Goal: Task Accomplishment & Management: Use online tool/utility

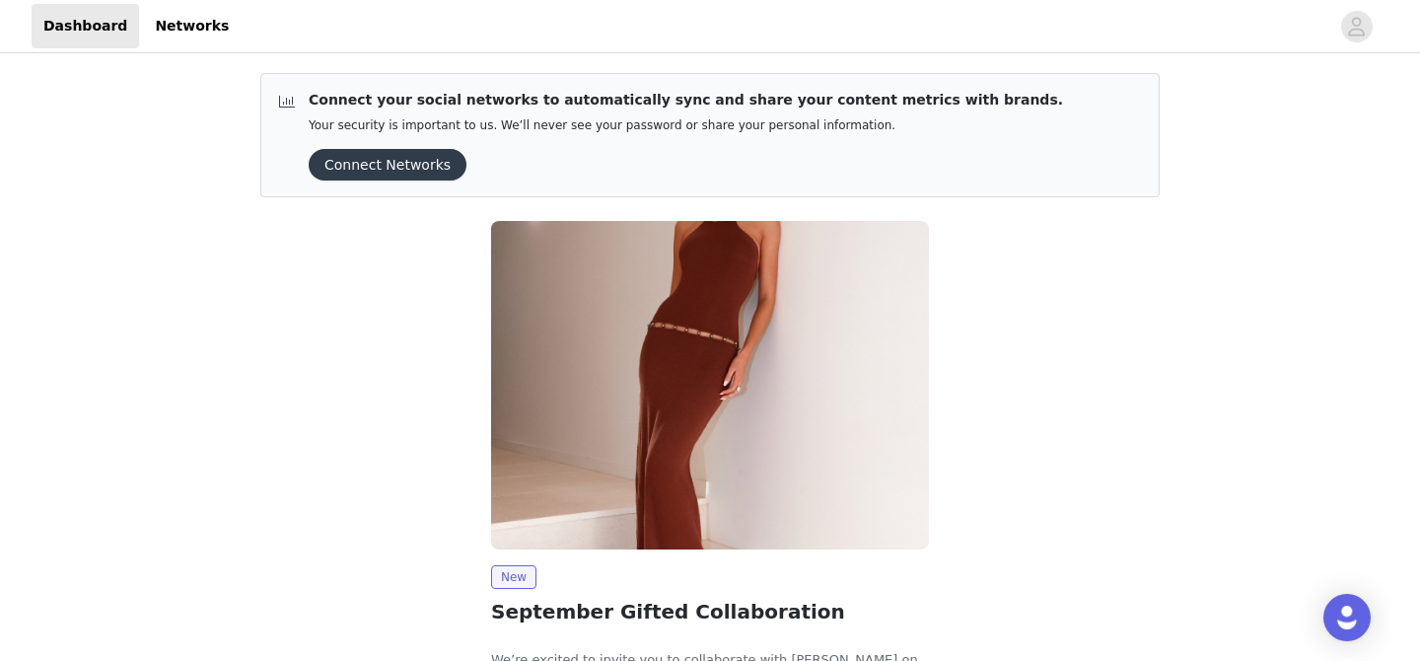
scroll to position [175, 0]
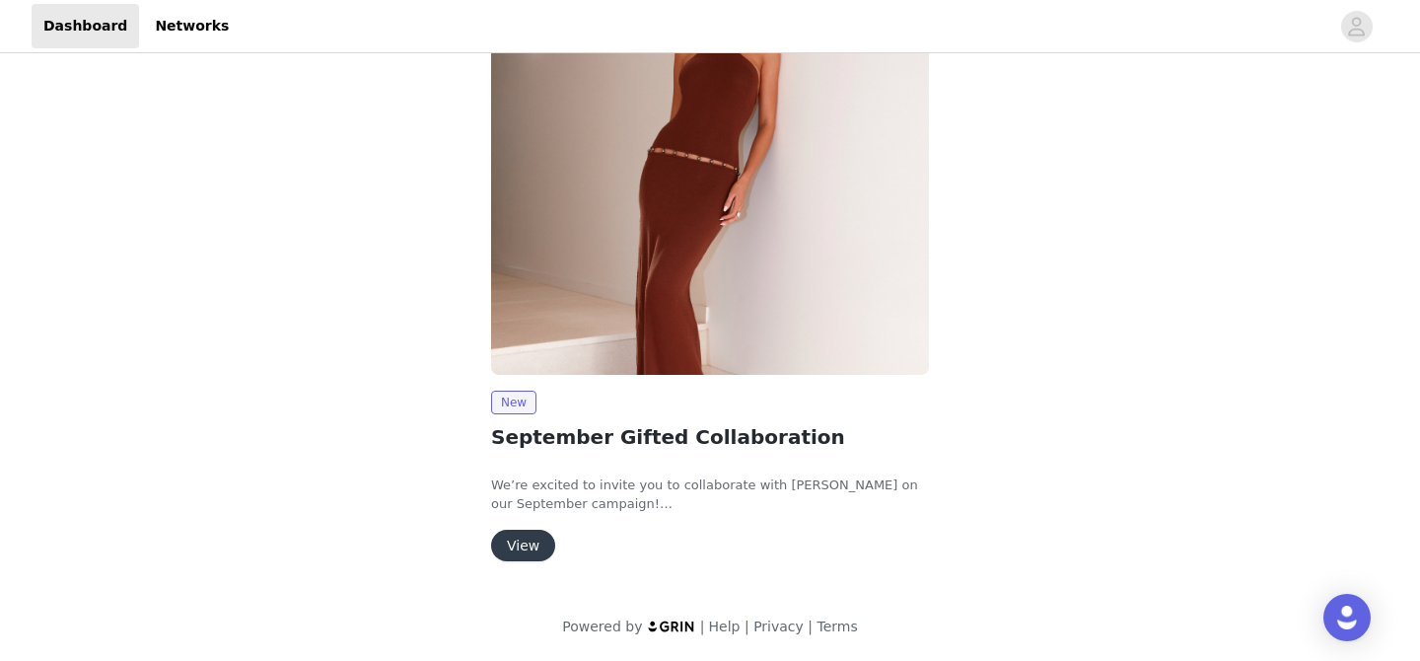
click at [527, 538] on button "View" at bounding box center [523, 546] width 64 height 32
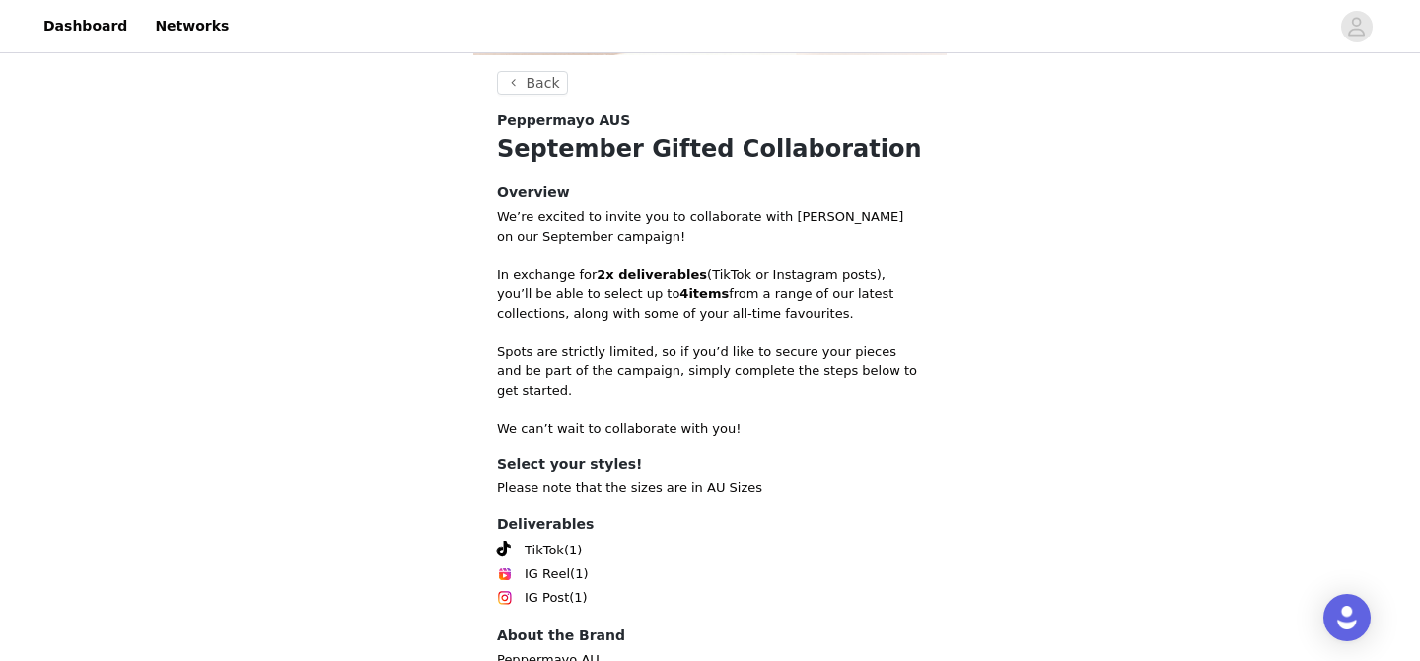
scroll to position [708, 0]
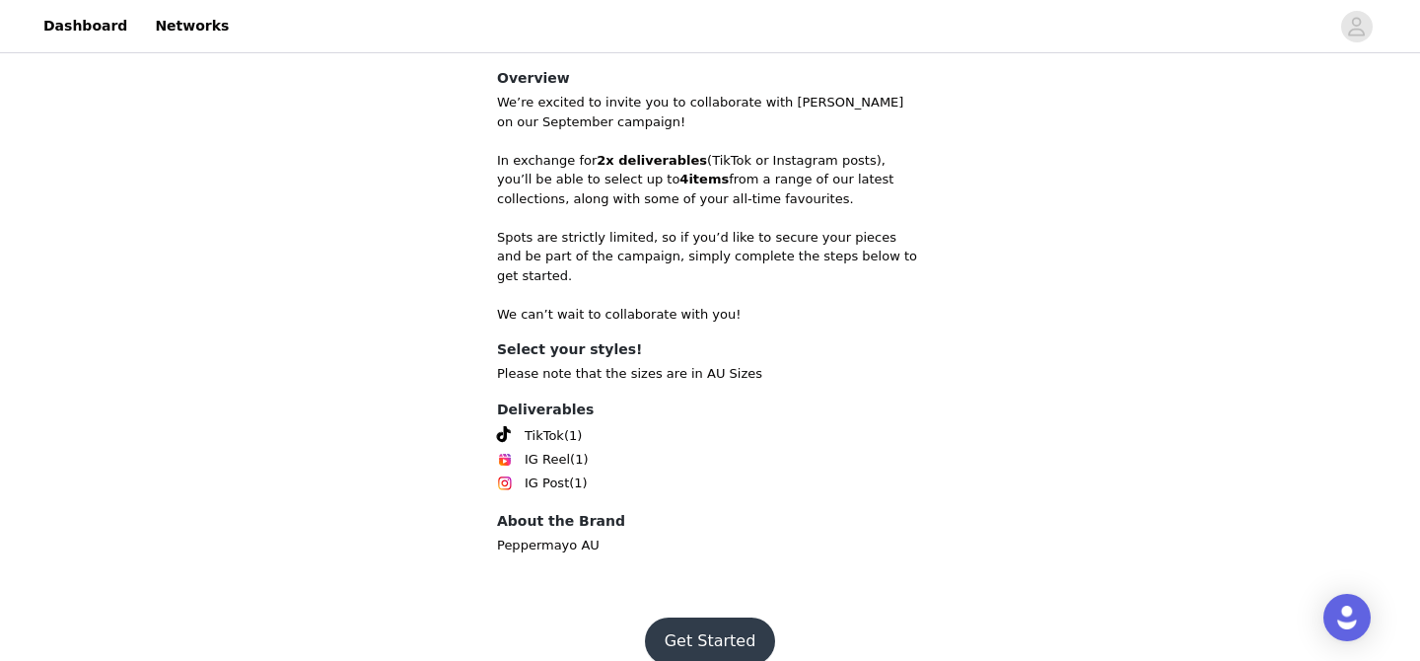
click at [724, 617] on button "Get Started" at bounding box center [710, 640] width 131 height 47
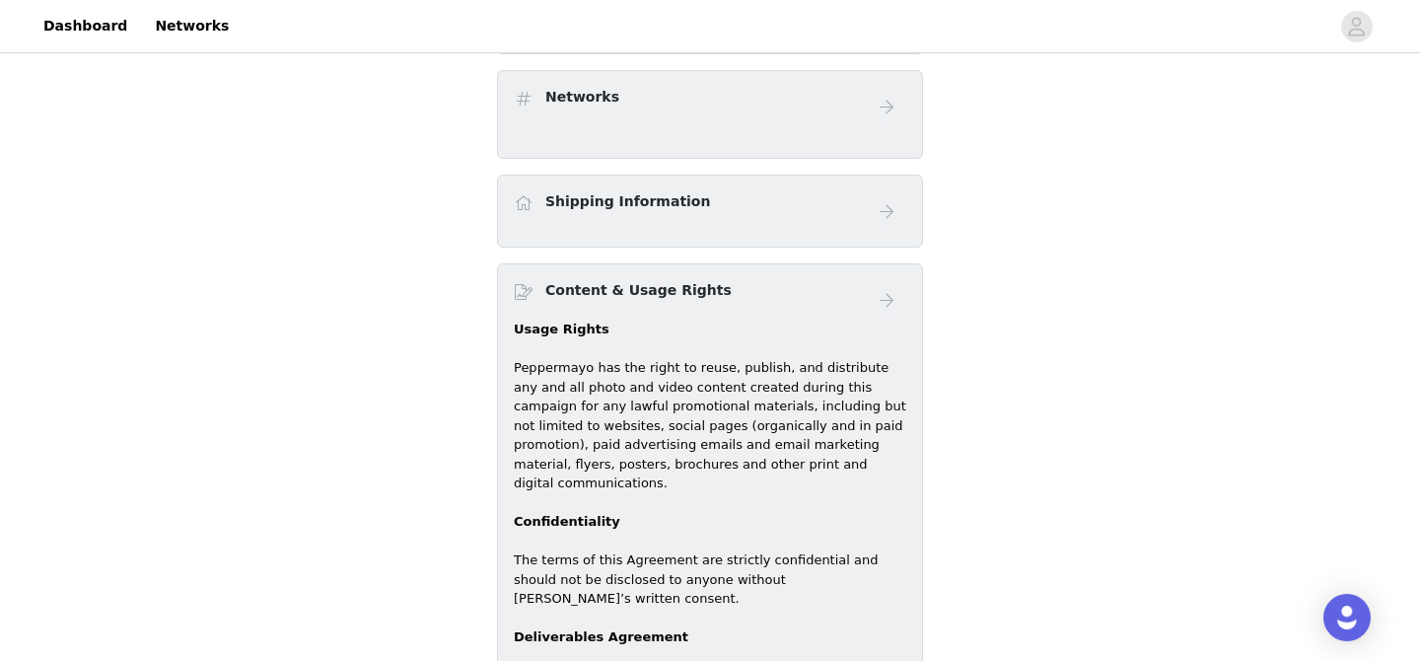
scroll to position [644, 0]
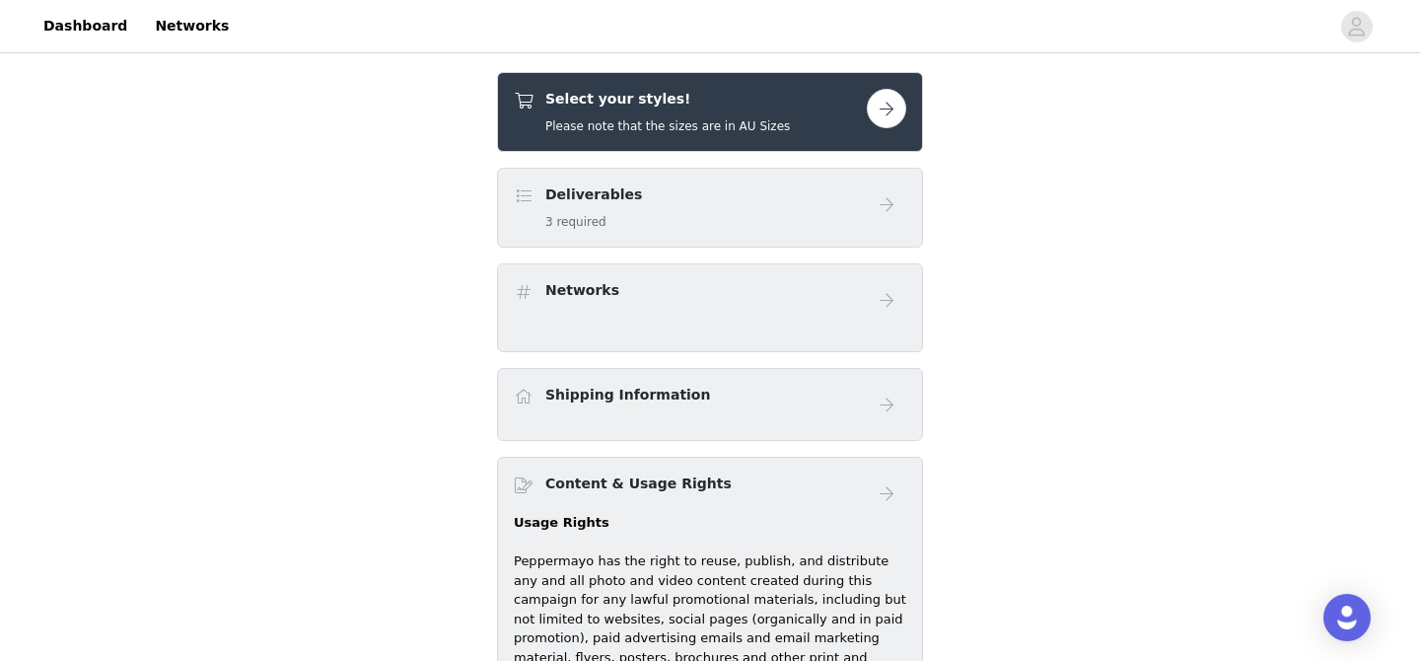
click at [888, 100] on button "button" at bounding box center [886, 108] width 39 height 39
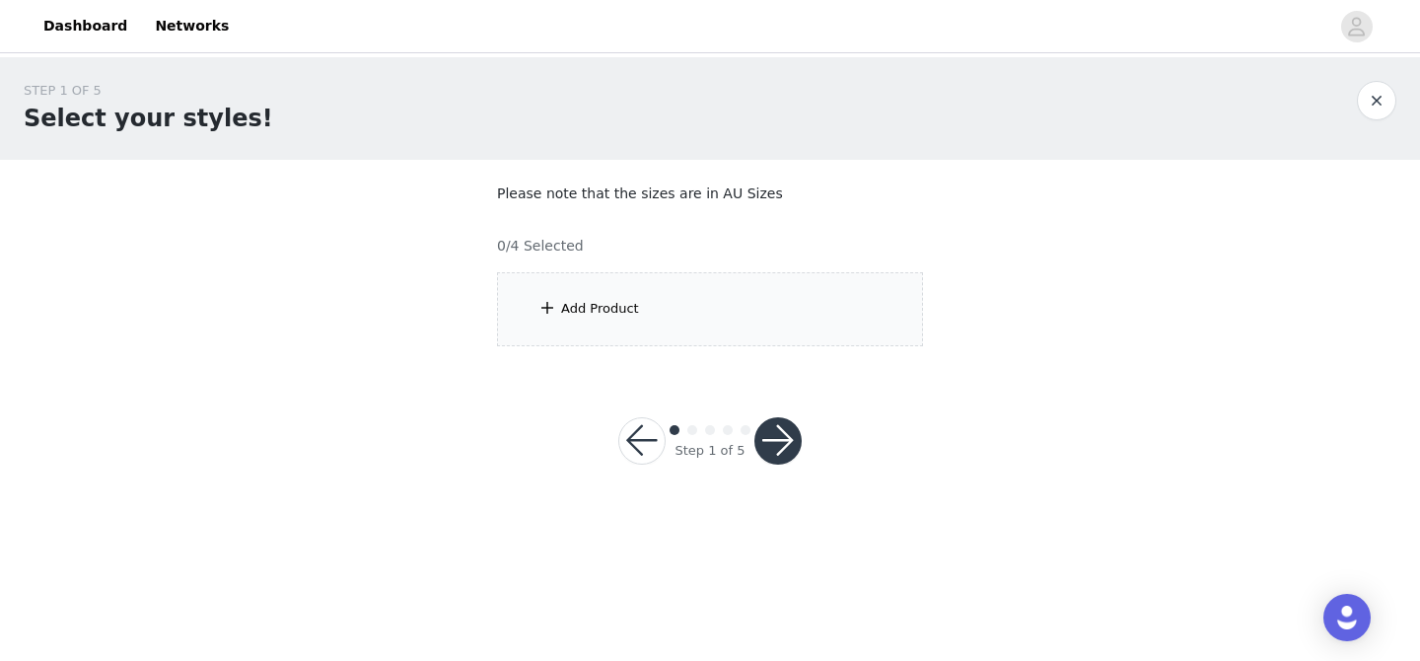
click at [648, 317] on div "Add Product" at bounding box center [710, 309] width 426 height 74
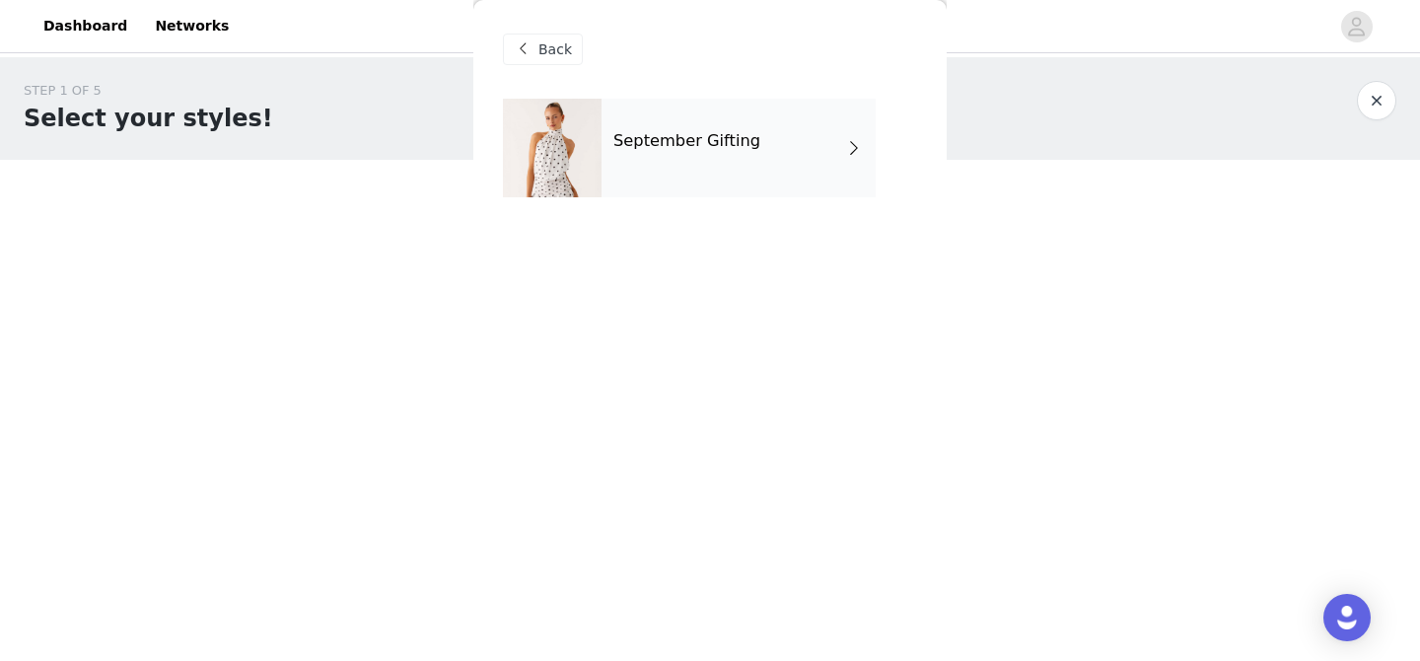
click at [700, 155] on div "September Gifting" at bounding box center [739, 148] width 274 height 99
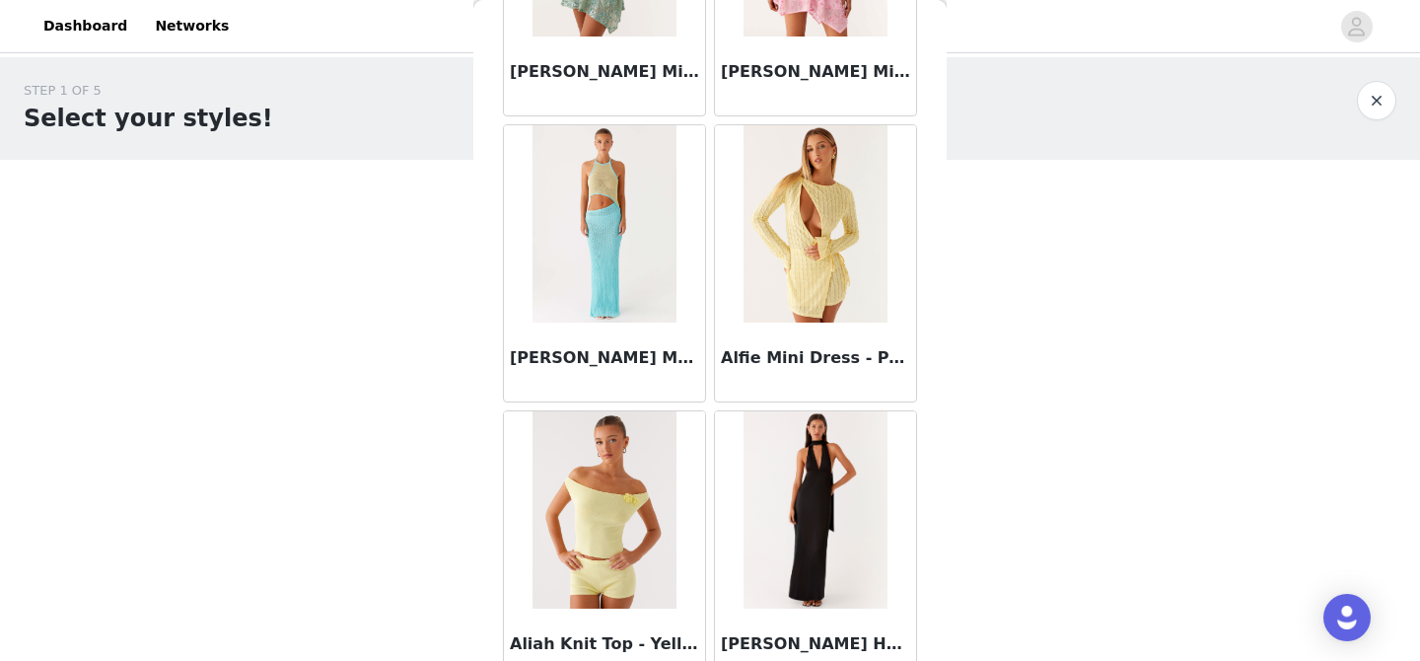
scroll to position [2357, 0]
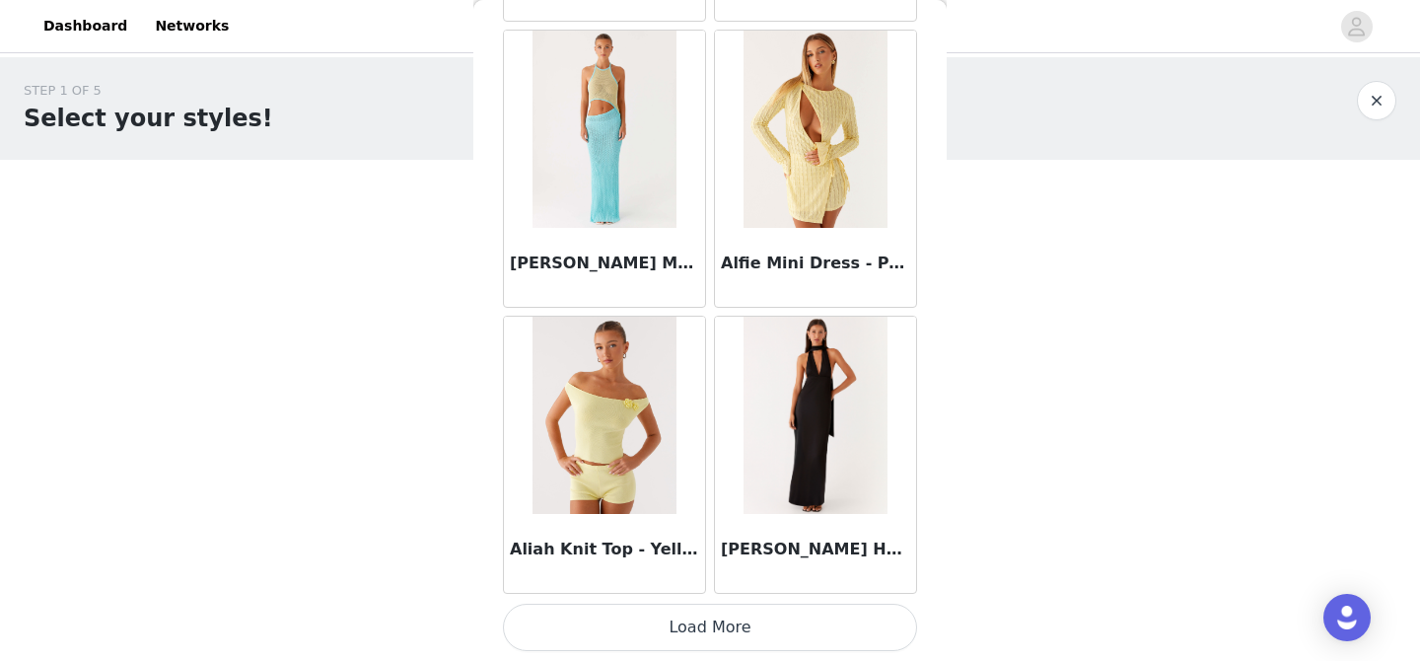
click at [716, 641] on button "Load More" at bounding box center [710, 627] width 414 height 47
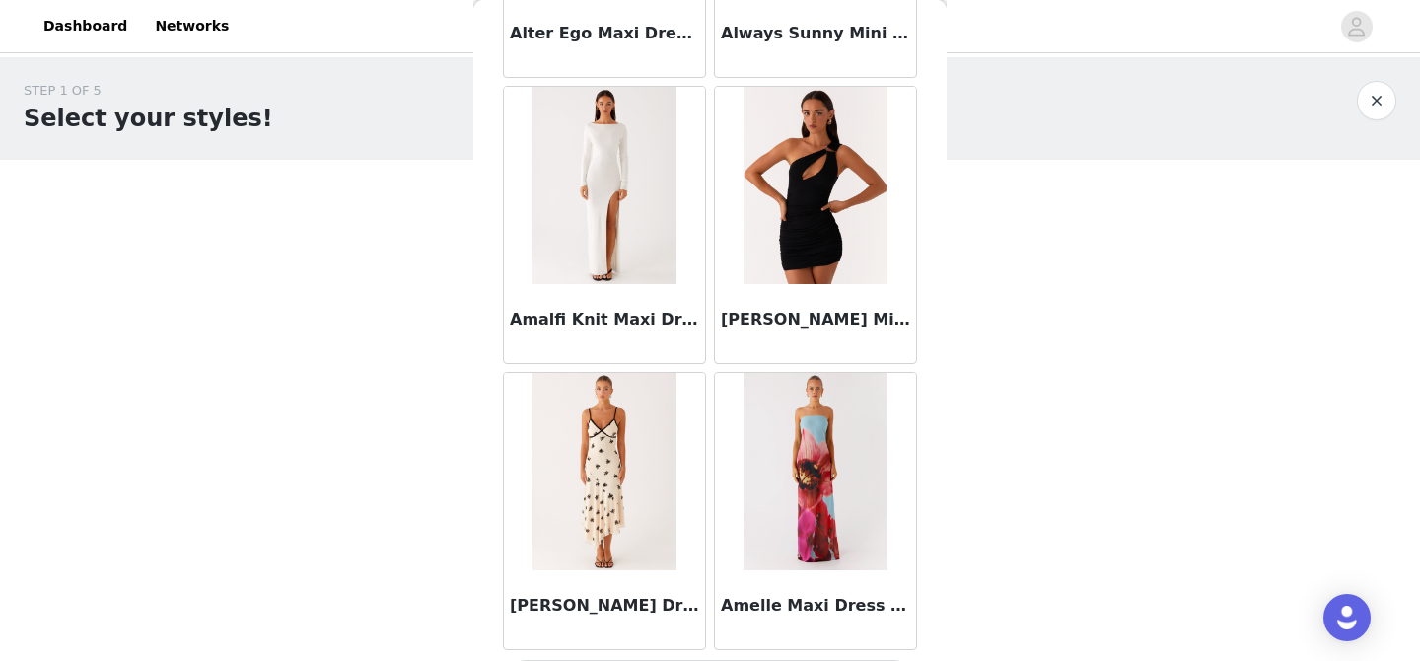
scroll to position [5217, 0]
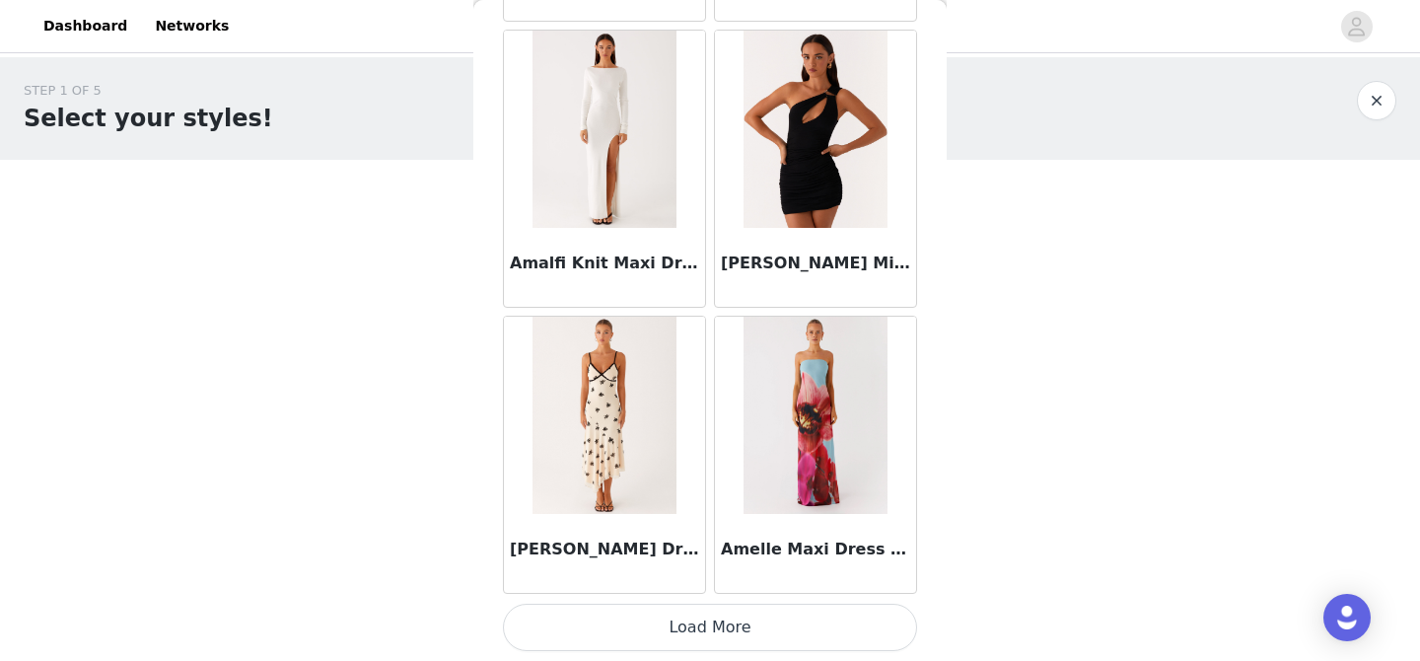
click at [754, 634] on button "Load More" at bounding box center [710, 627] width 414 height 47
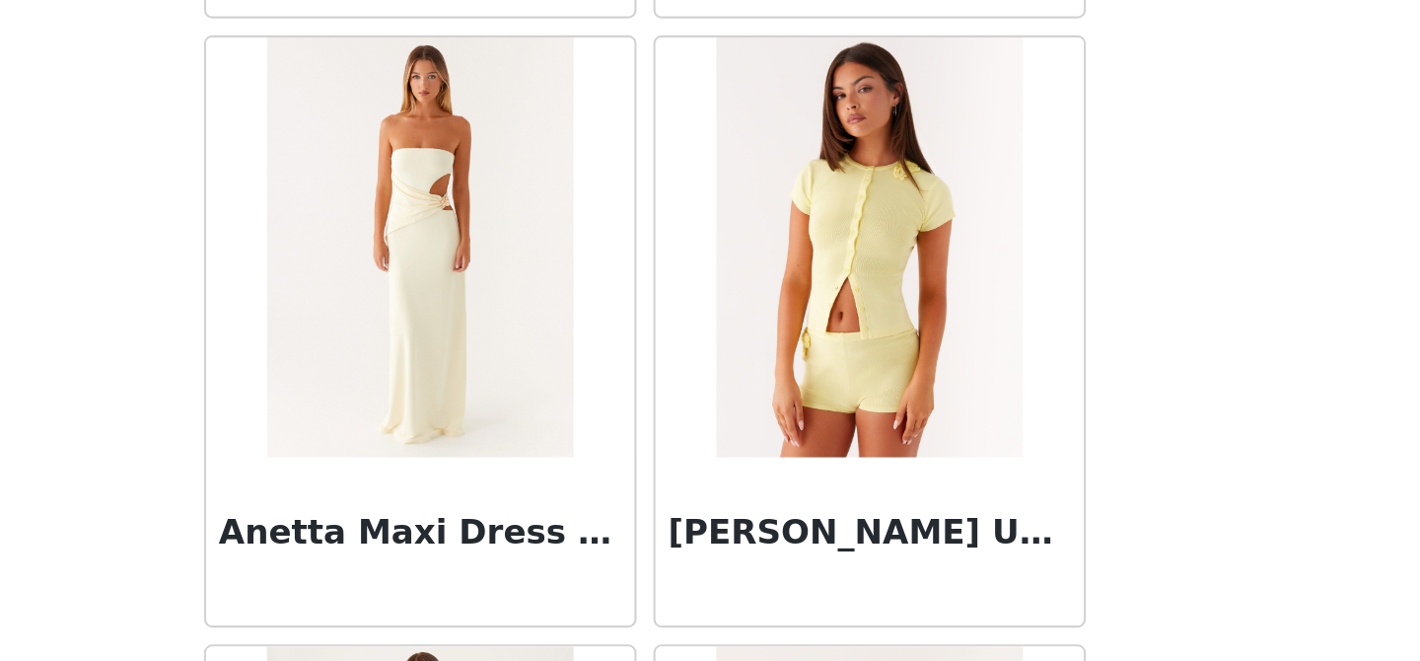
scroll to position [8076, 0]
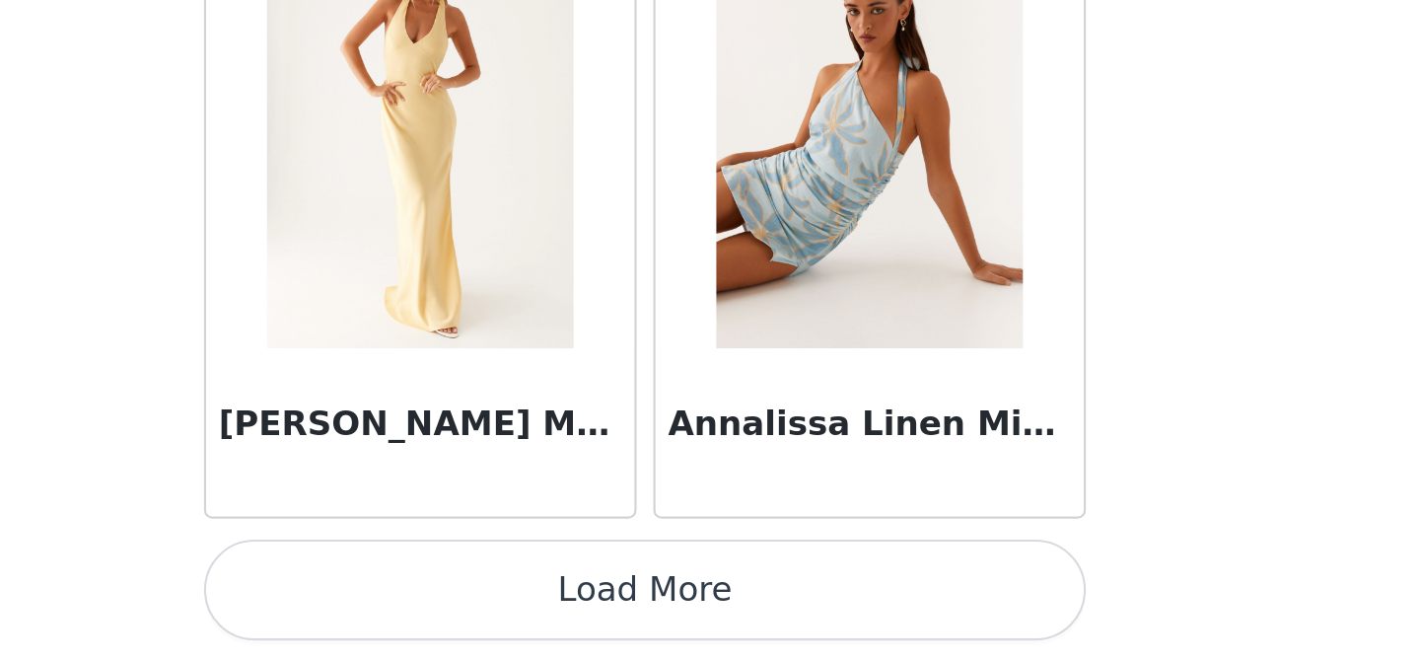
click at [673, 627] on button "Load More" at bounding box center [710, 627] width 414 height 47
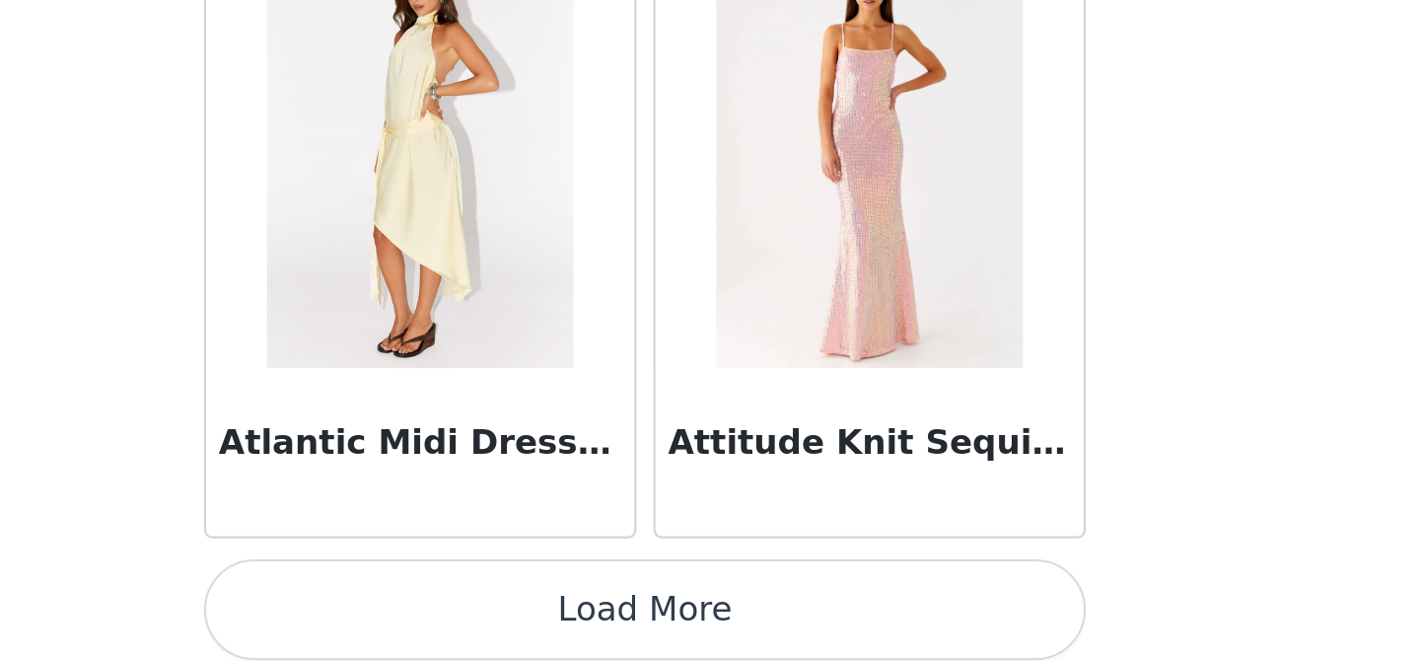
scroll to position [10936, 0]
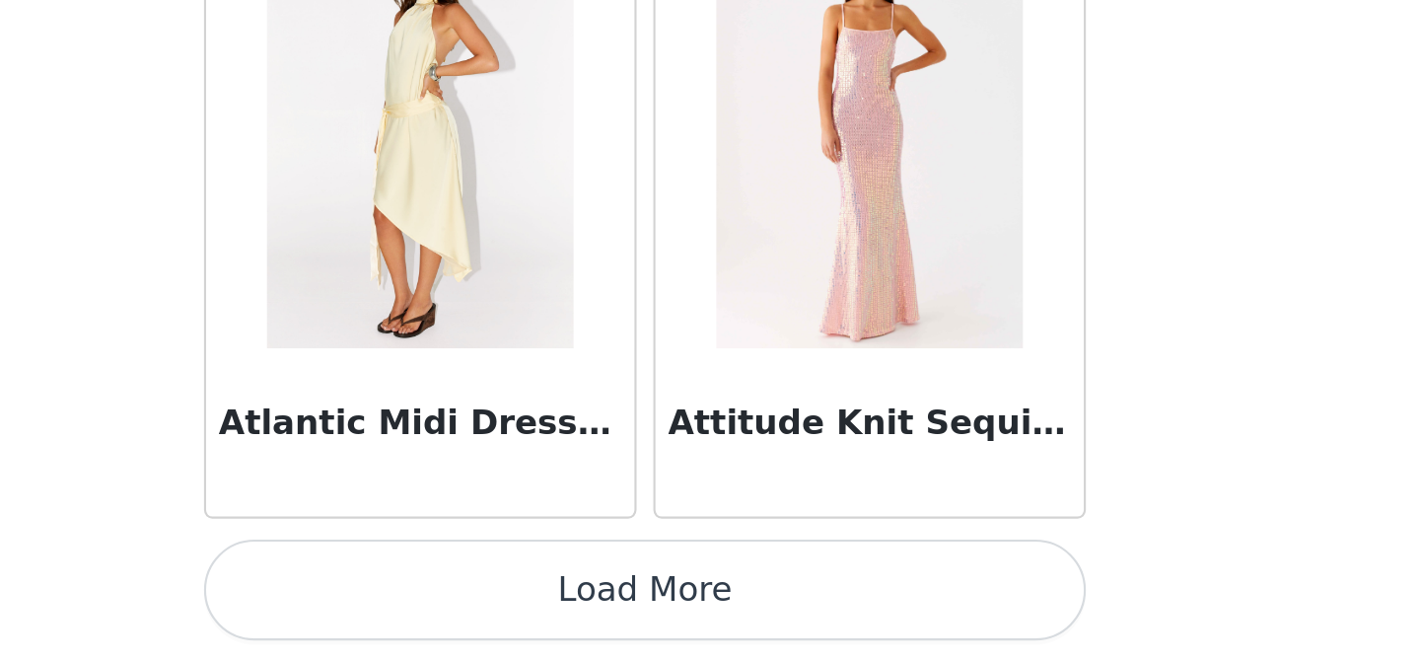
click at [719, 613] on button "Load More" at bounding box center [710, 627] width 414 height 47
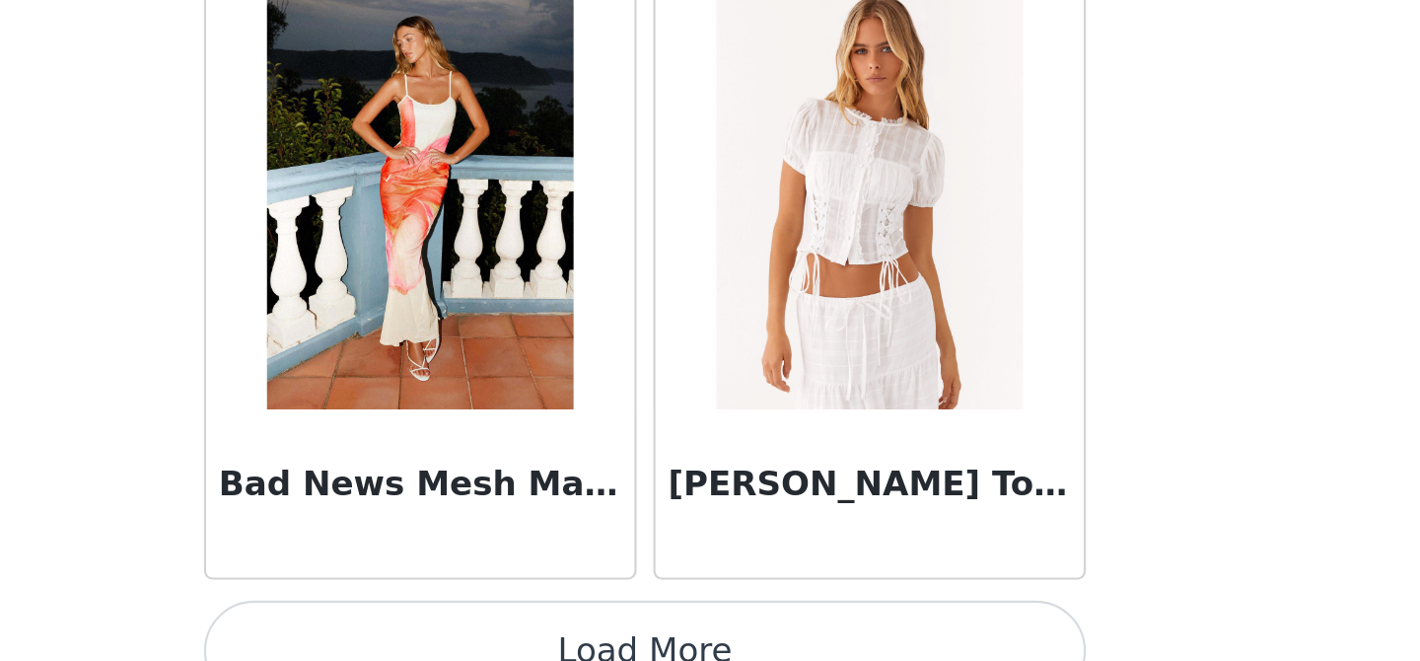
scroll to position [13796, 0]
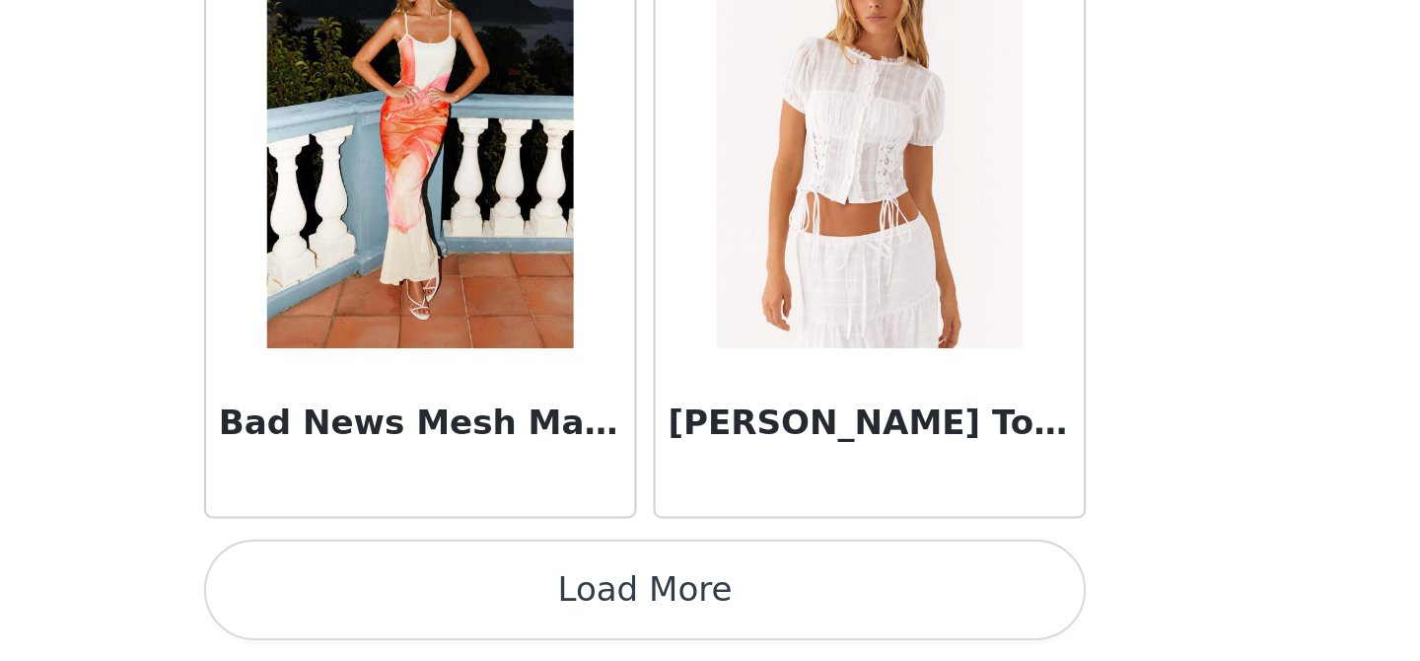
click at [726, 624] on button "Load More" at bounding box center [710, 627] width 414 height 47
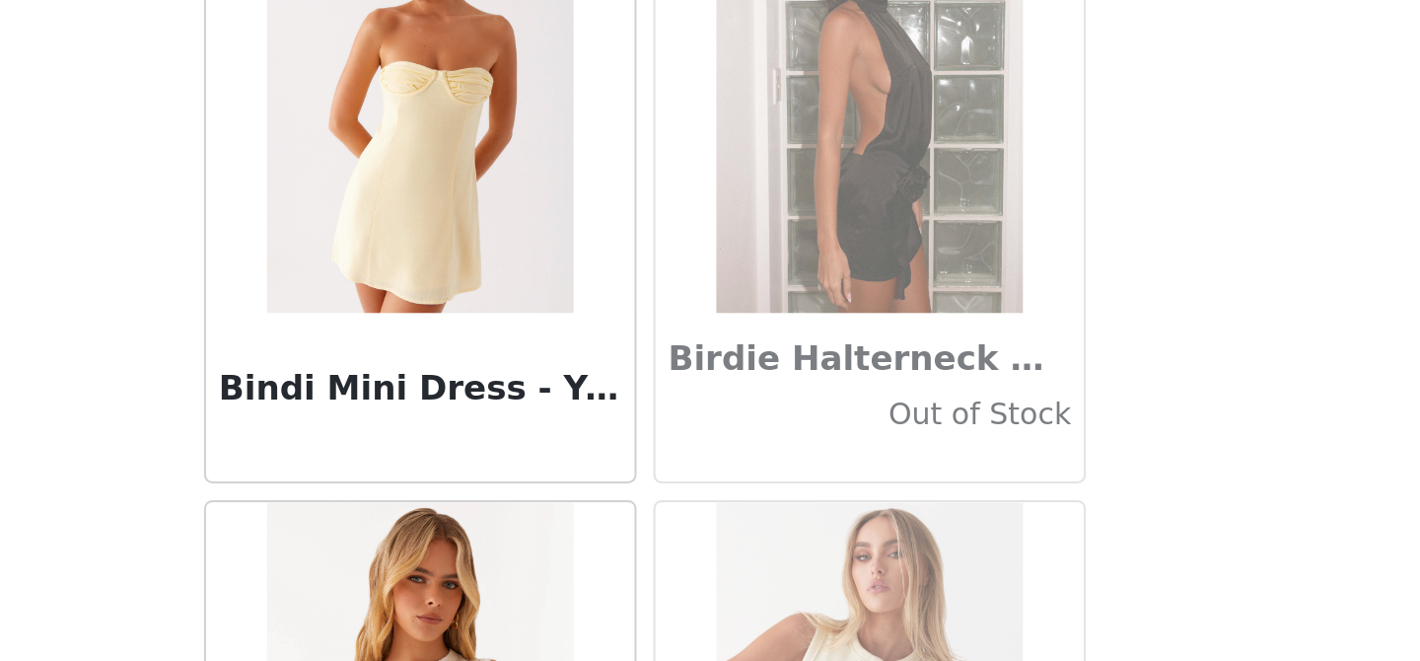
scroll to position [15809, 0]
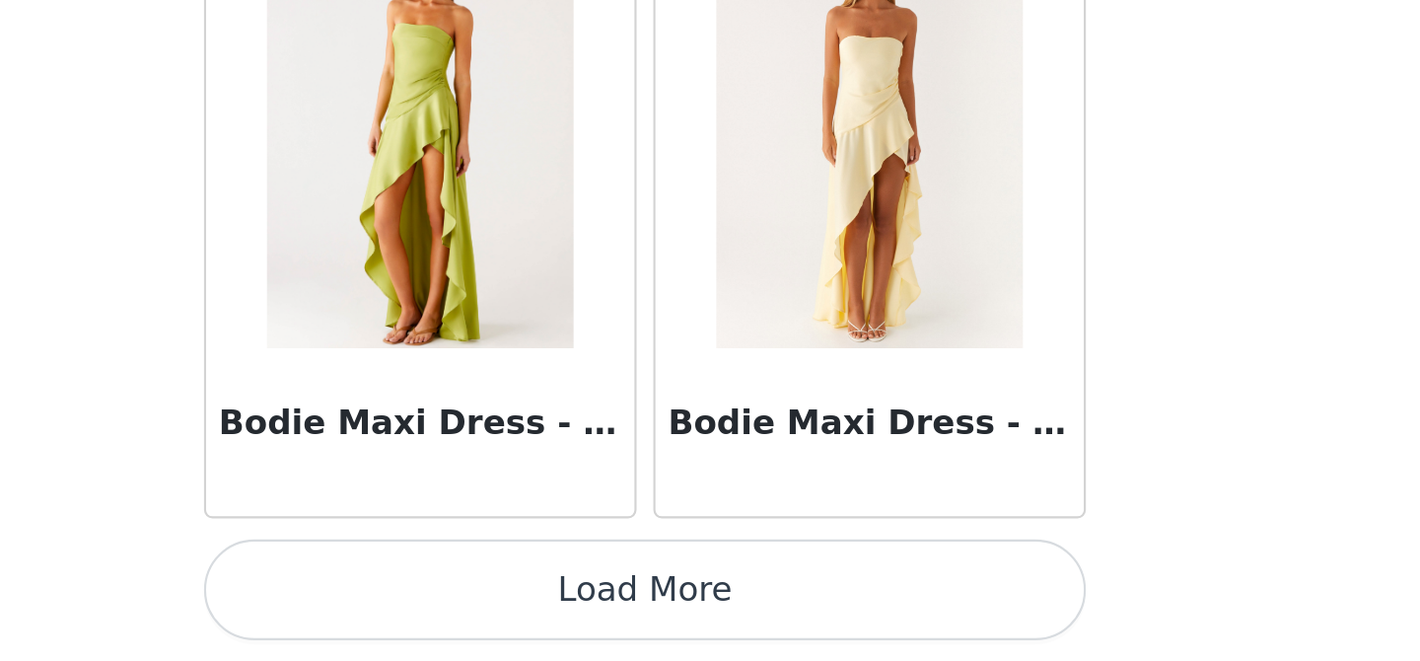
click at [773, 621] on button "Load More" at bounding box center [710, 627] width 414 height 47
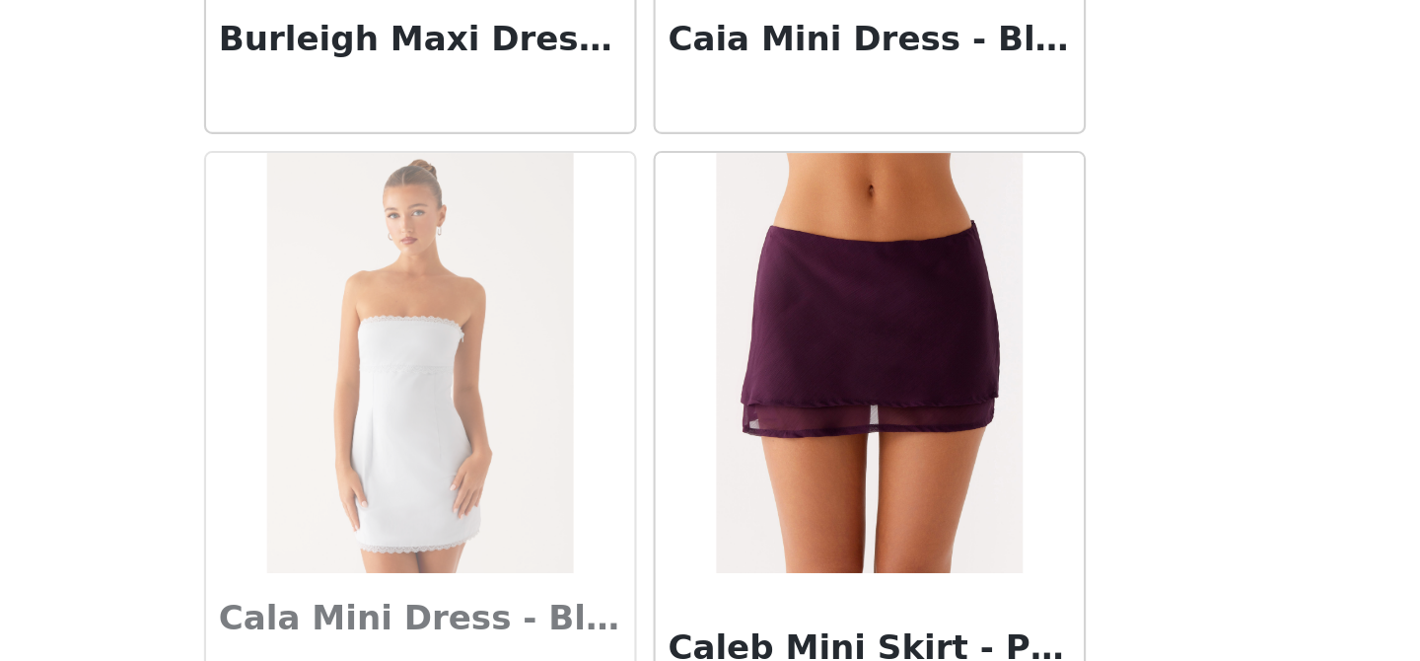
scroll to position [19515, 0]
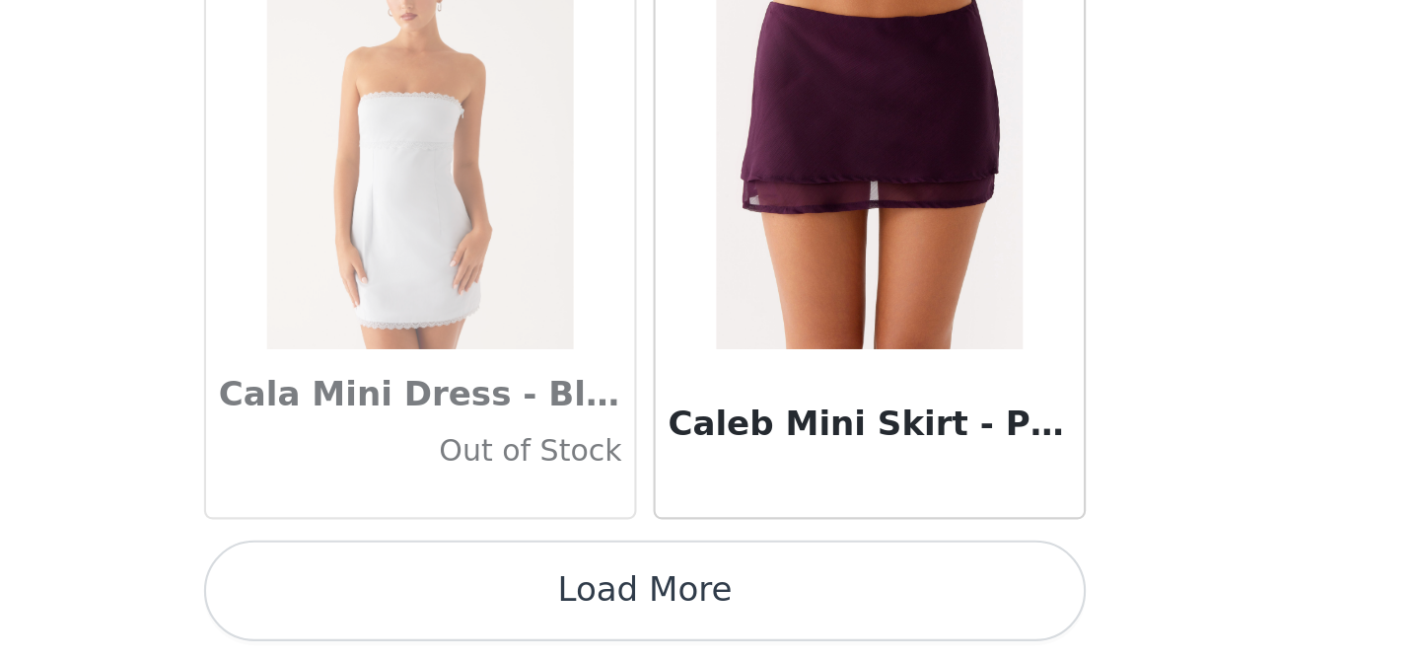
click at [686, 622] on button "Load More" at bounding box center [710, 627] width 414 height 47
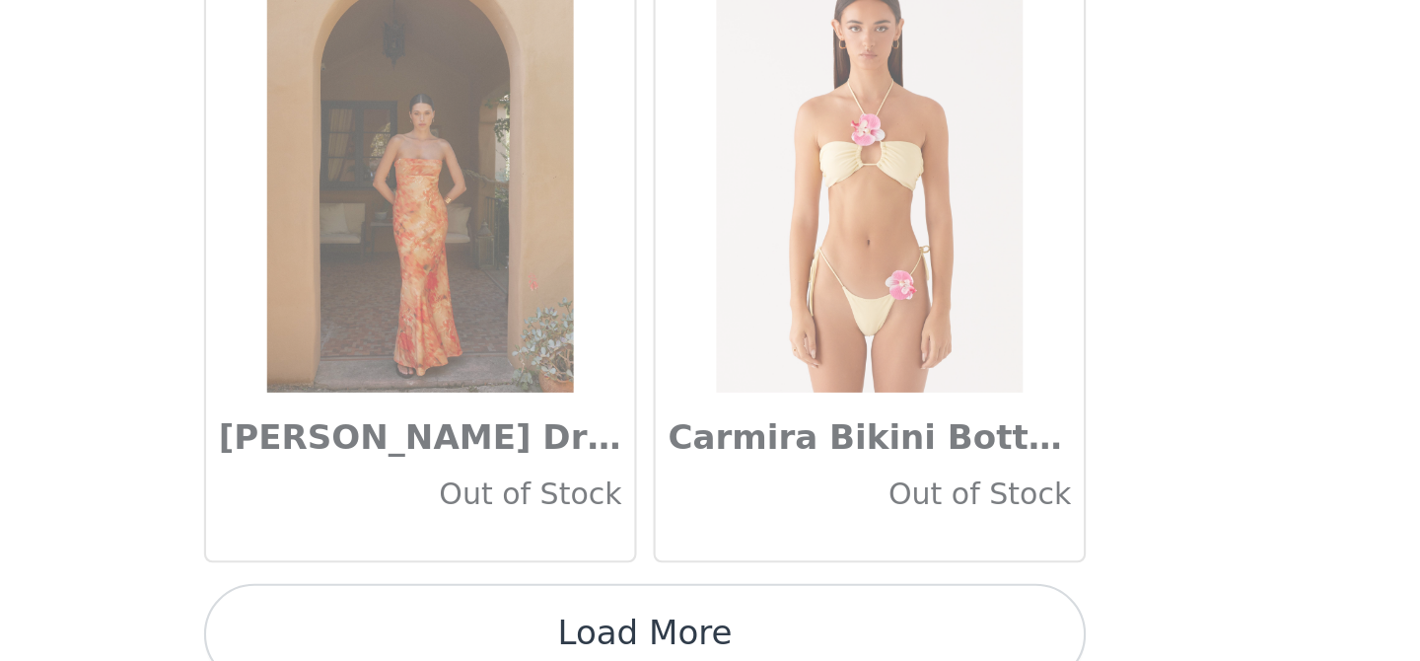
scroll to position [22375, 0]
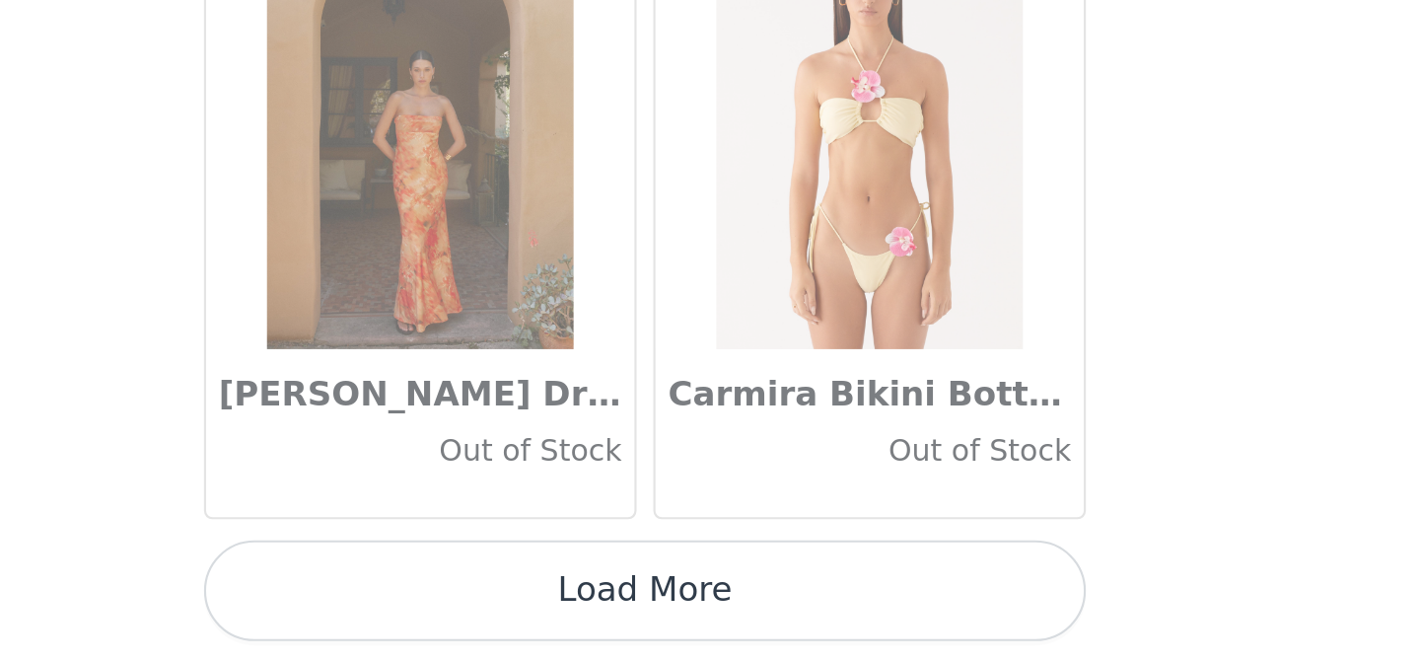
click at [725, 638] on button "Load More" at bounding box center [710, 627] width 414 height 47
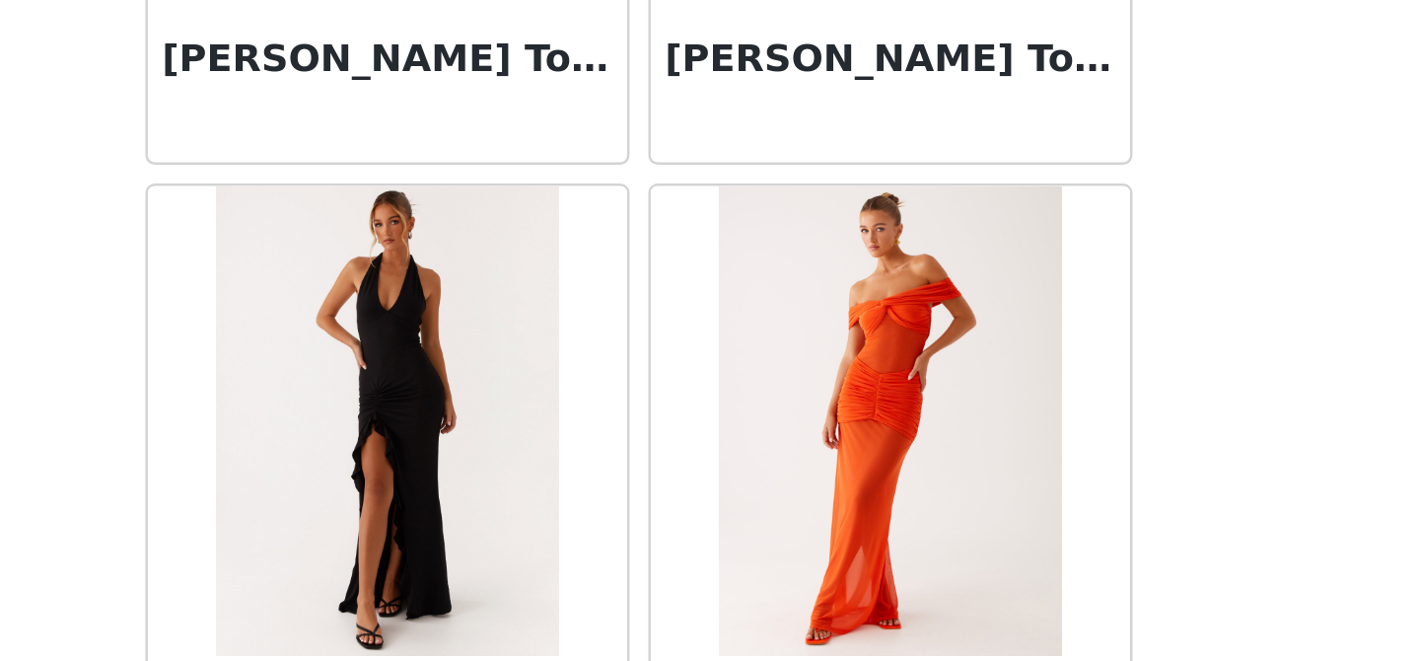
scroll to position [25235, 0]
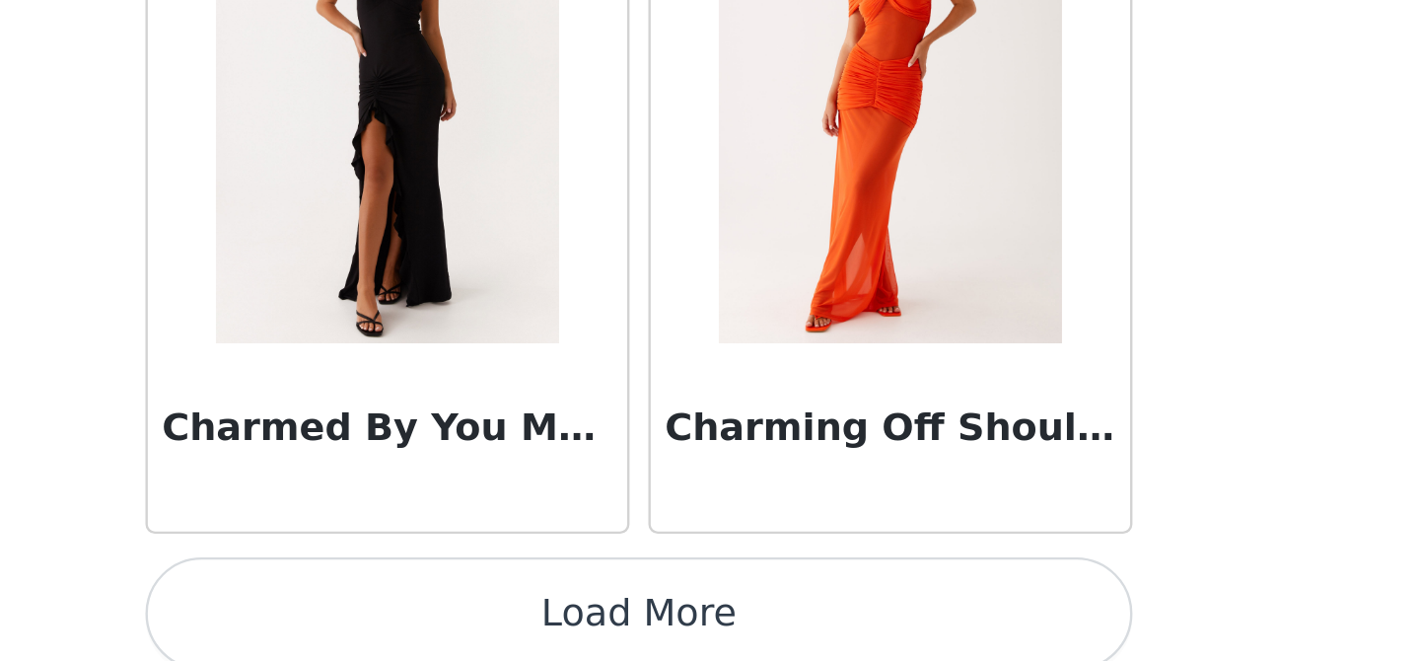
click at [729, 634] on button "Load More" at bounding box center [710, 627] width 414 height 47
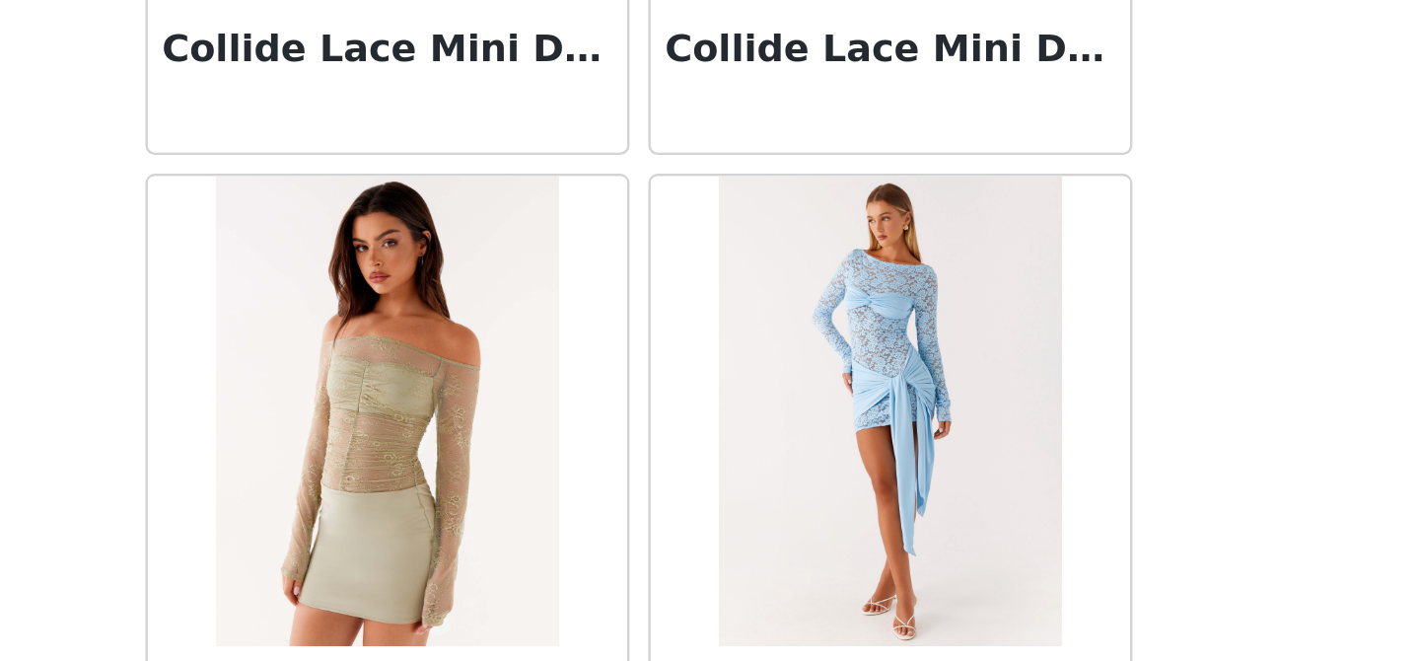
scroll to position [28095, 0]
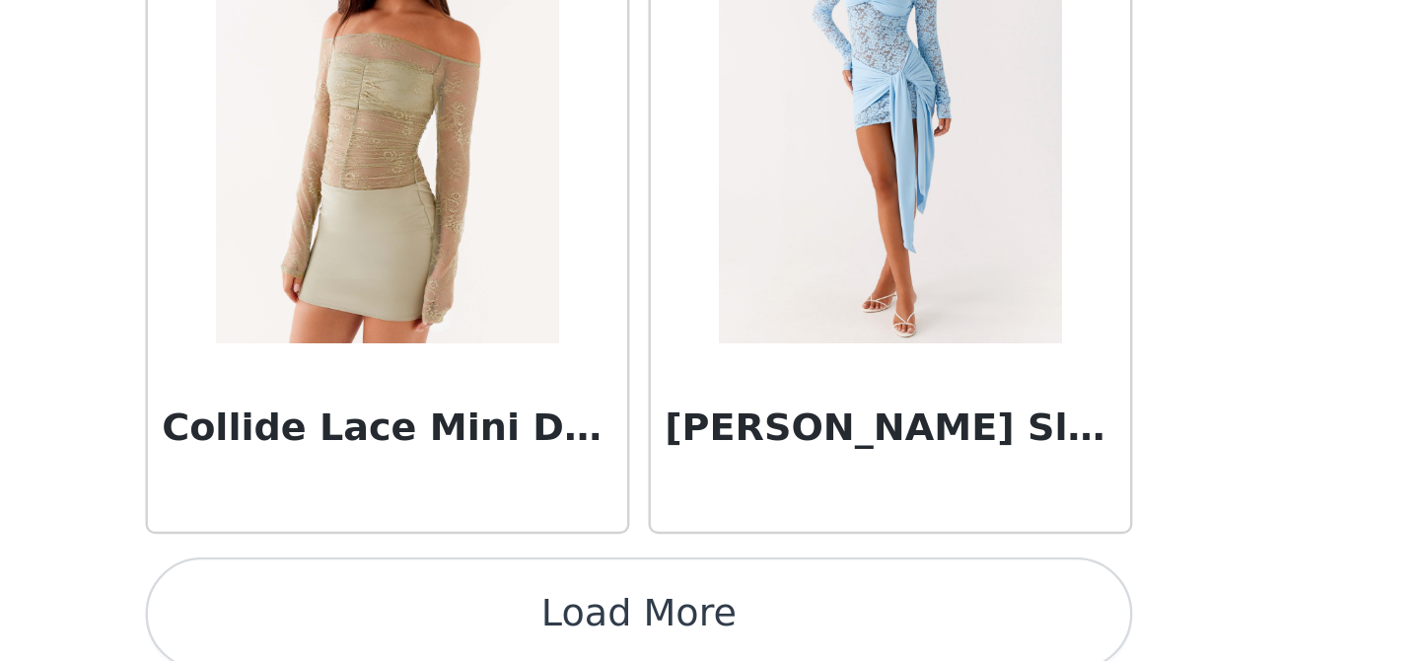
click at [687, 632] on button "Load More" at bounding box center [710, 627] width 414 height 47
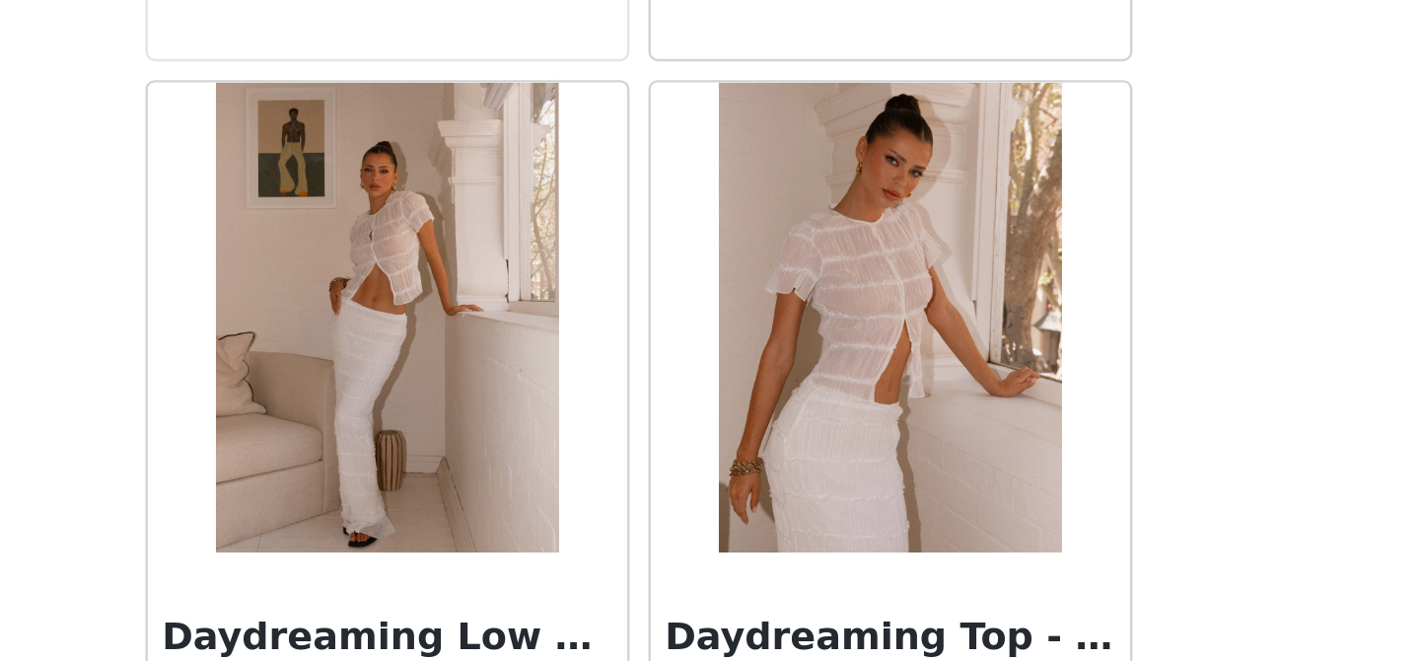
scroll to position [30954, 0]
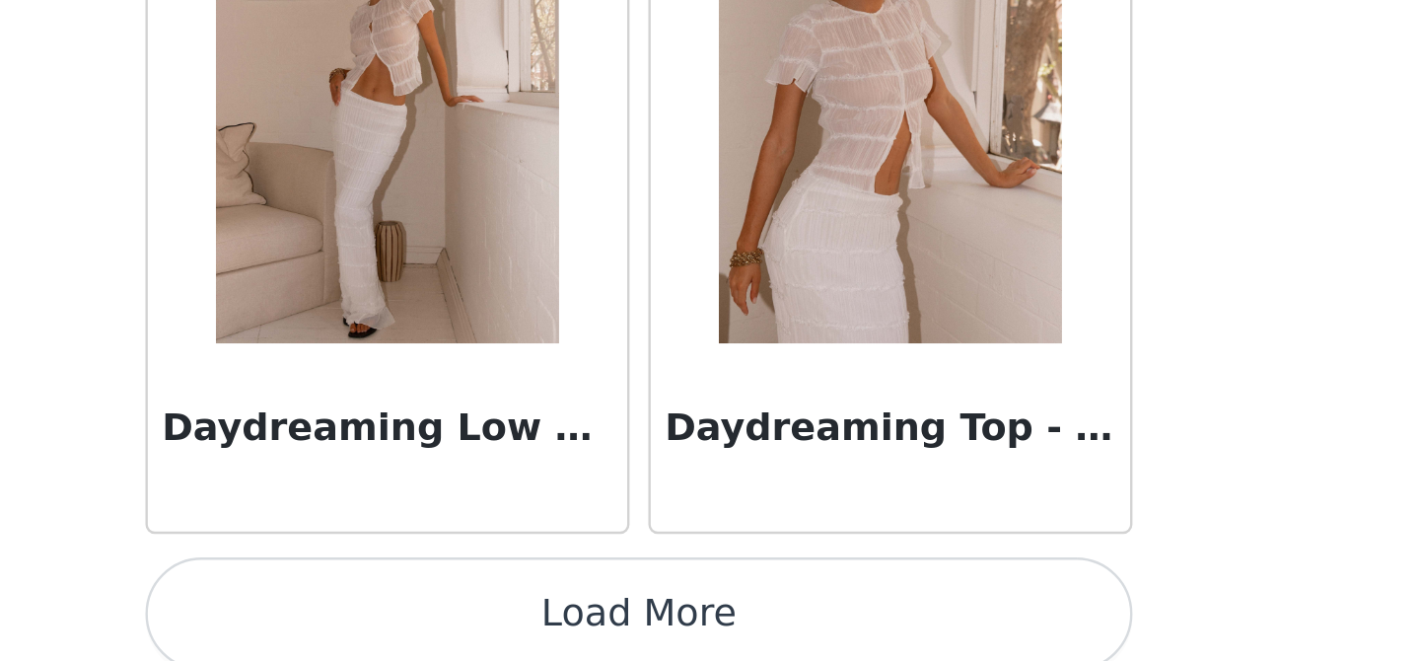
click at [683, 617] on button "Load More" at bounding box center [710, 627] width 414 height 47
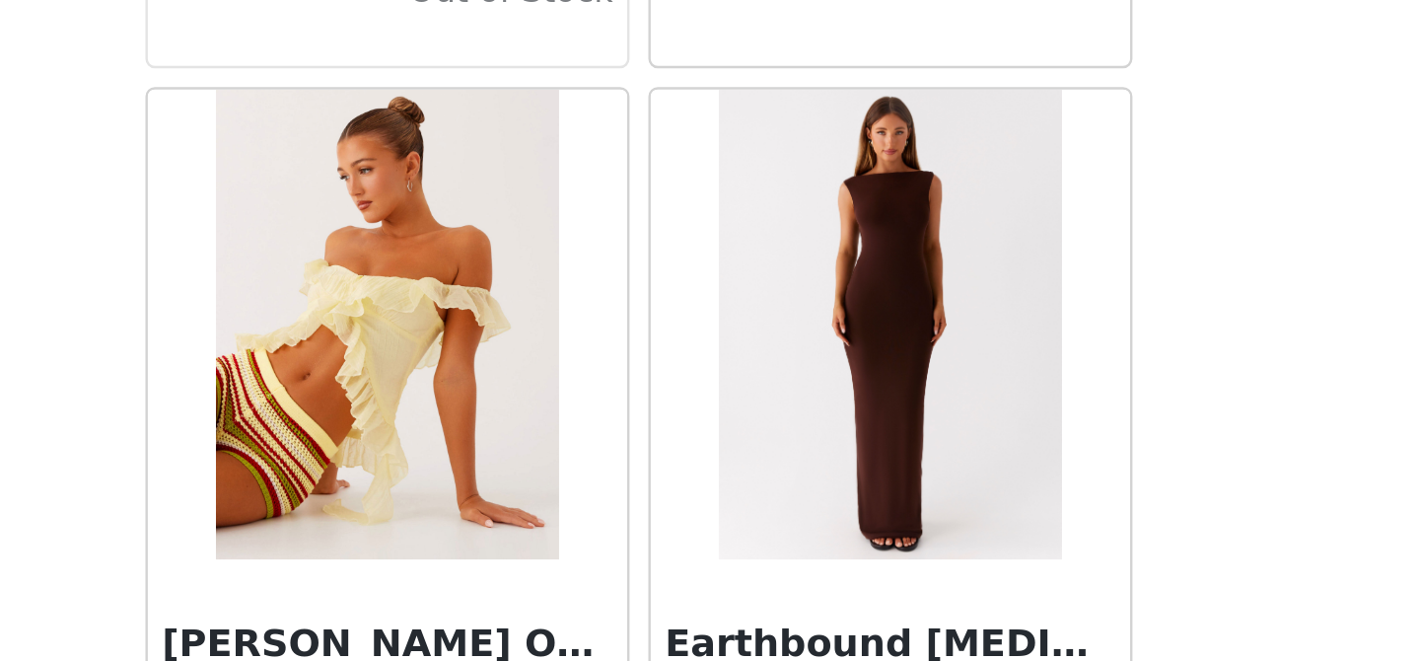
scroll to position [33814, 0]
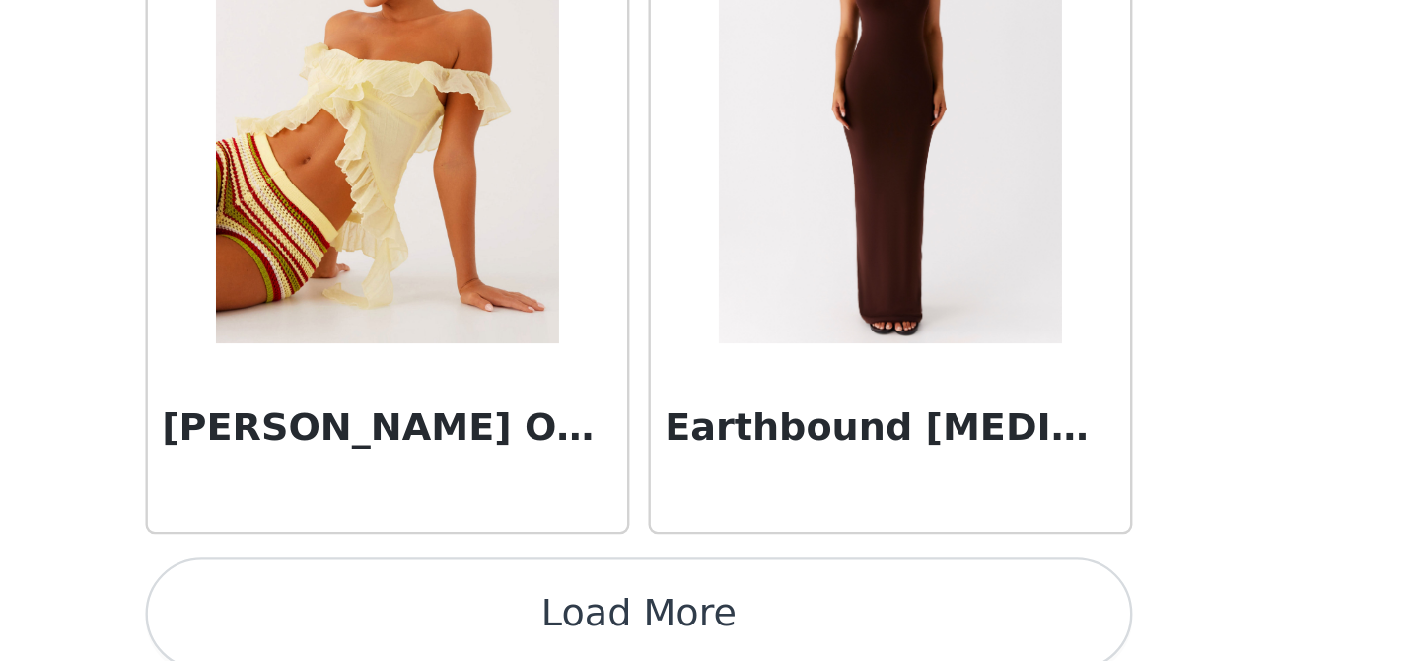
click at [698, 621] on button "Load More" at bounding box center [710, 627] width 414 height 47
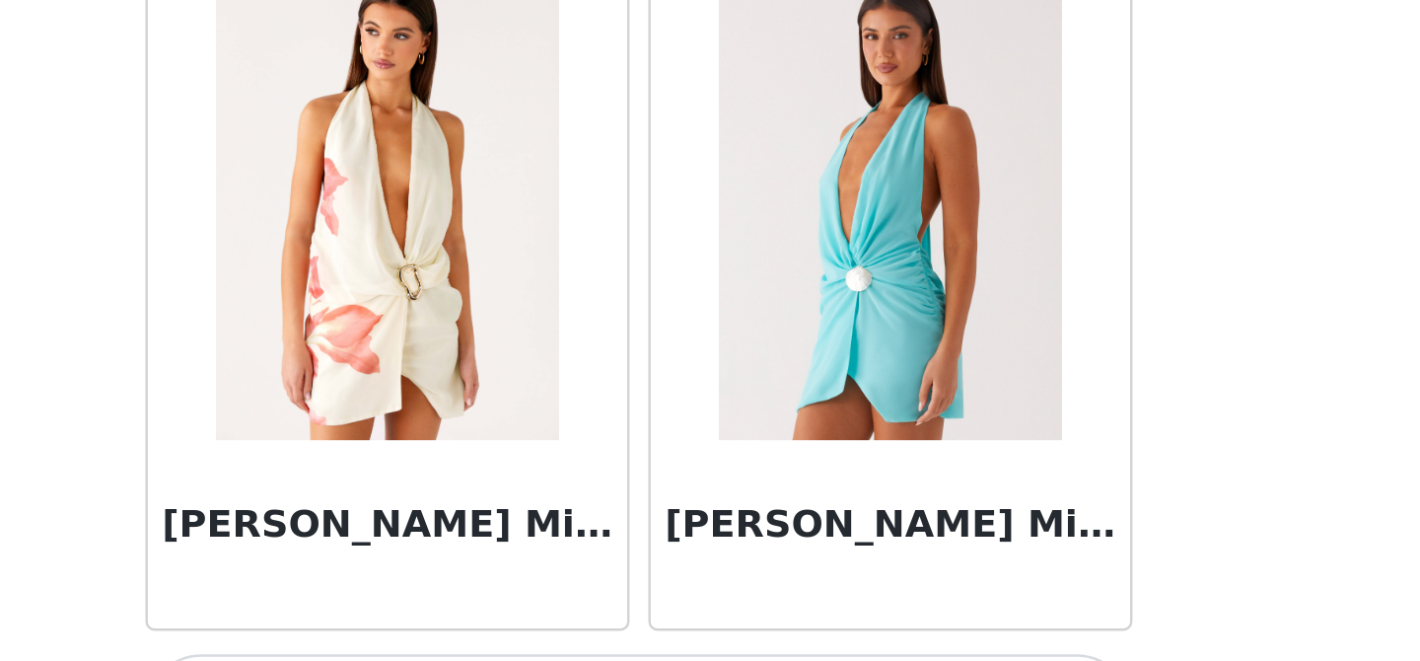
scroll to position [36674, 0]
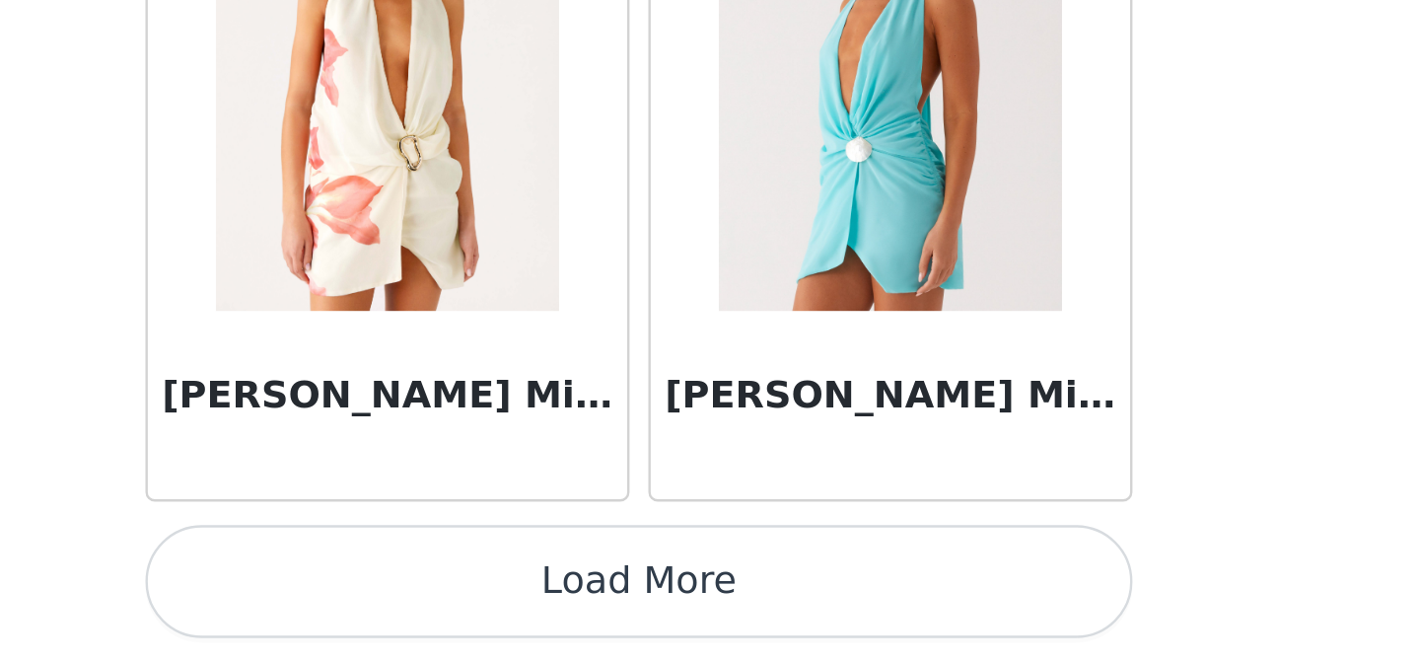
click at [766, 617] on button "Load More" at bounding box center [710, 627] width 414 height 47
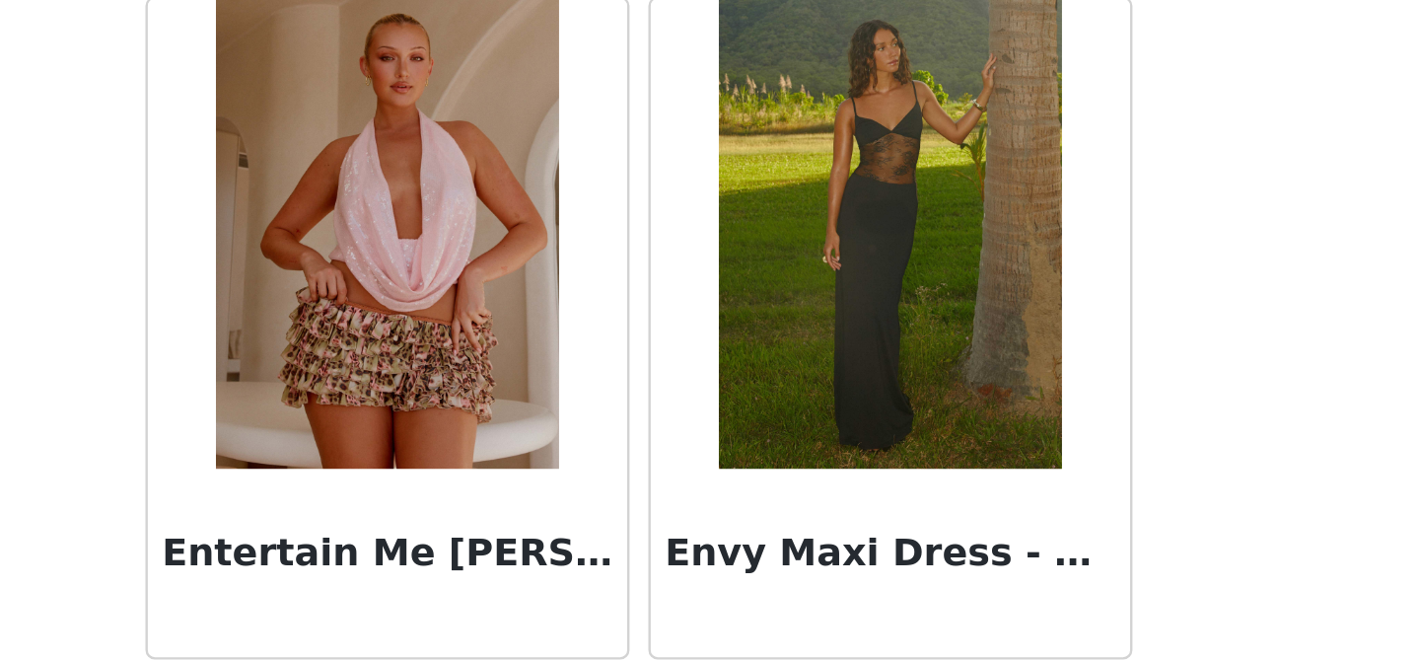
scroll to position [39533, 0]
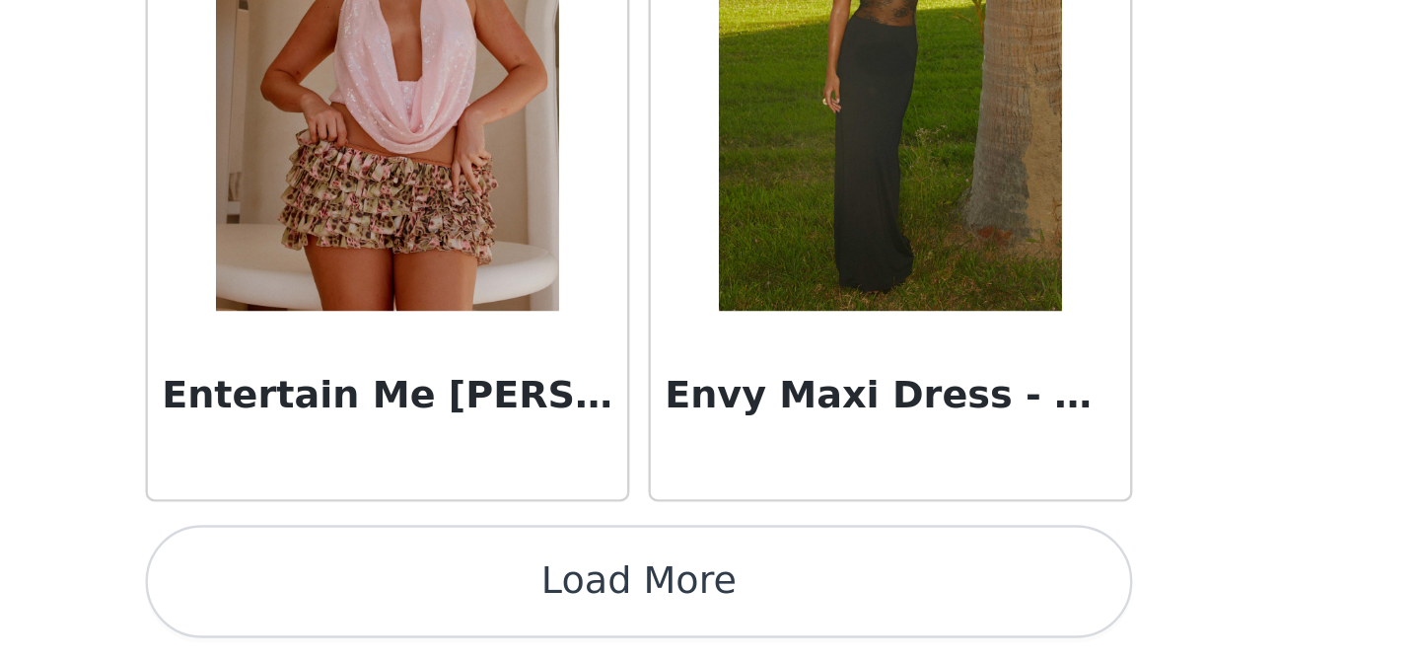
click at [675, 628] on button "Load More" at bounding box center [710, 627] width 414 height 47
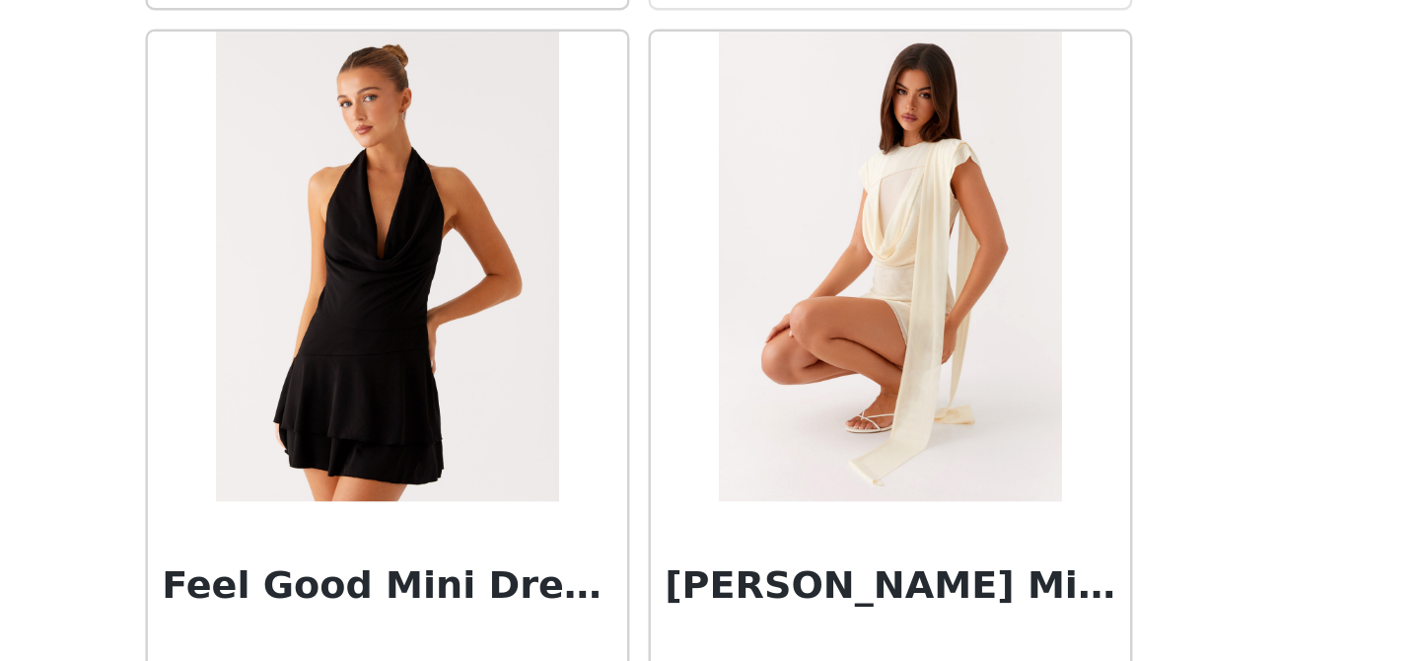
scroll to position [42393, 0]
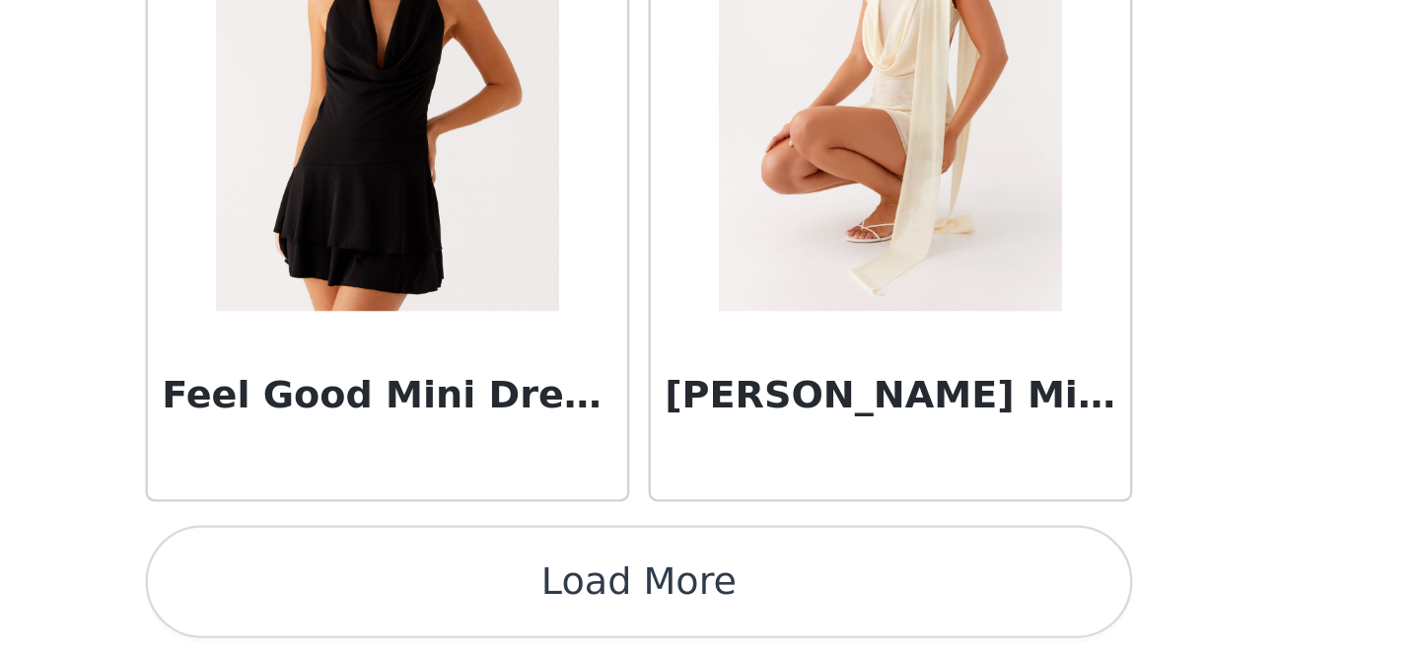
click at [684, 628] on button "Load More" at bounding box center [710, 627] width 414 height 47
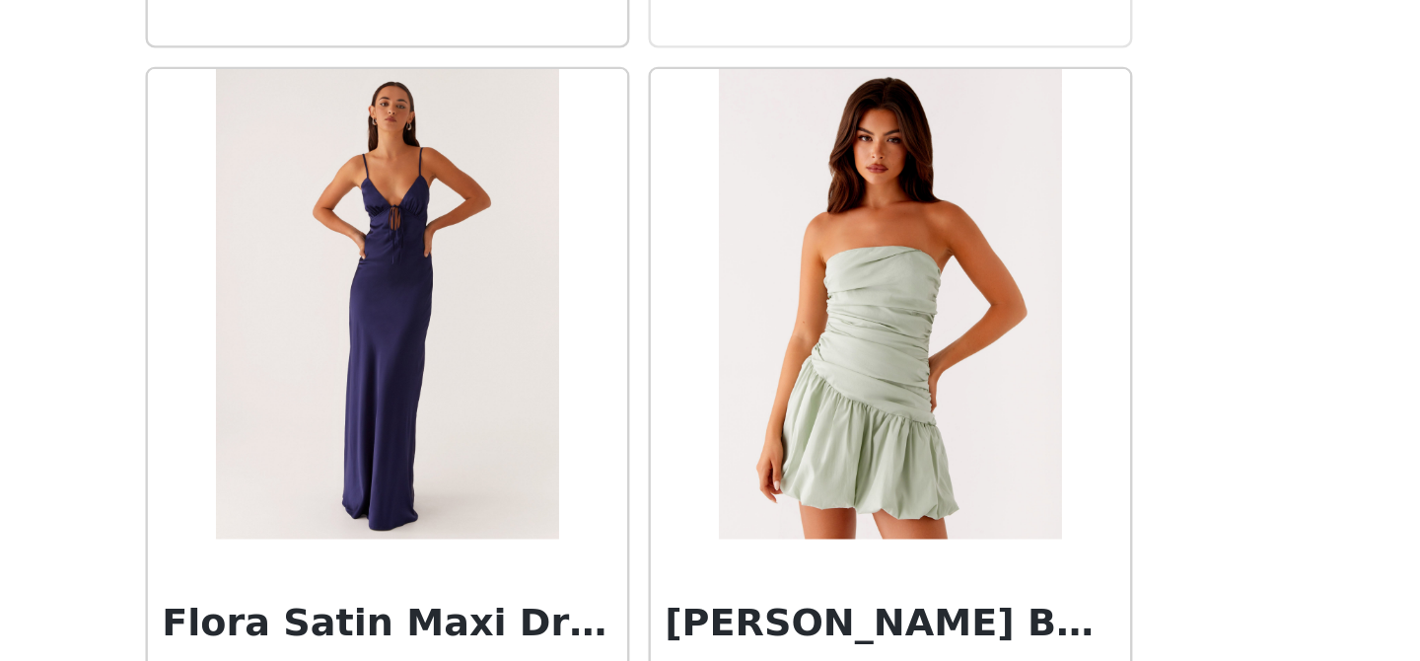
scroll to position [45253, 0]
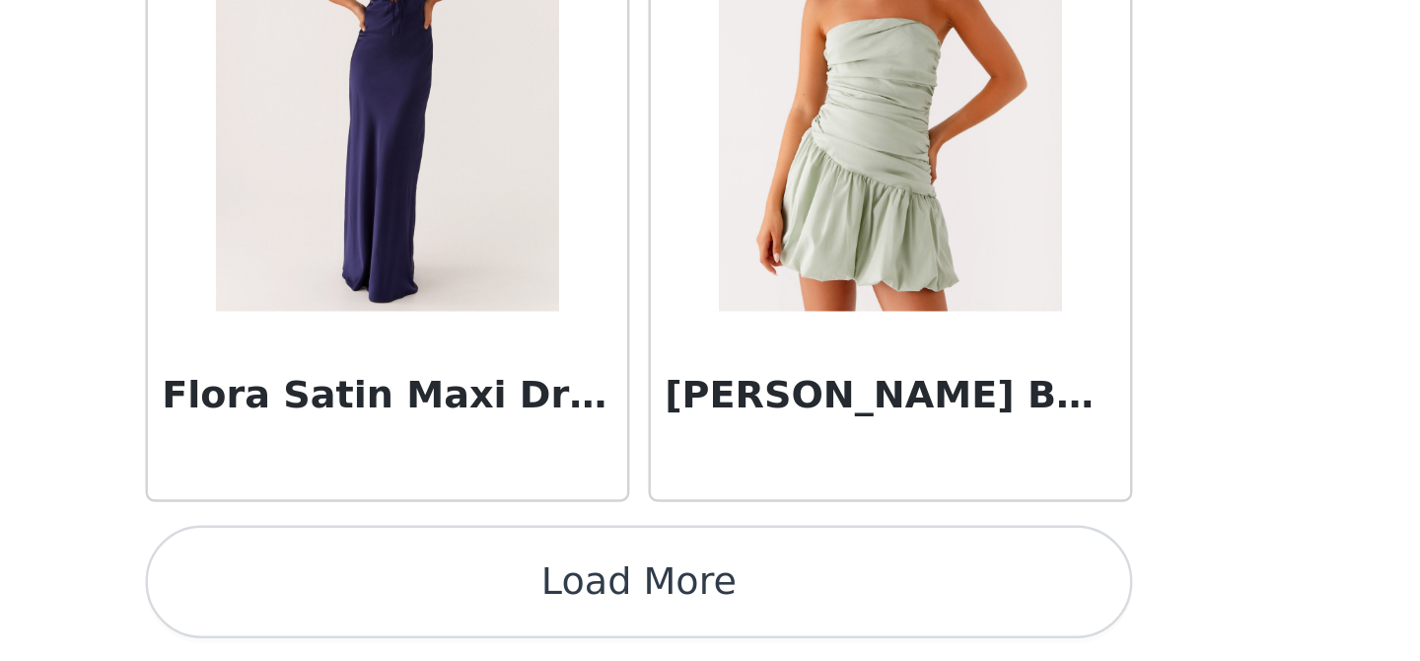
click at [732, 626] on button "Load More" at bounding box center [710, 627] width 414 height 47
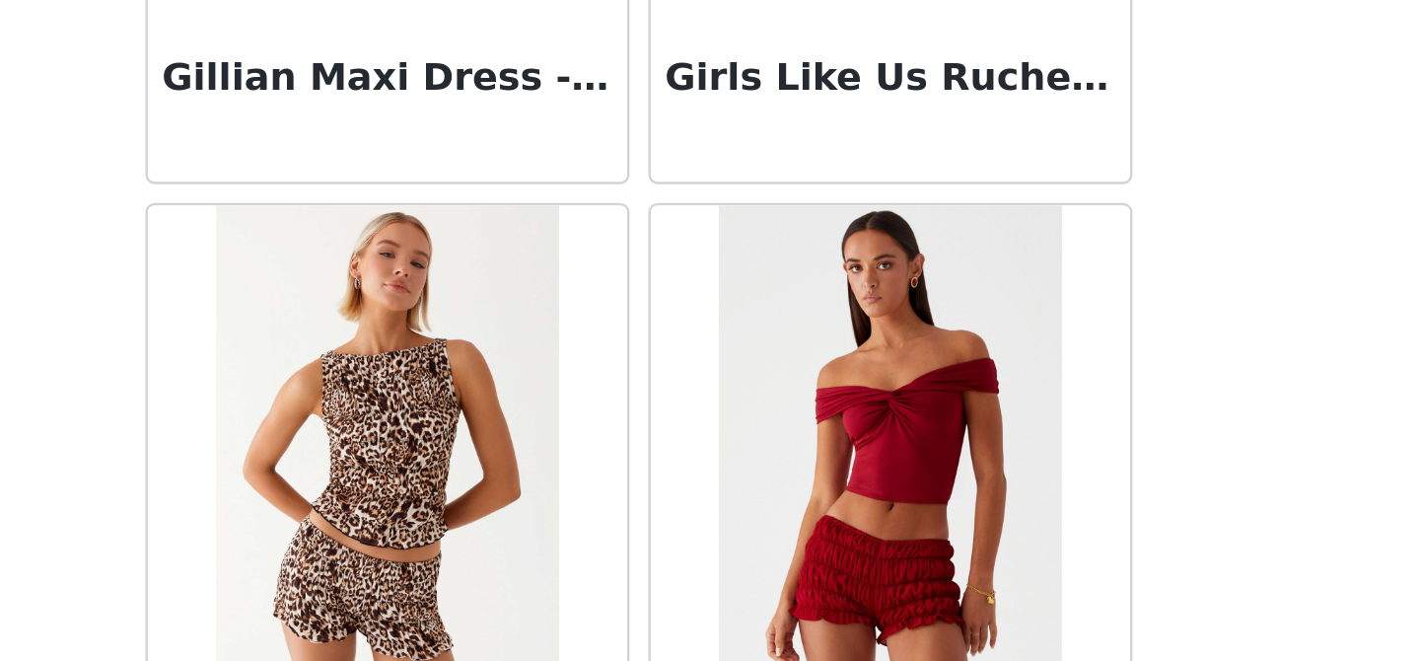
scroll to position [48113, 0]
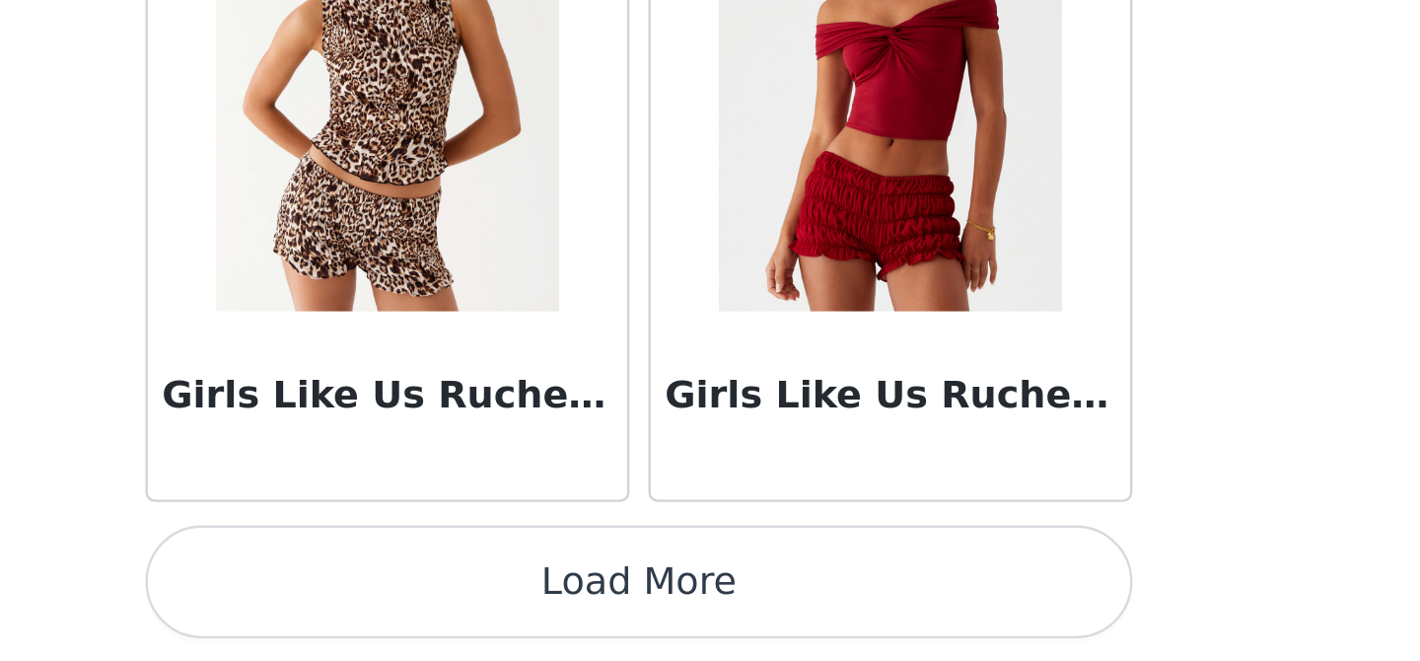
click at [721, 621] on button "Load More" at bounding box center [710, 627] width 414 height 47
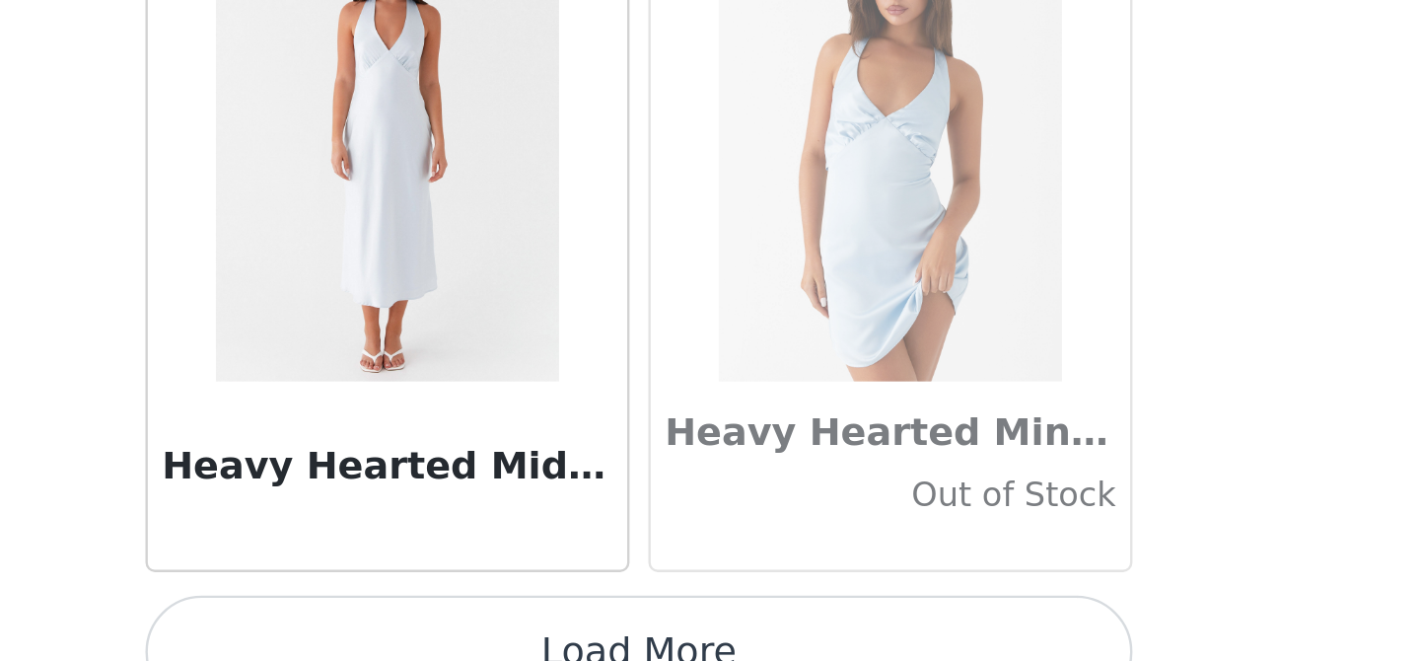
scroll to position [50972, 0]
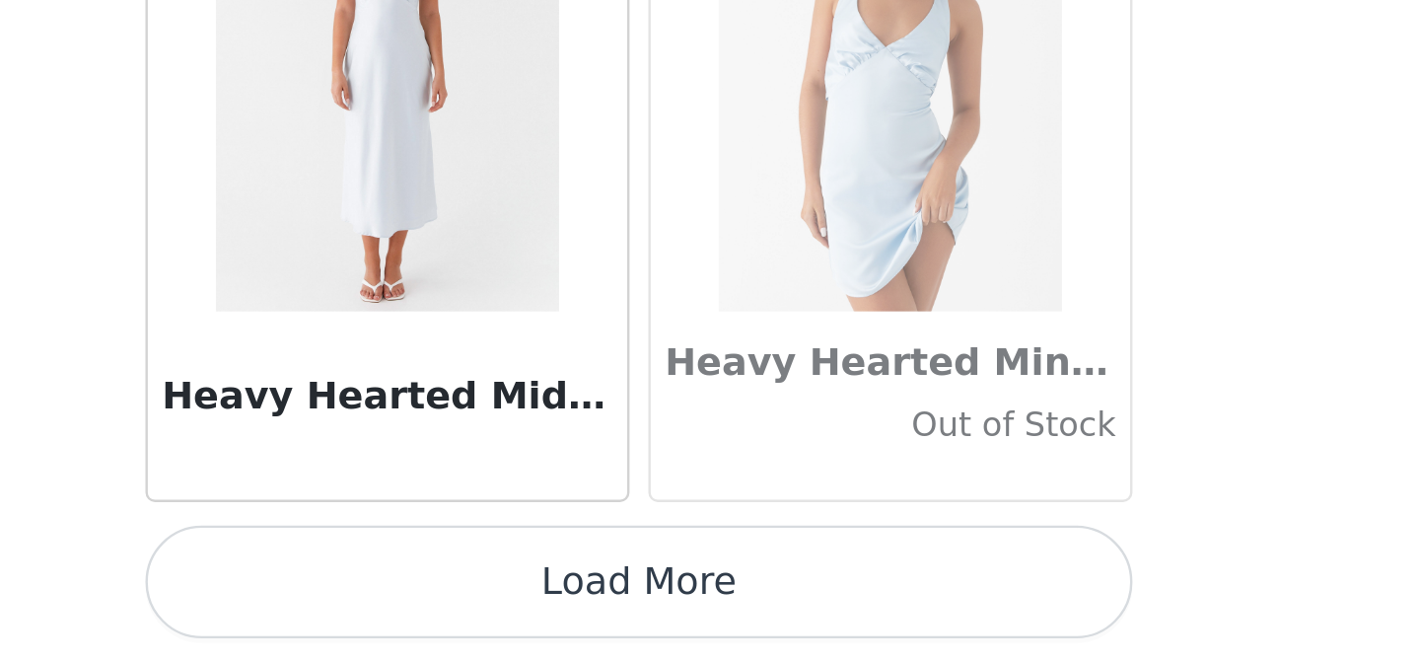
click at [675, 617] on button "Load More" at bounding box center [710, 627] width 414 height 47
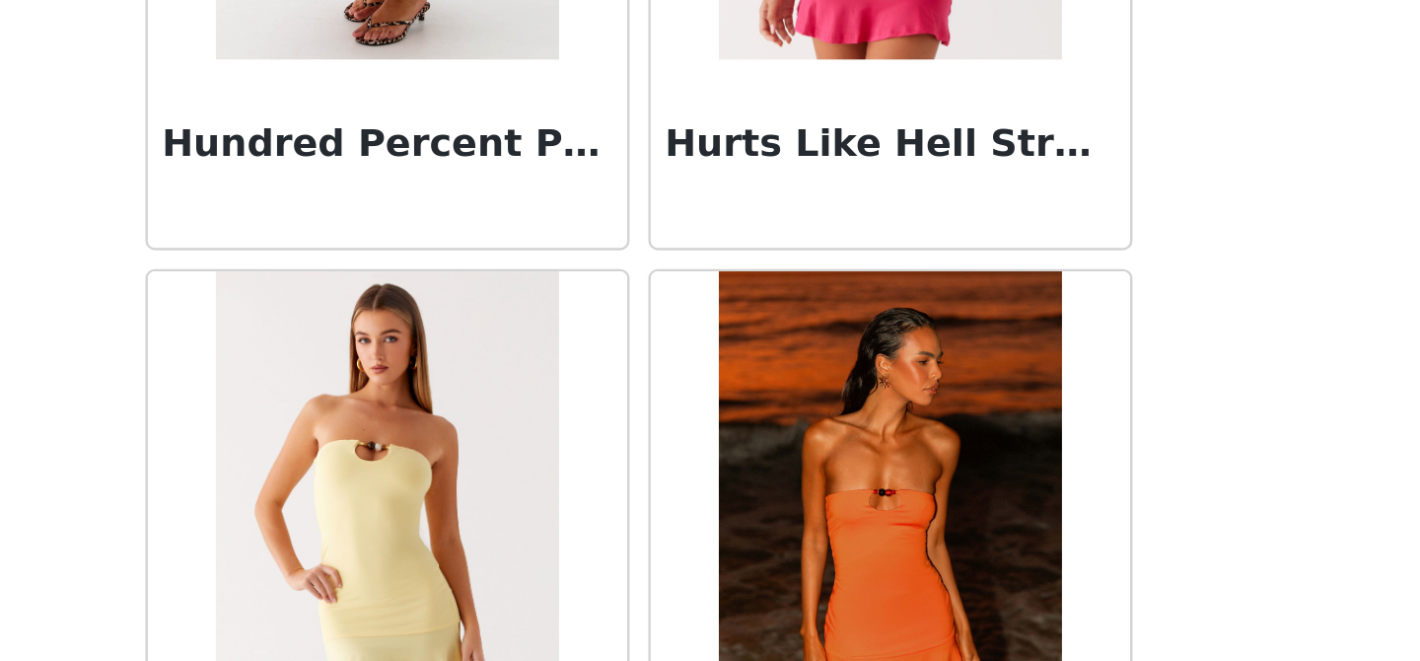
scroll to position [53183, 0]
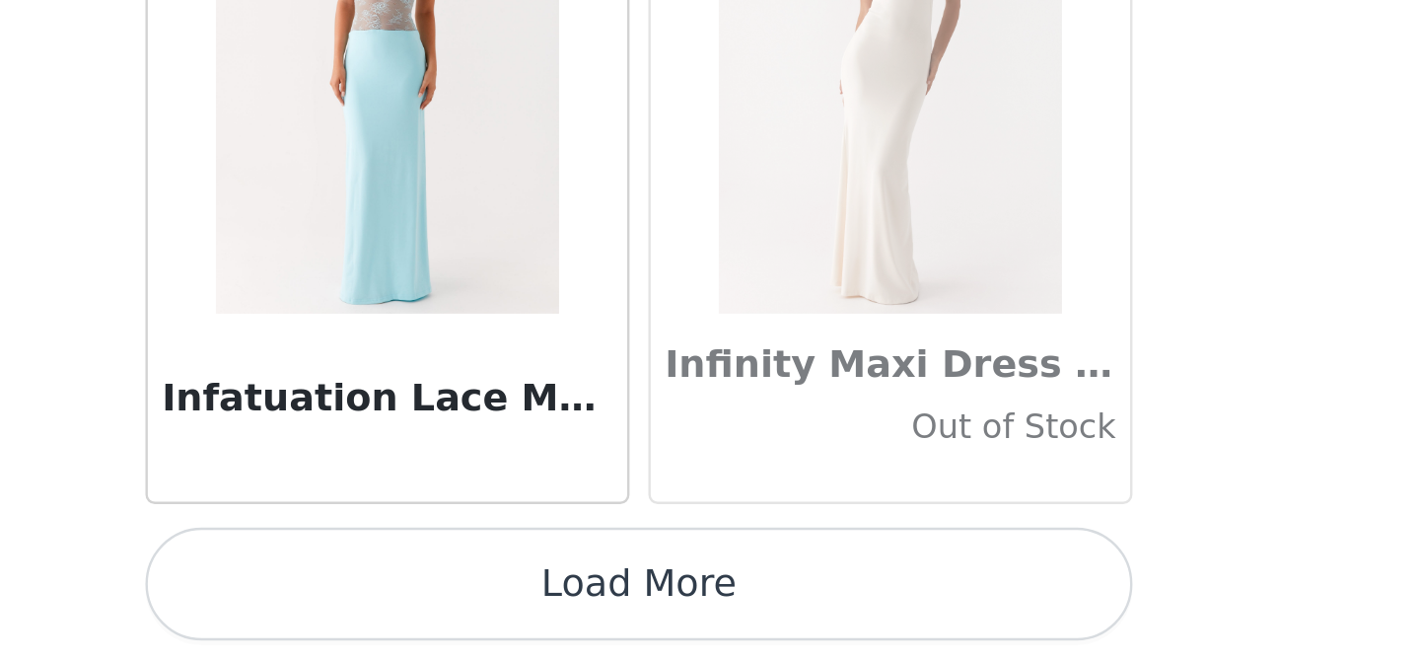
click at [774, 626] on button "Load More" at bounding box center [710, 627] width 414 height 47
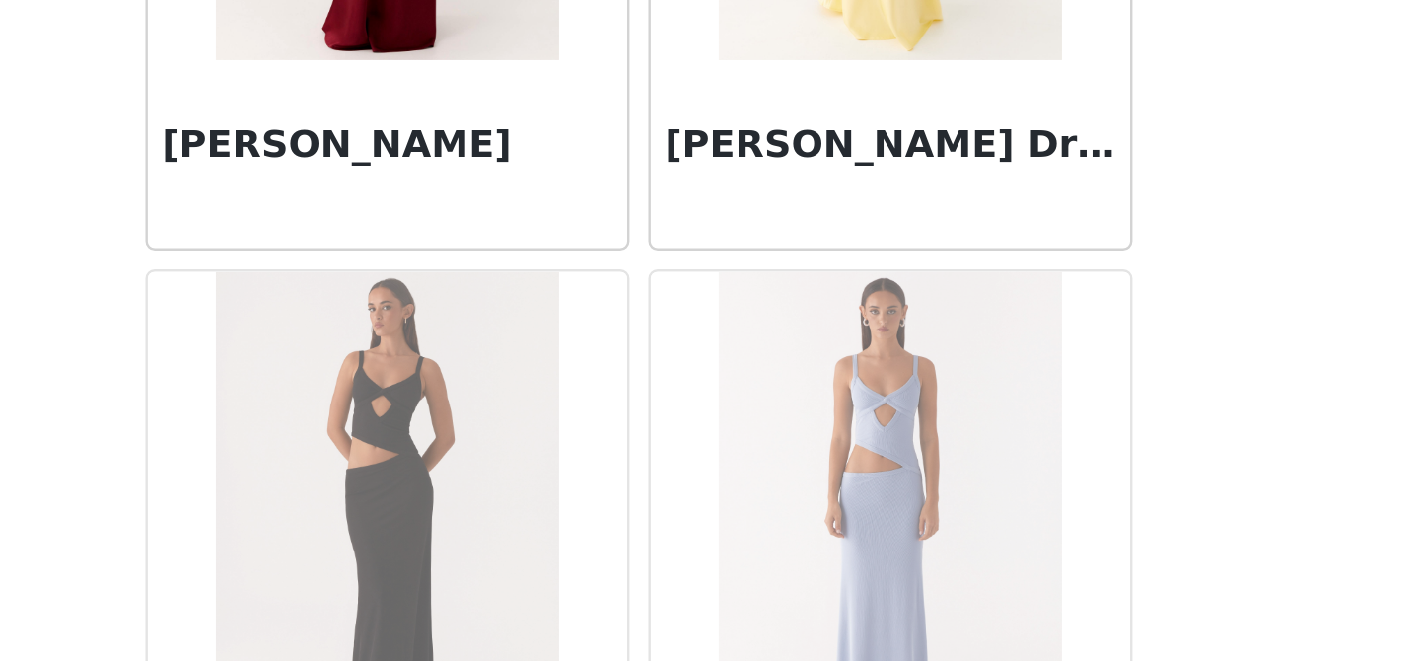
scroll to position [56692, 0]
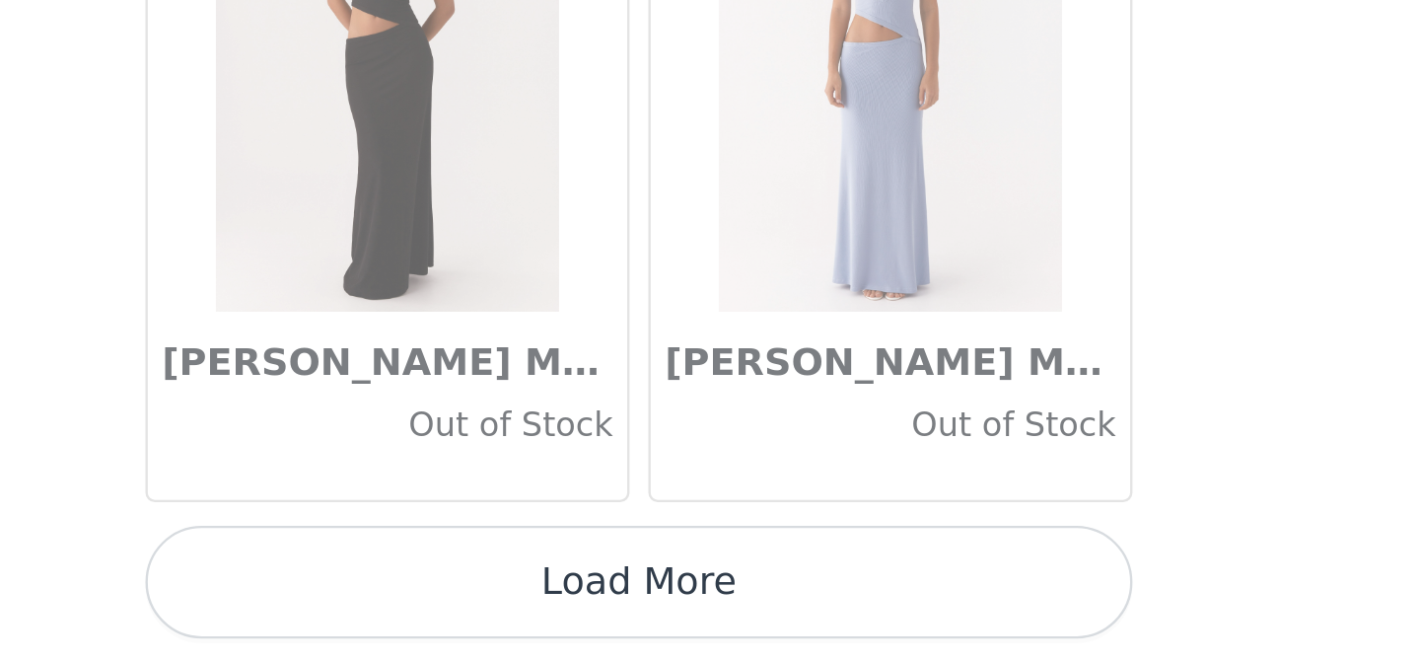
click at [739, 624] on button "Load More" at bounding box center [710, 627] width 414 height 47
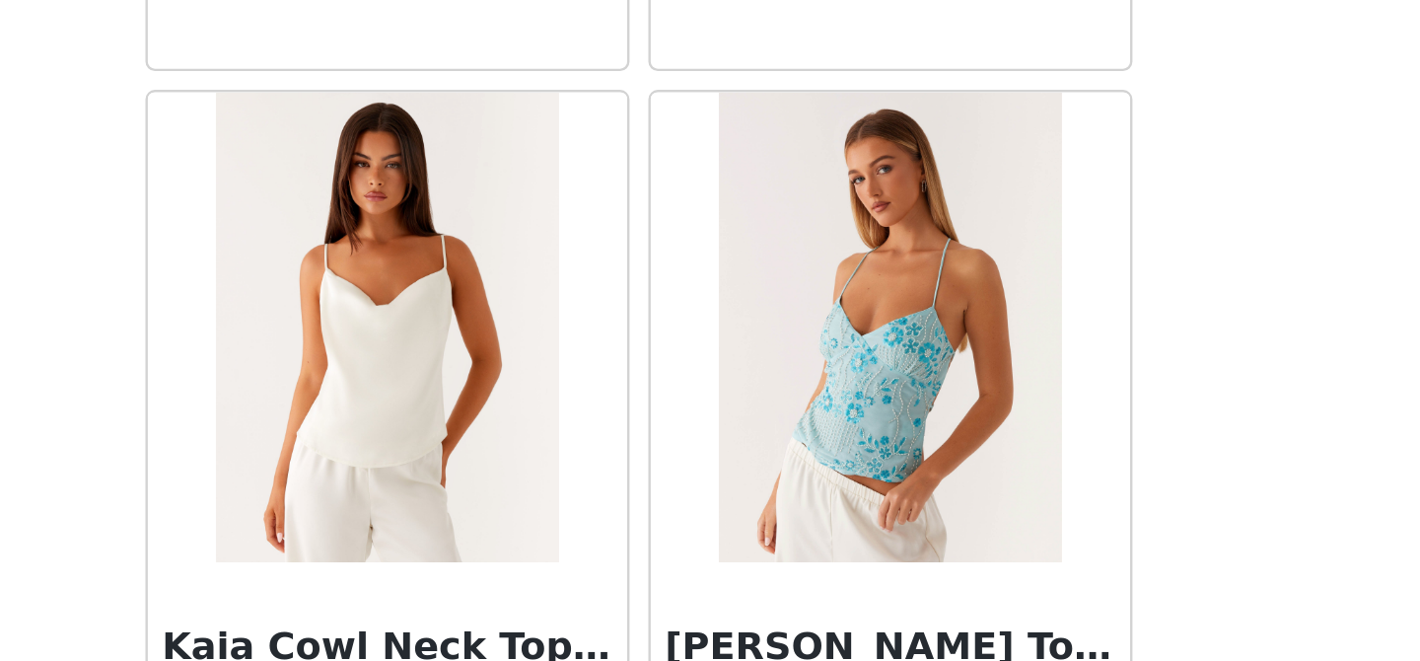
scroll to position [59552, 0]
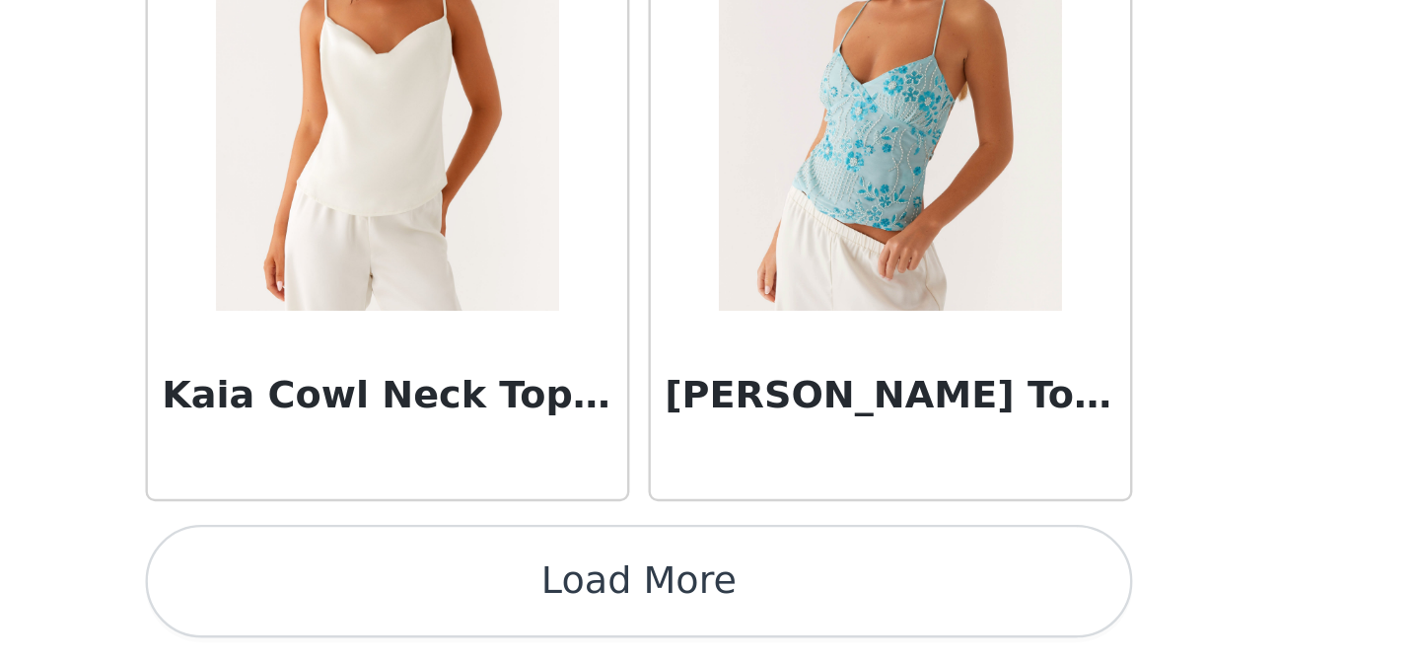
click at [711, 633] on button "Load More" at bounding box center [710, 627] width 414 height 47
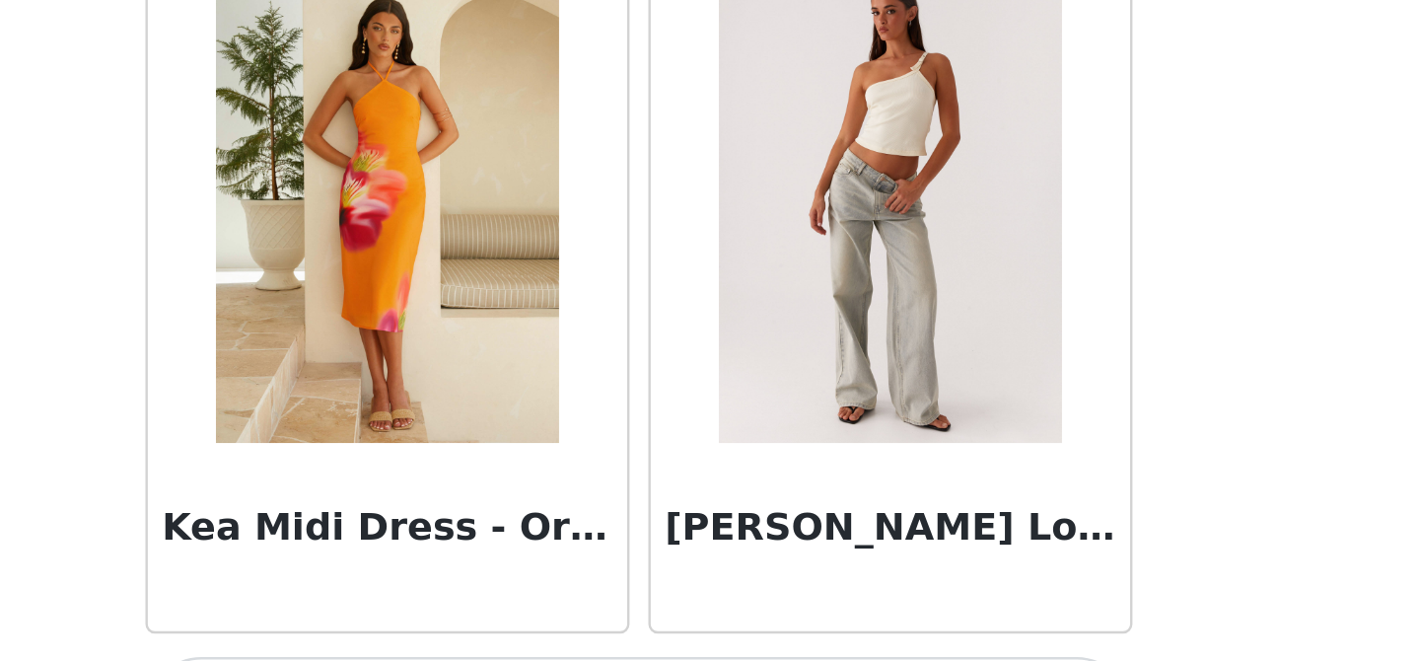
scroll to position [62411, 0]
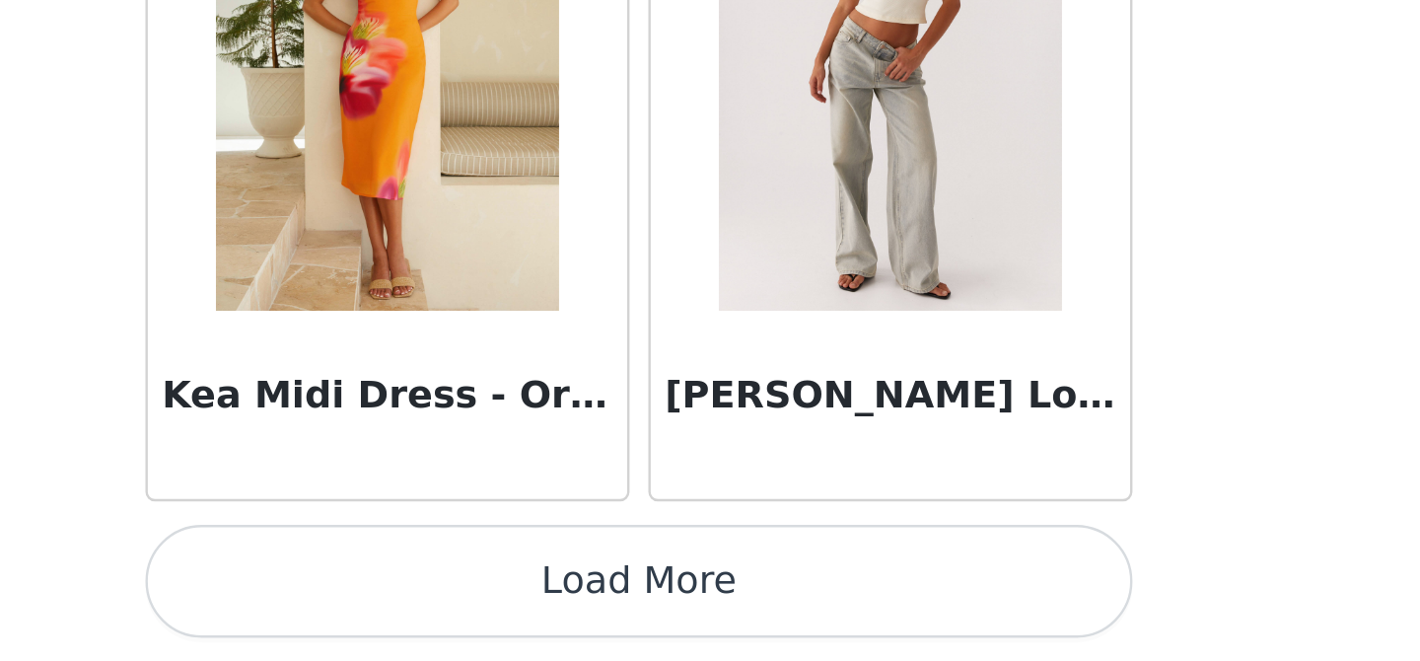
click at [710, 631] on button "Load More" at bounding box center [710, 627] width 414 height 47
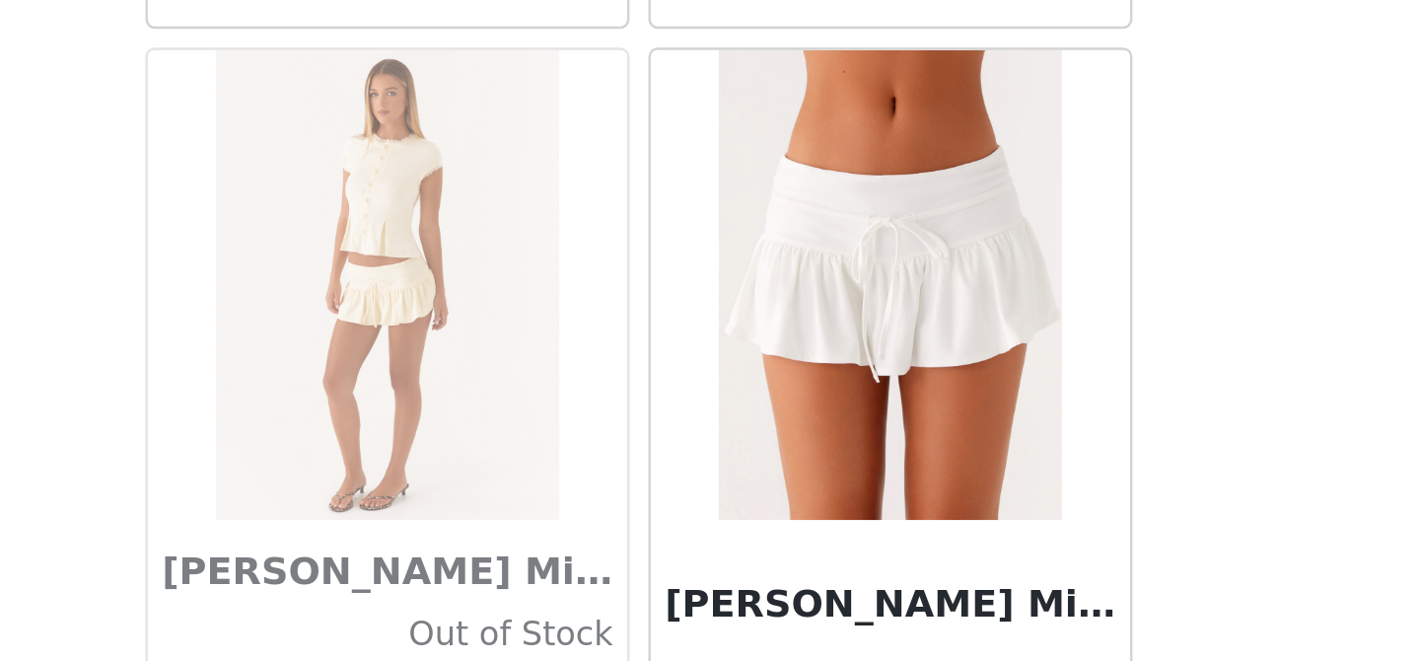
scroll to position [65271, 0]
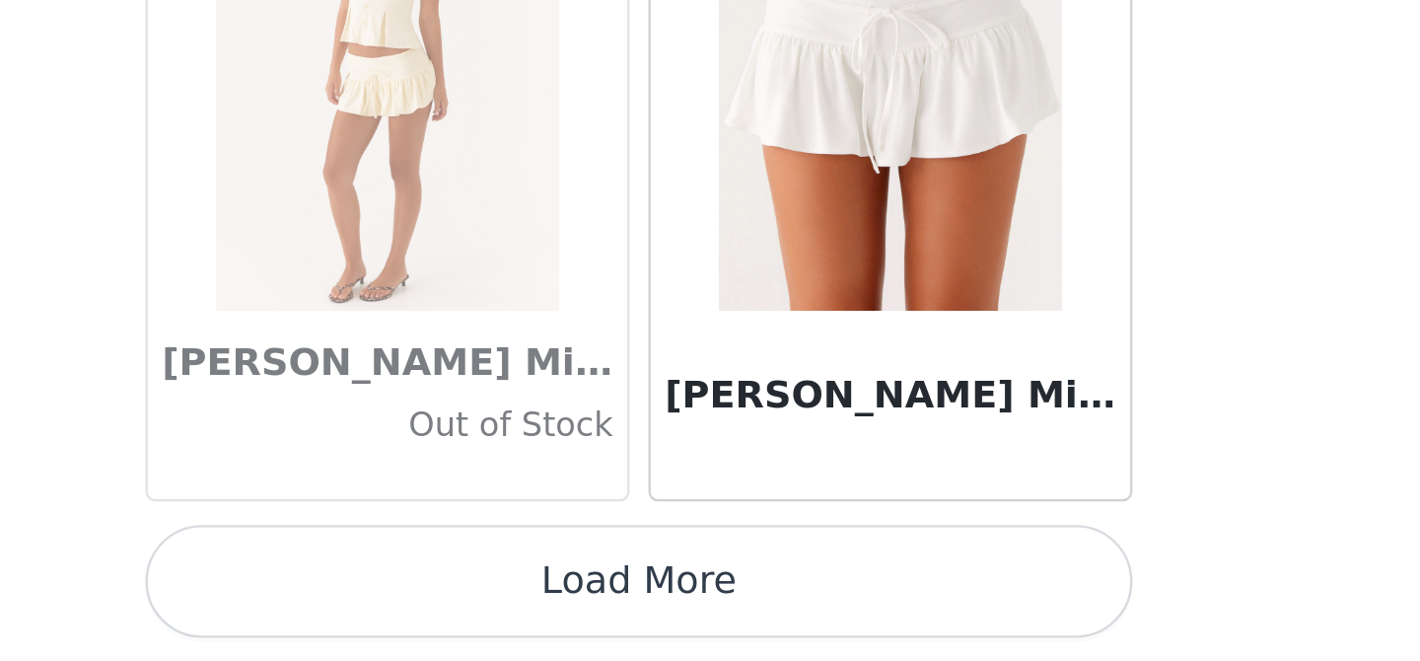
click at [671, 626] on button "Load More" at bounding box center [710, 627] width 414 height 47
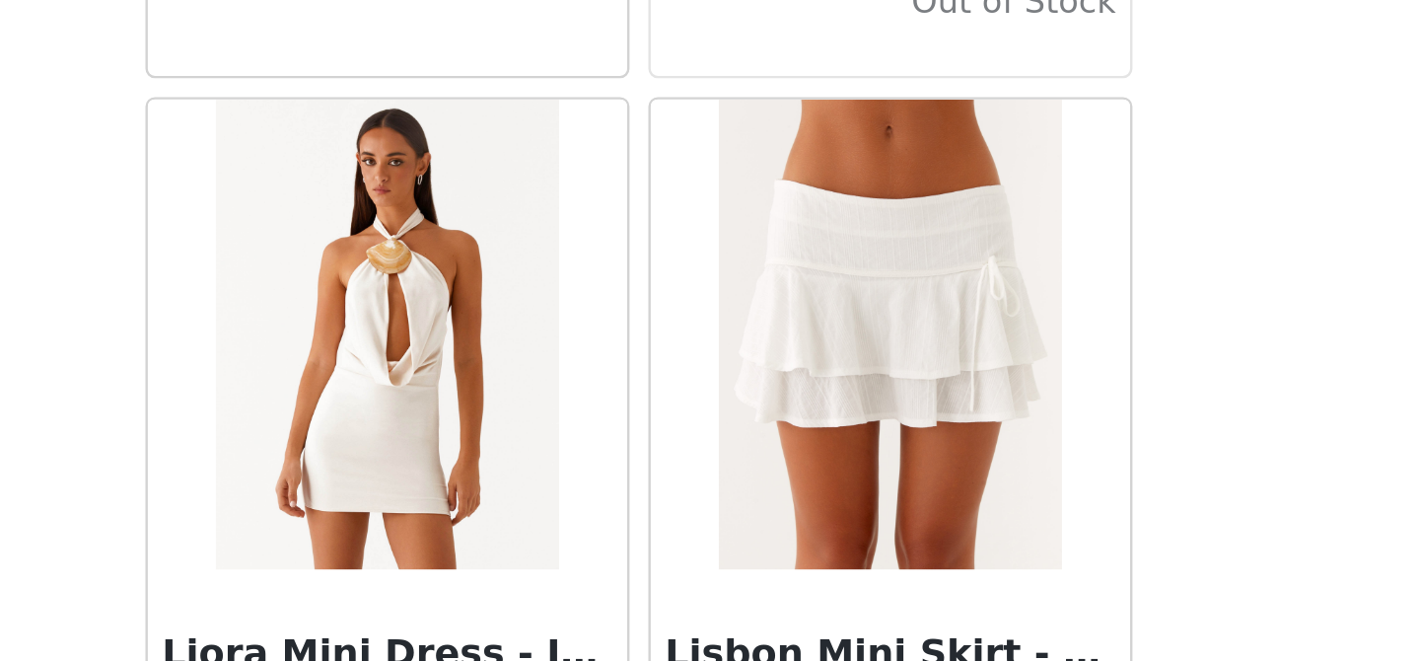
scroll to position [68131, 0]
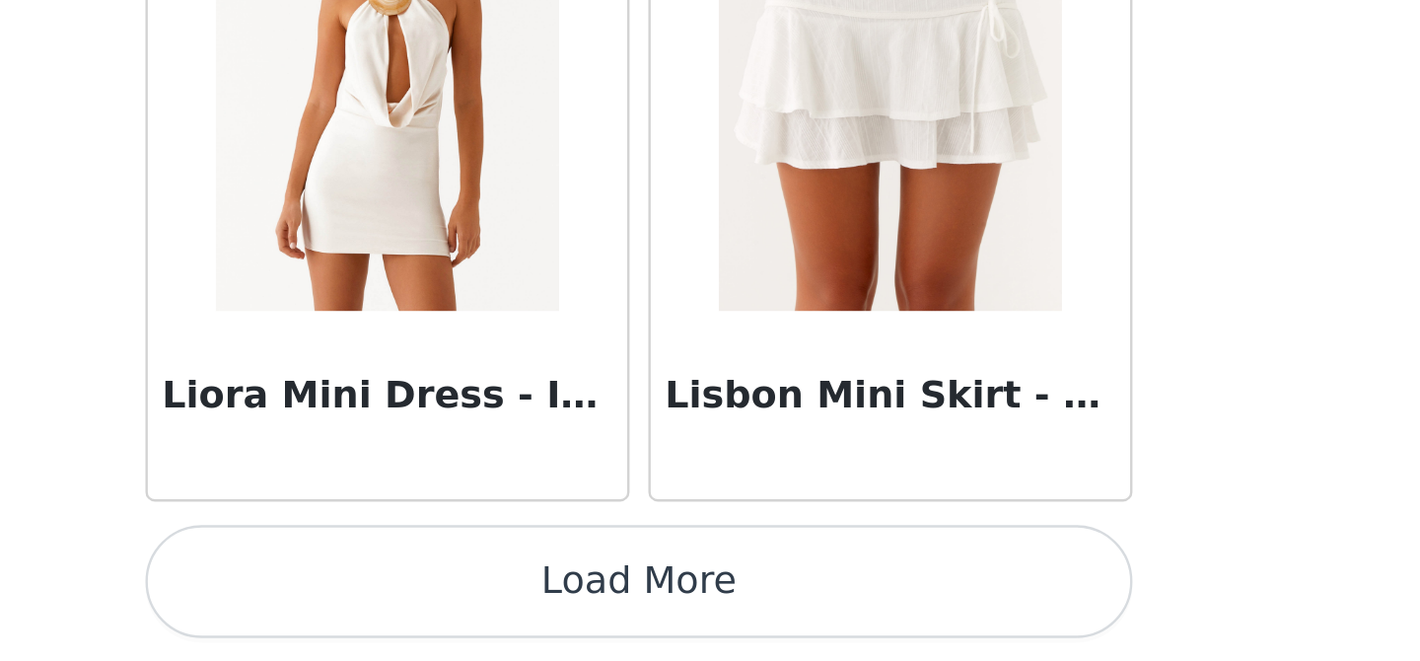
click at [623, 633] on button "Load More" at bounding box center [710, 627] width 414 height 47
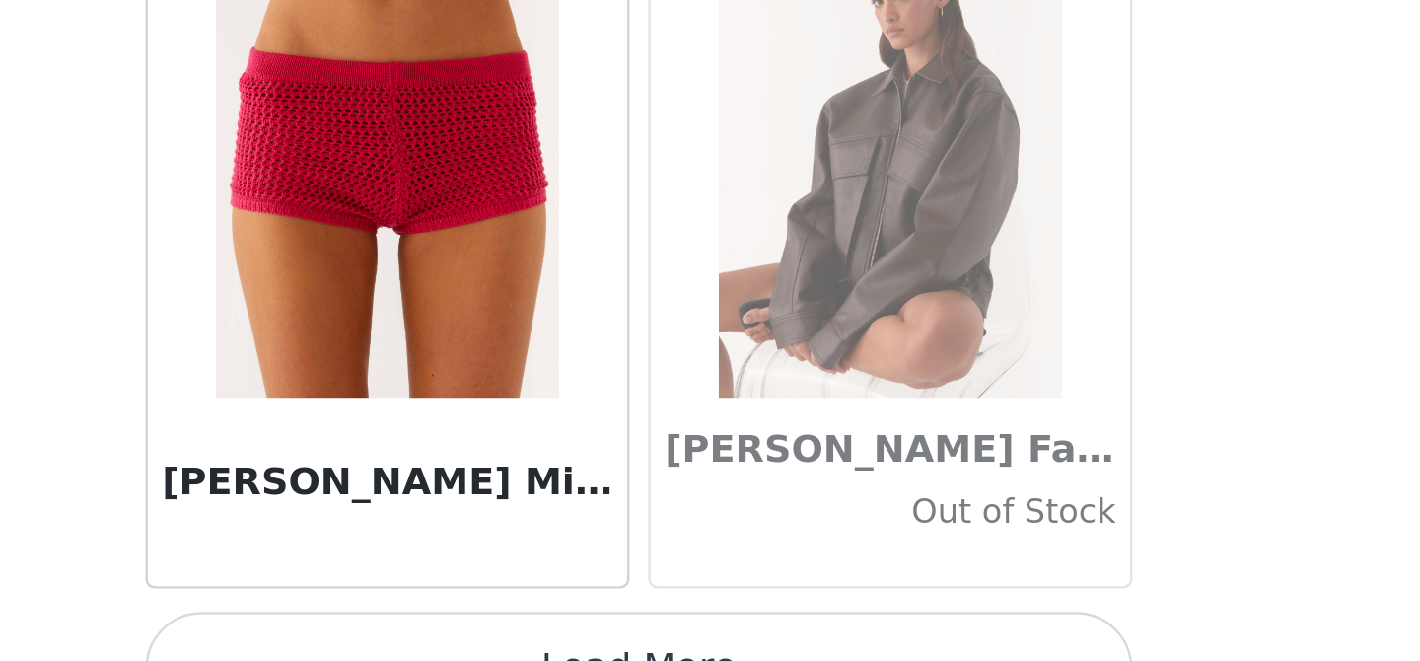
scroll to position [70991, 0]
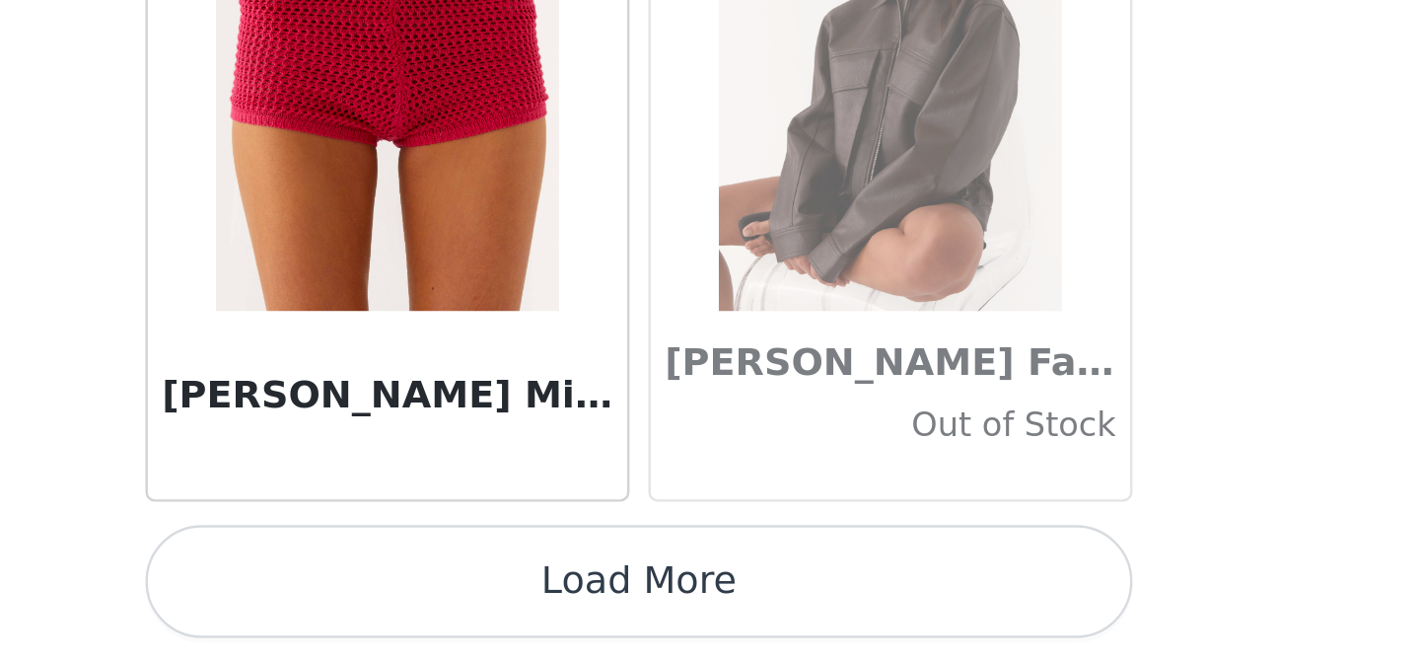
click at [704, 630] on button "Load More" at bounding box center [710, 627] width 414 height 47
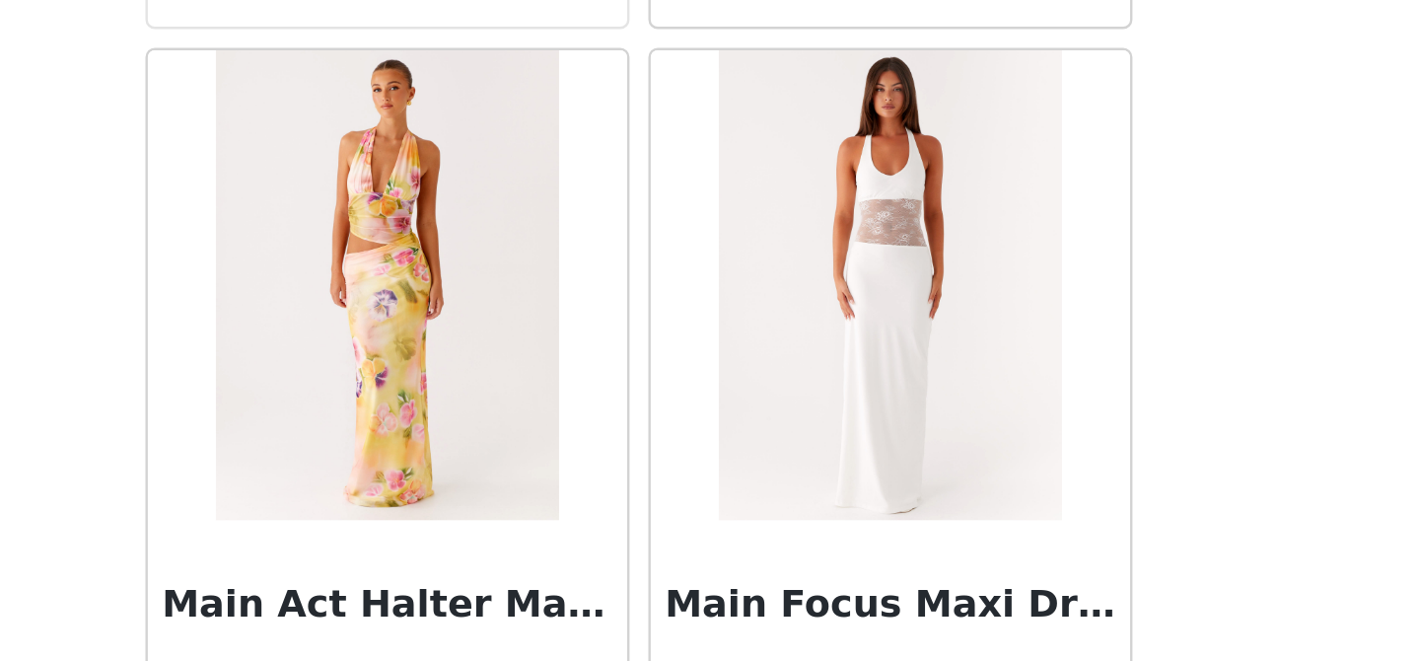
scroll to position [73850, 0]
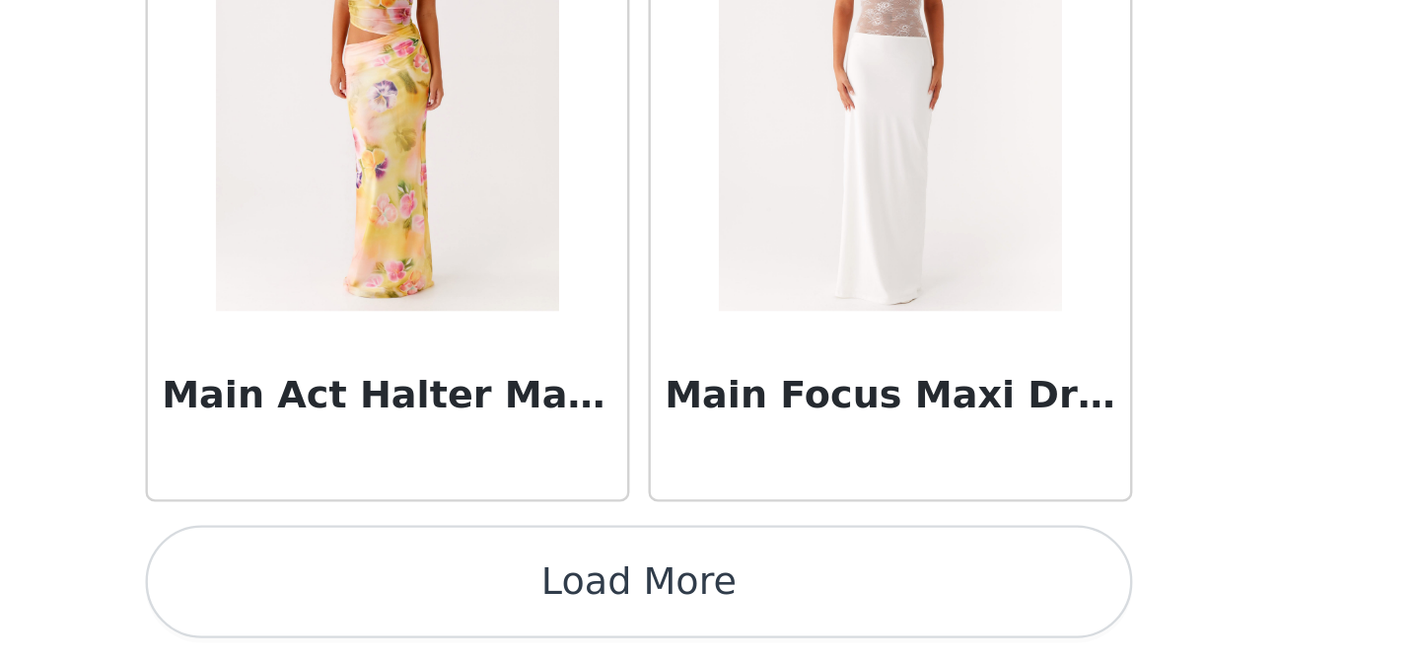
click at [715, 626] on button "Load More" at bounding box center [710, 627] width 414 height 47
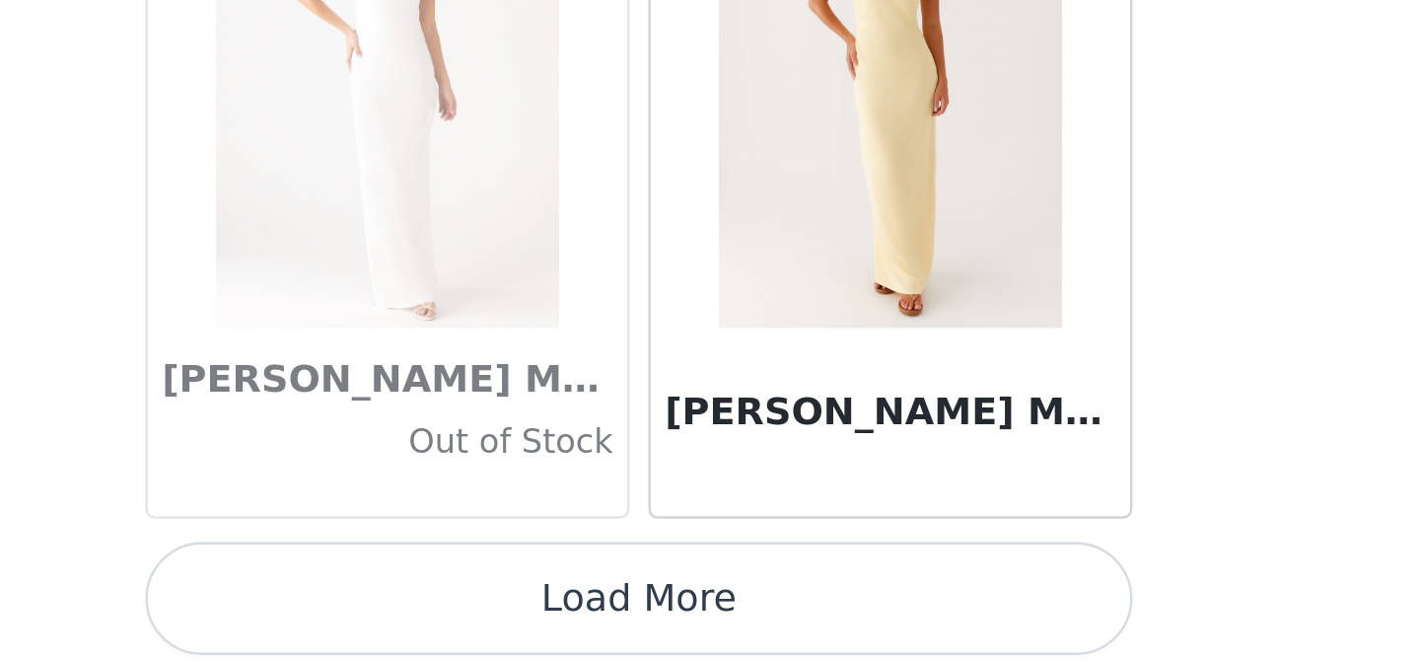
scroll to position [76710, 0]
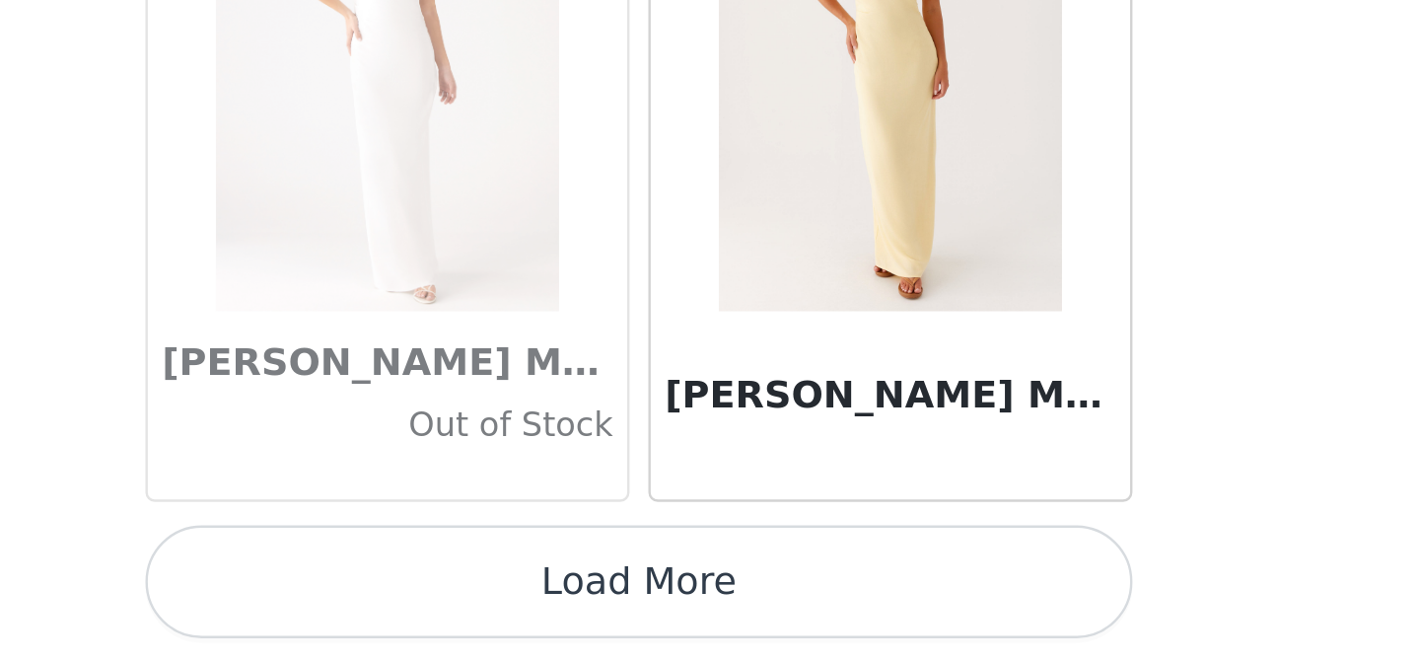
click at [704, 609] on button "Load More" at bounding box center [710, 627] width 414 height 47
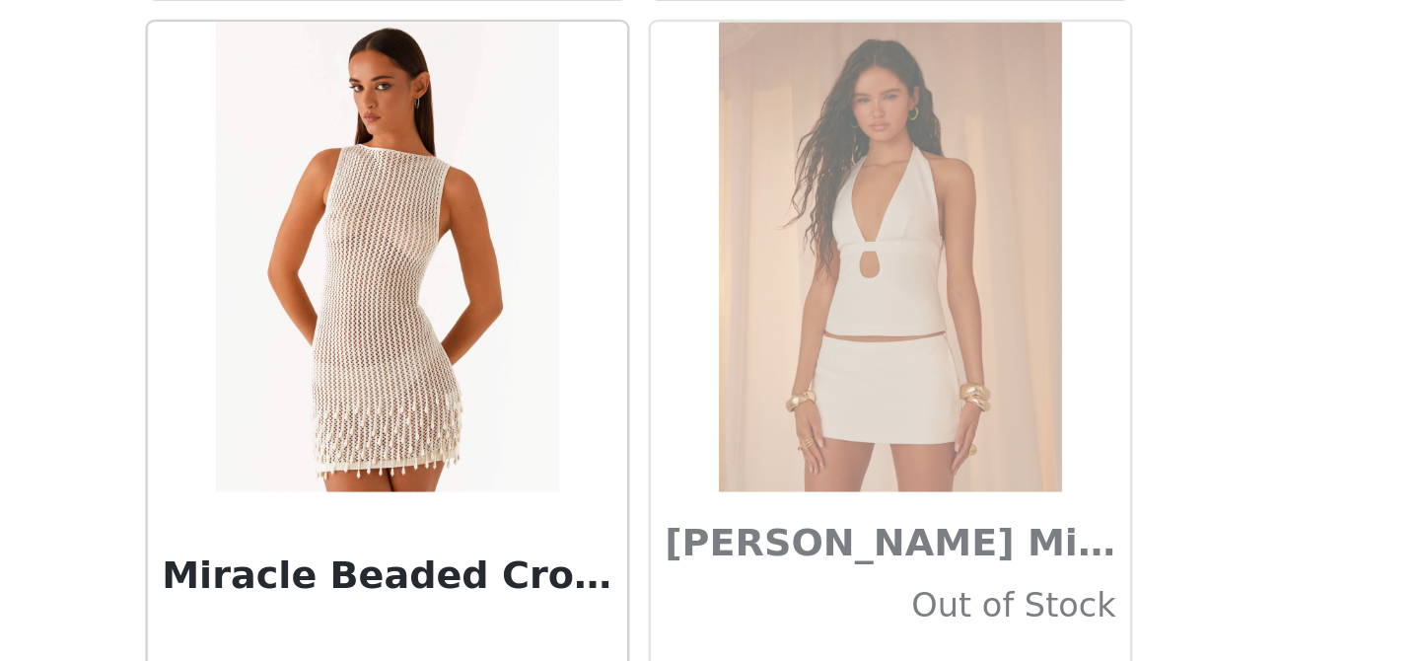
scroll to position [79570, 0]
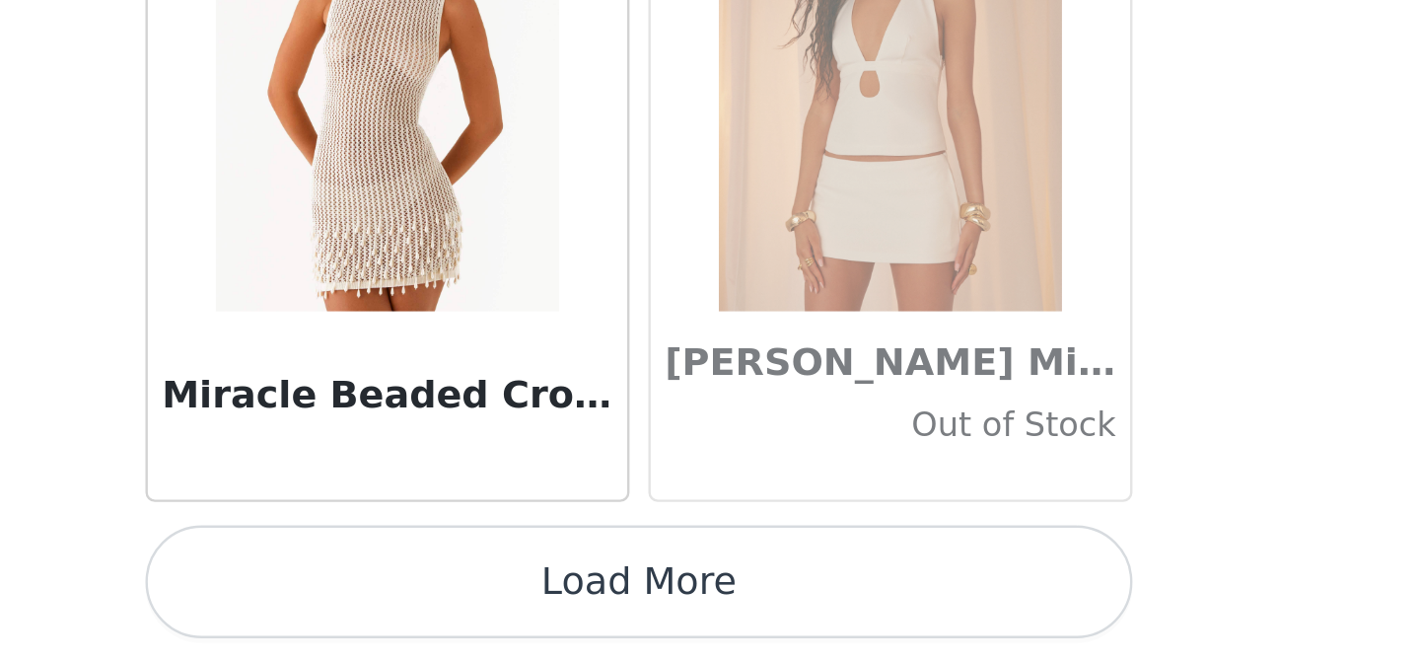
click at [677, 634] on button "Load More" at bounding box center [710, 627] width 414 height 47
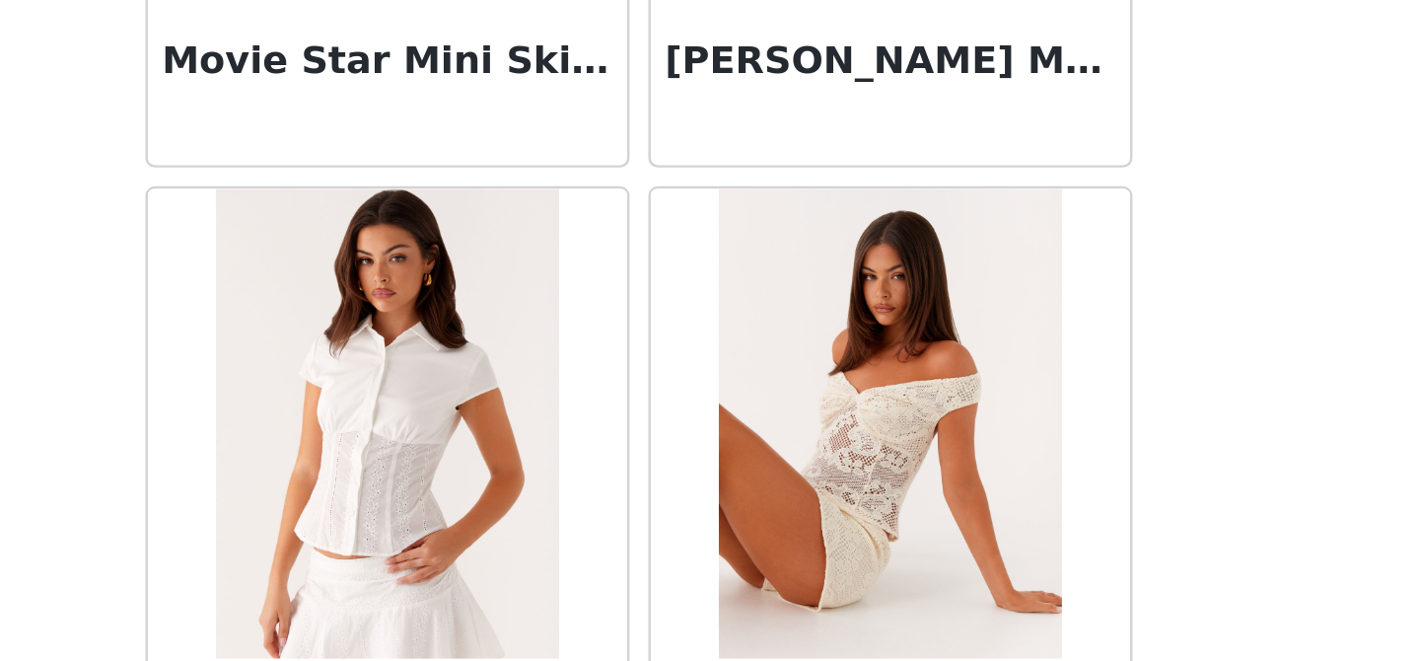
scroll to position [82430, 0]
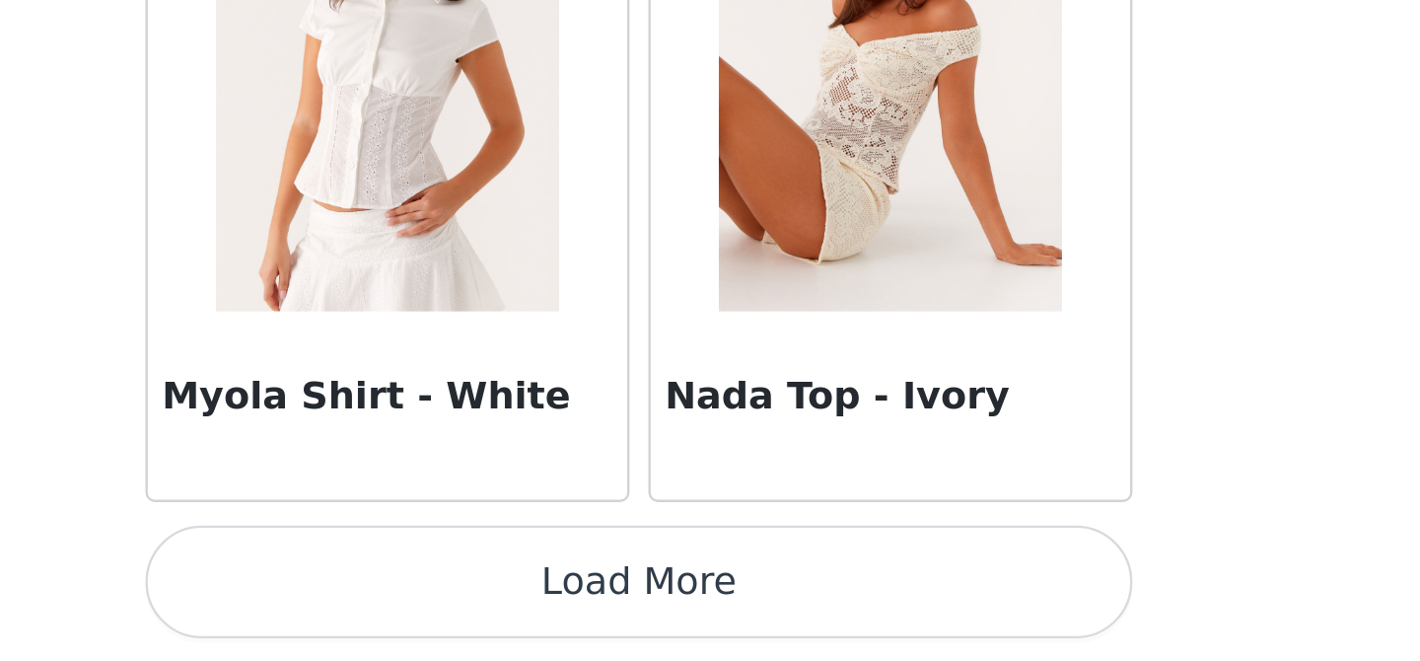
click at [667, 619] on button "Load More" at bounding box center [710, 627] width 414 height 47
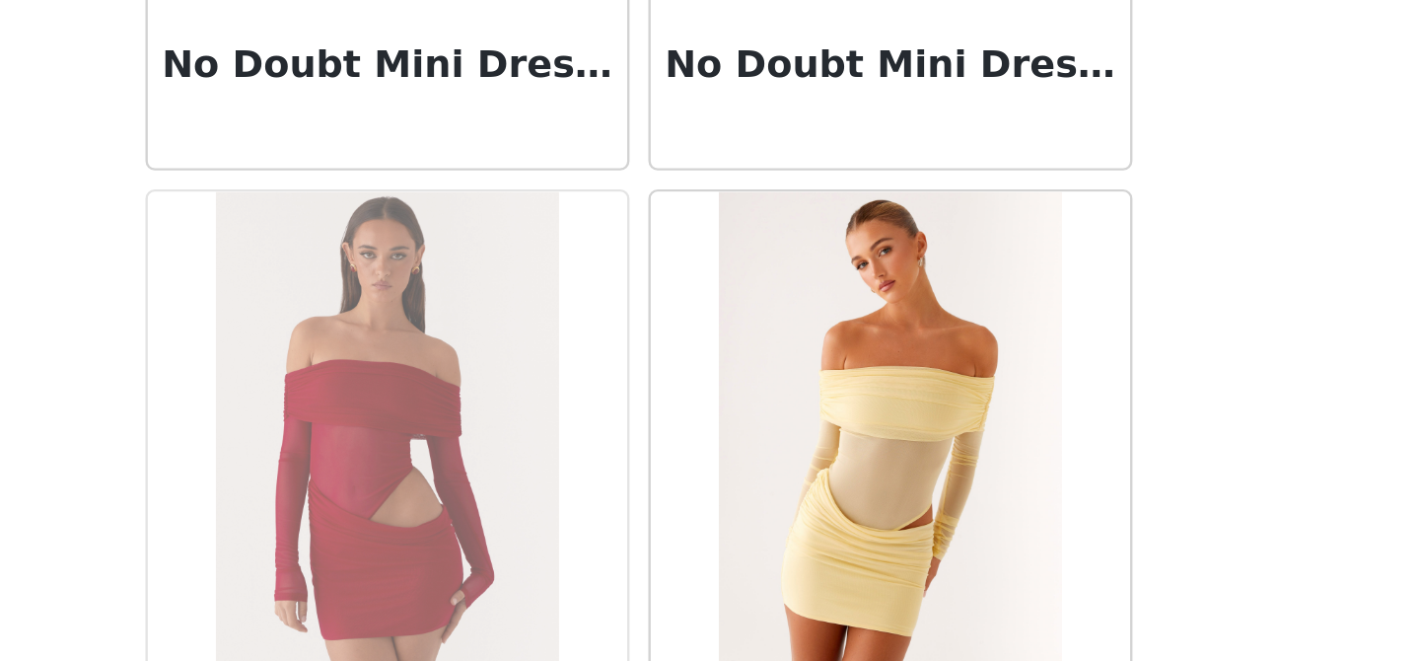
scroll to position [85289, 0]
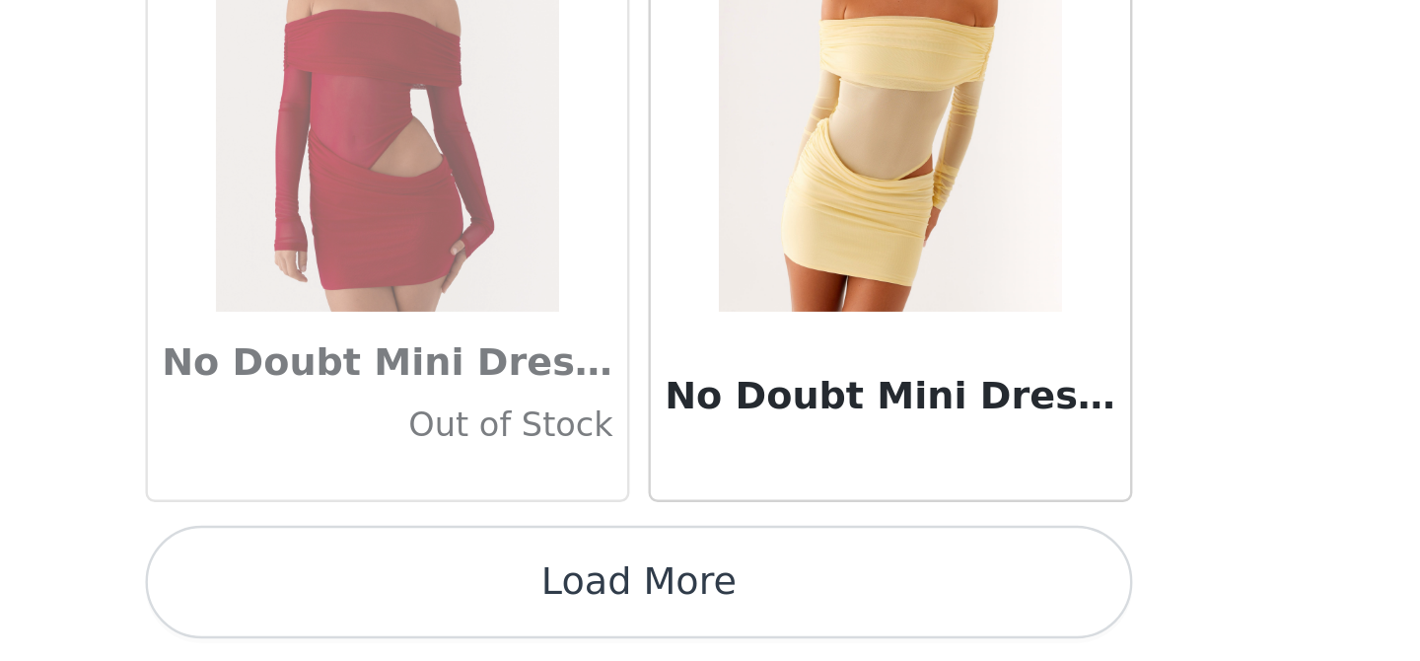
click at [675, 627] on button "Load More" at bounding box center [710, 627] width 414 height 47
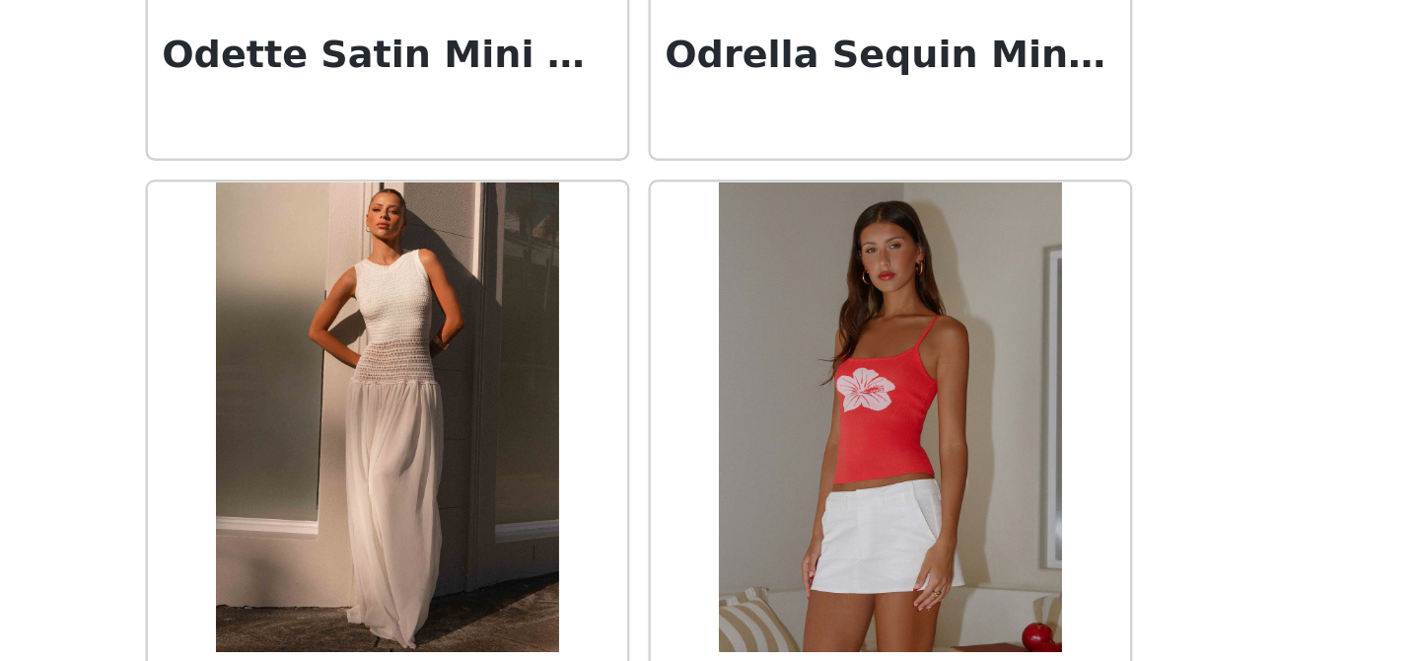
scroll to position [88149, 0]
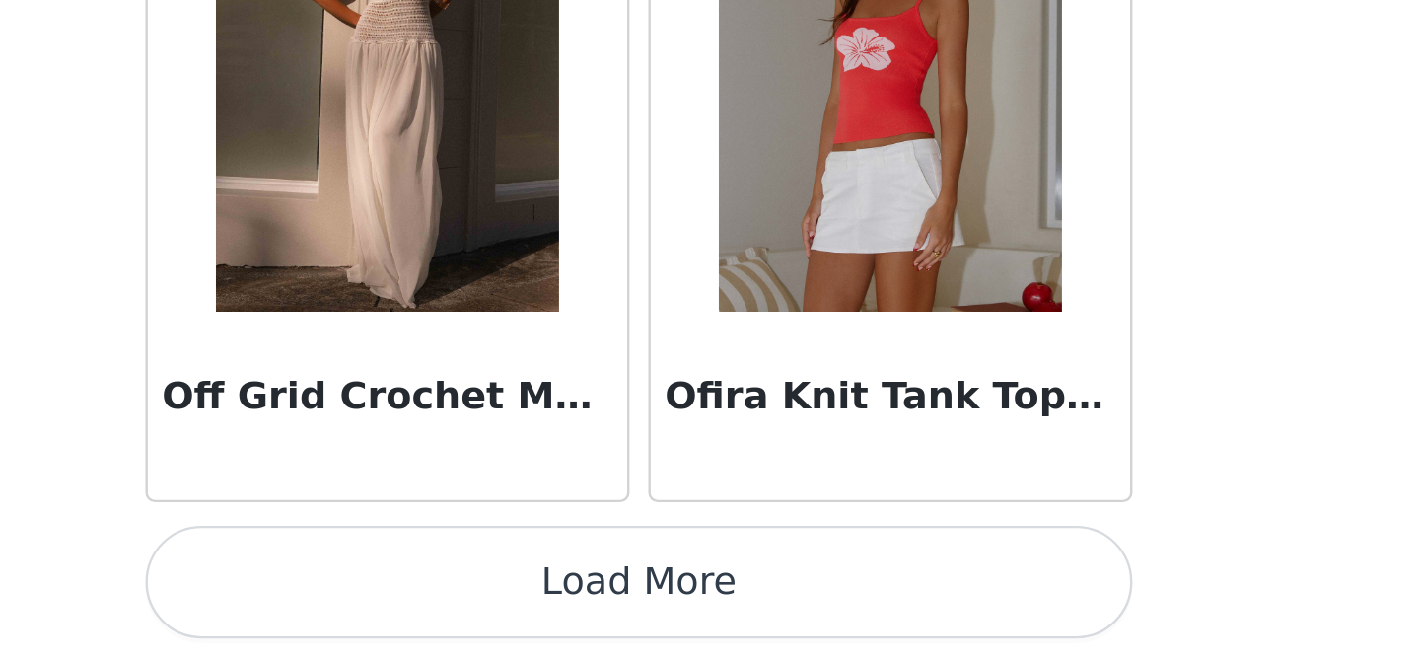
click at [690, 628] on button "Load More" at bounding box center [710, 627] width 414 height 47
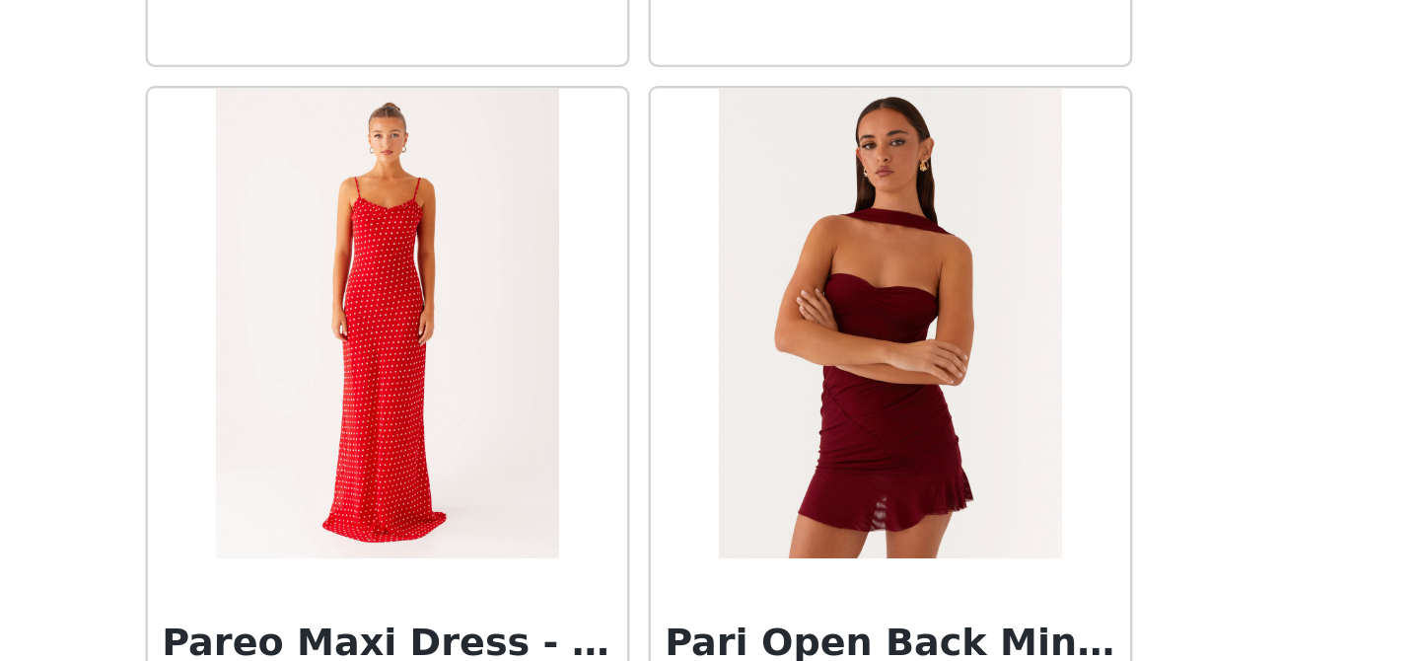
scroll to position [91009, 0]
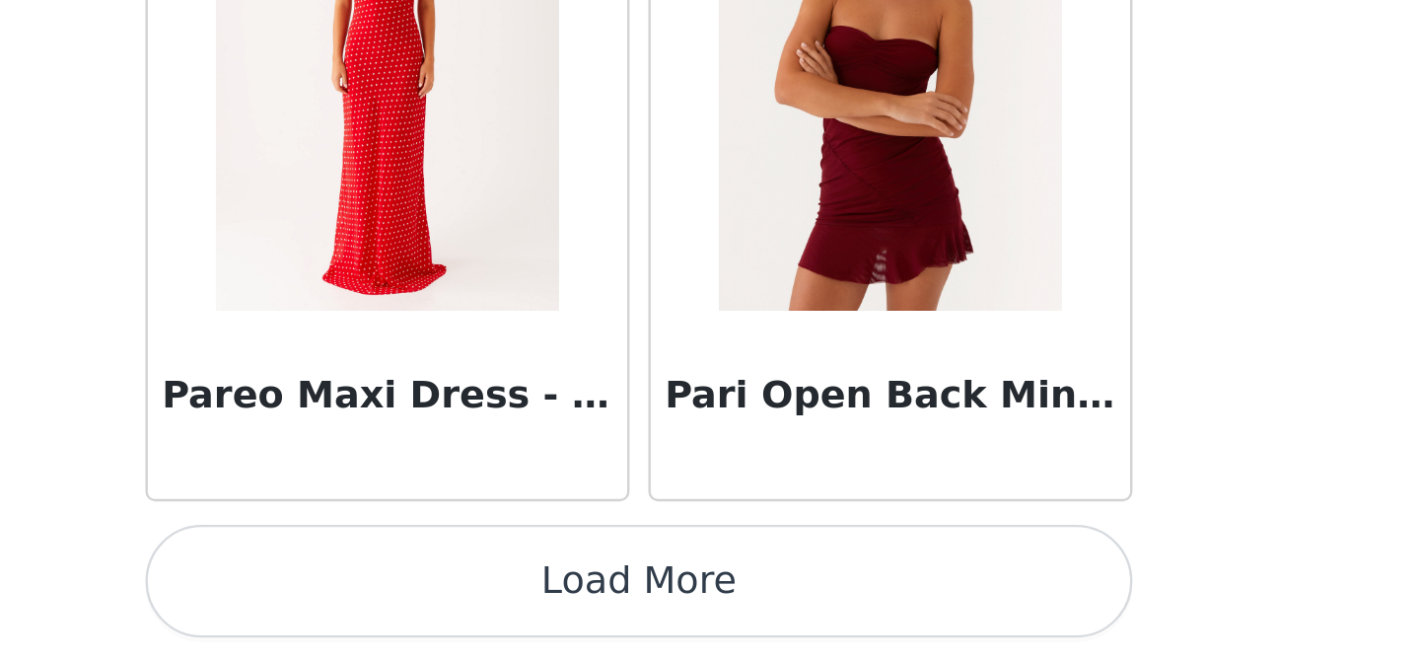
click at [656, 621] on button "Load More" at bounding box center [710, 627] width 414 height 47
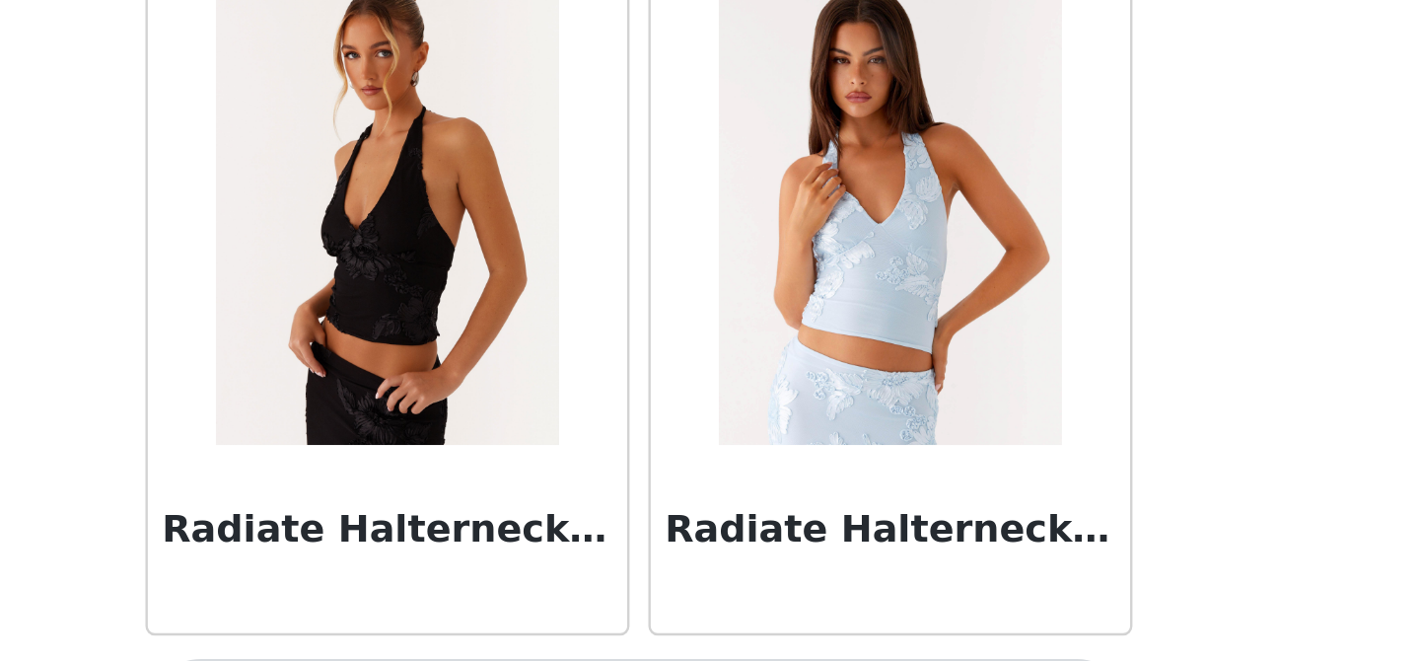
scroll to position [93869, 0]
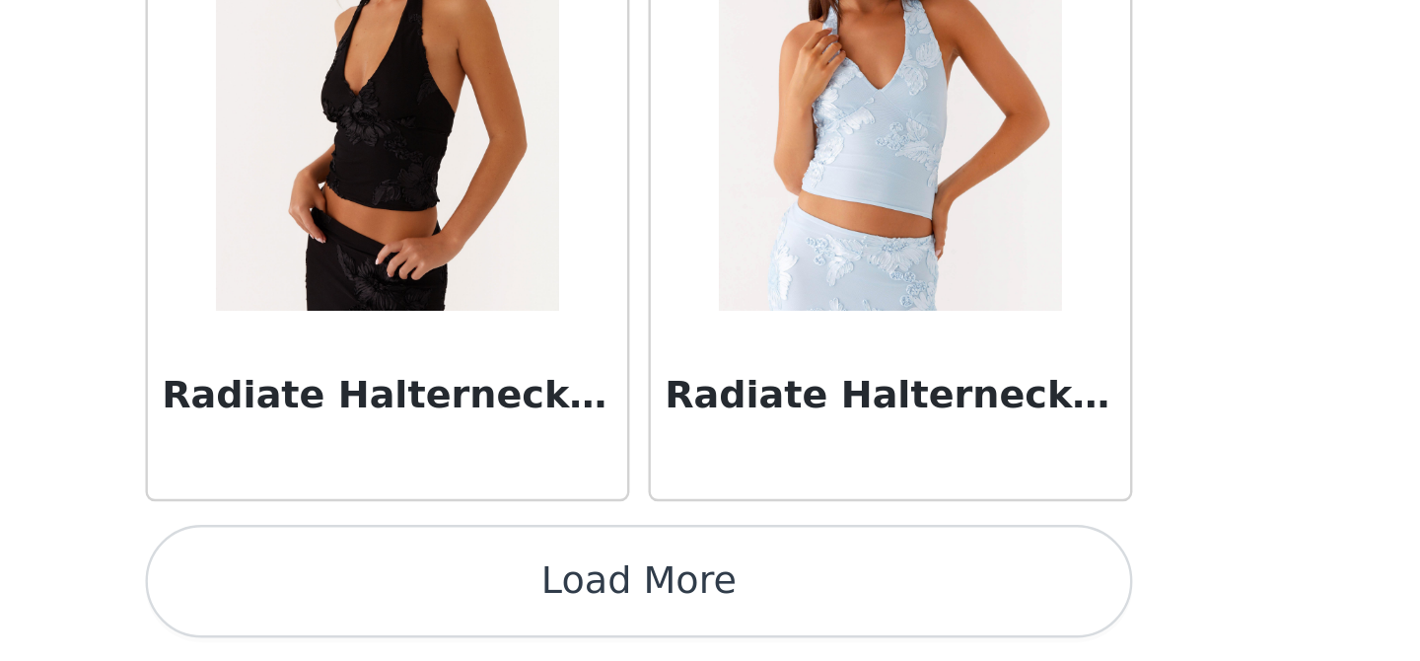
click at [637, 621] on button "Load More" at bounding box center [710, 627] width 414 height 47
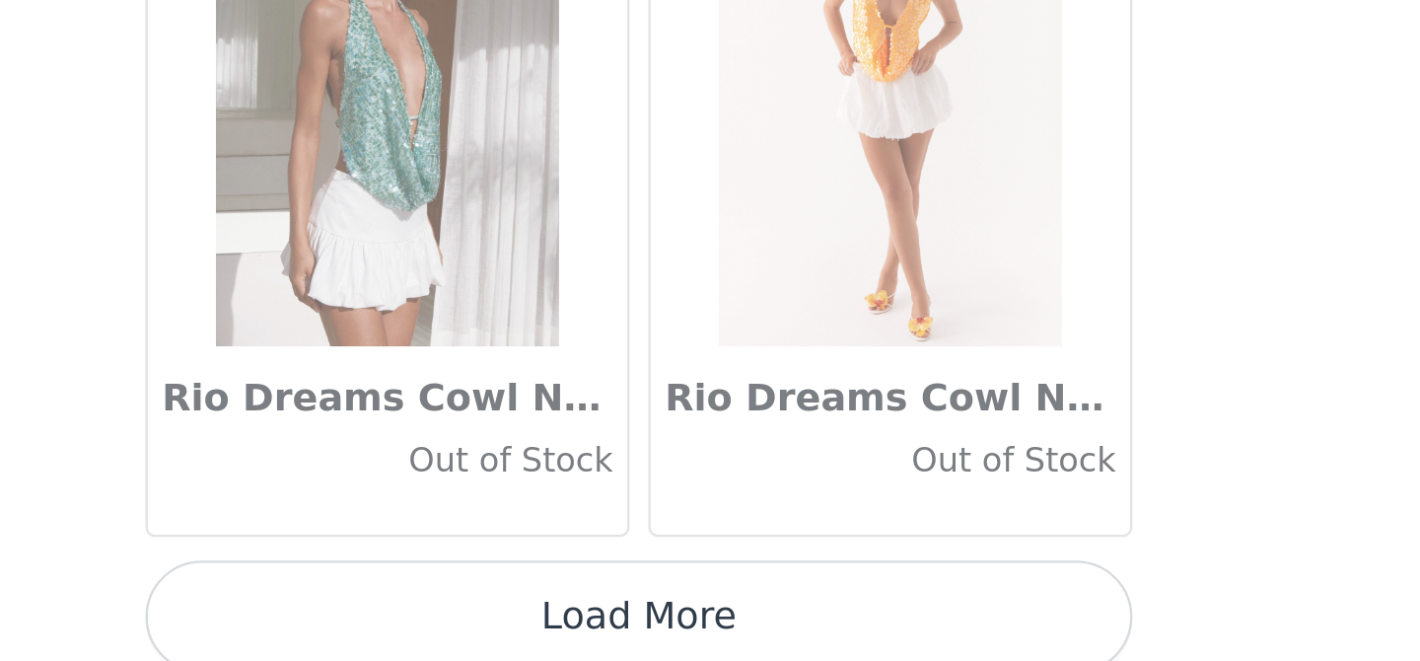
scroll to position [96728, 0]
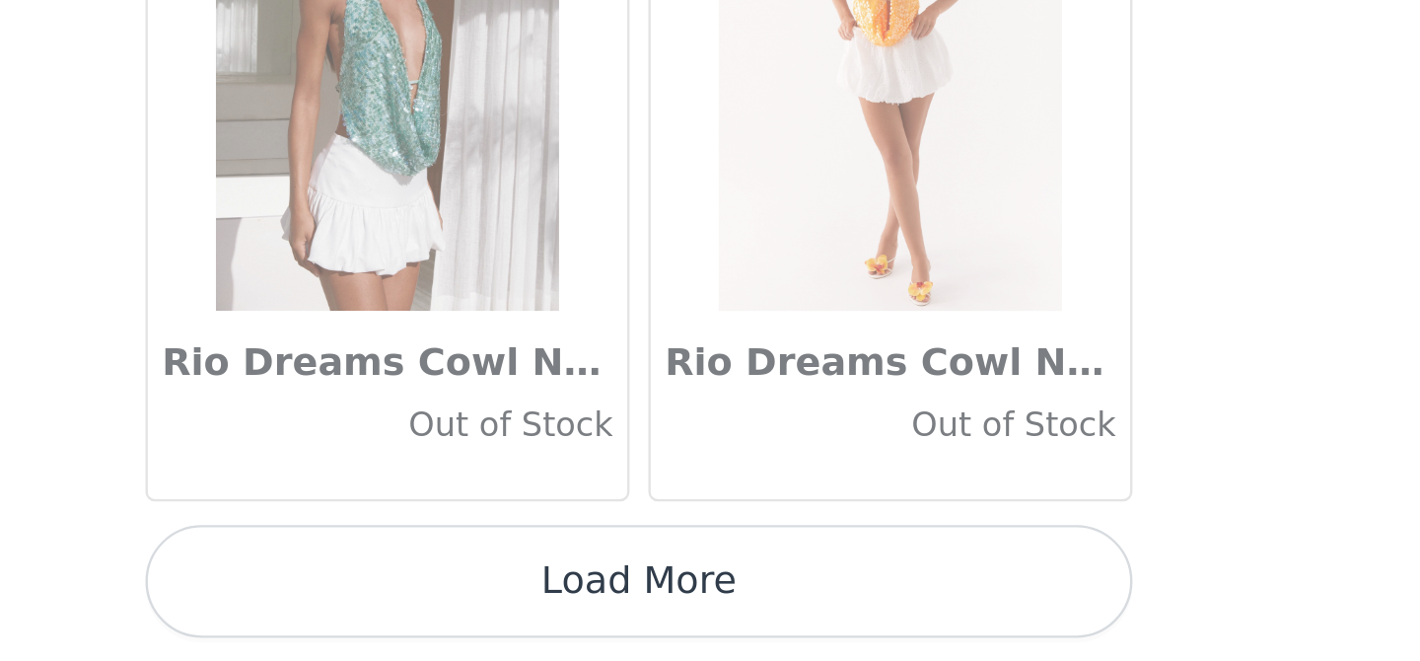
click at [637, 637] on button "Load More" at bounding box center [710, 627] width 414 height 47
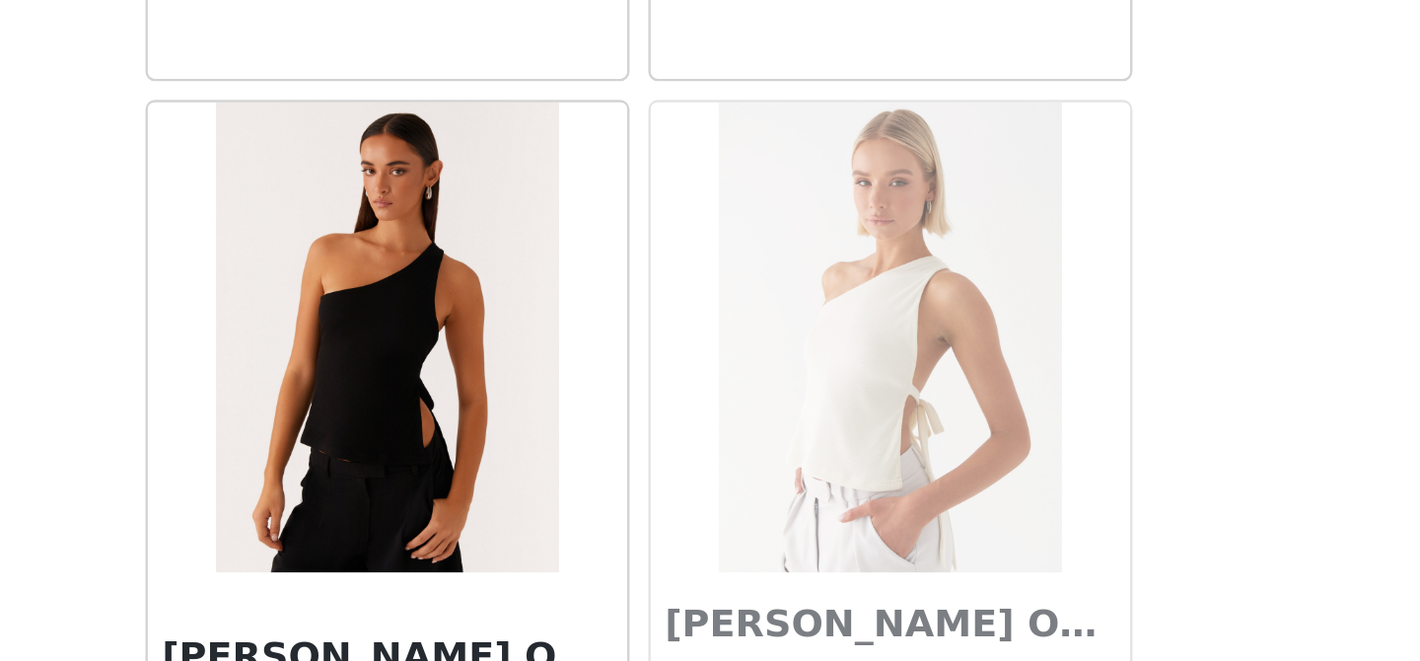
scroll to position [99588, 0]
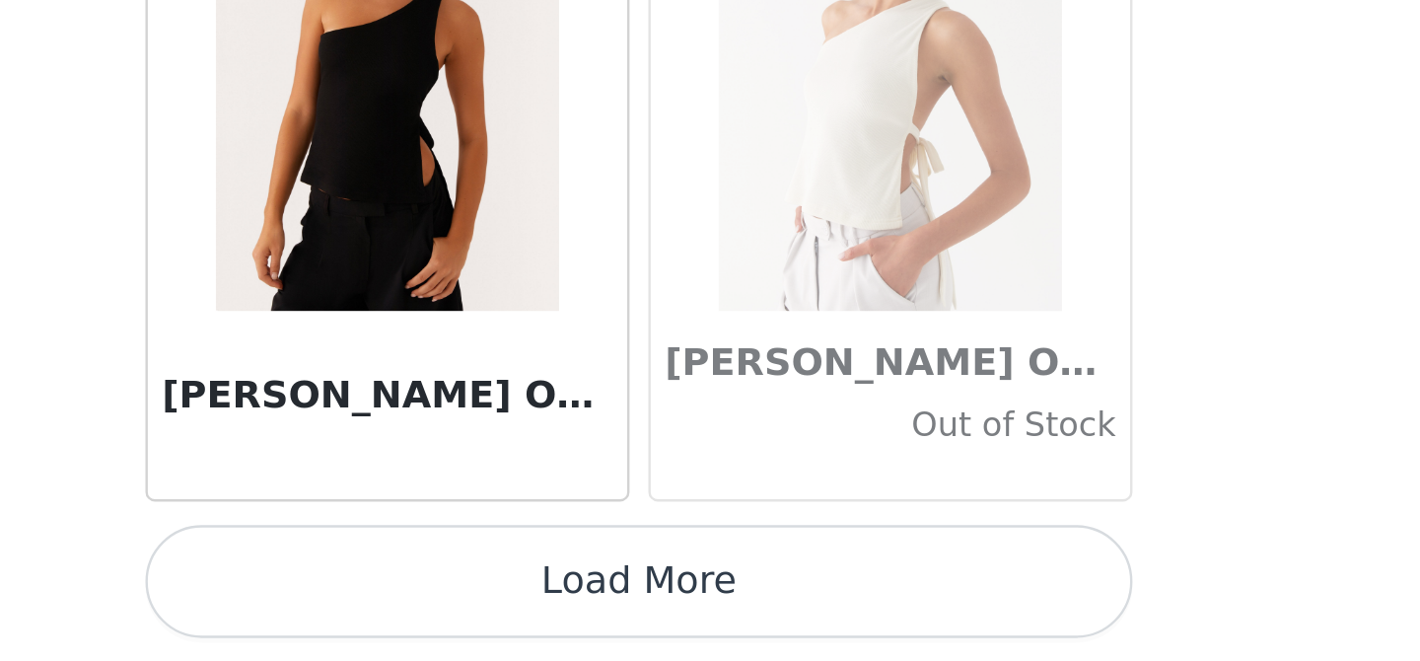
click at [637, 633] on button "Load More" at bounding box center [710, 627] width 414 height 47
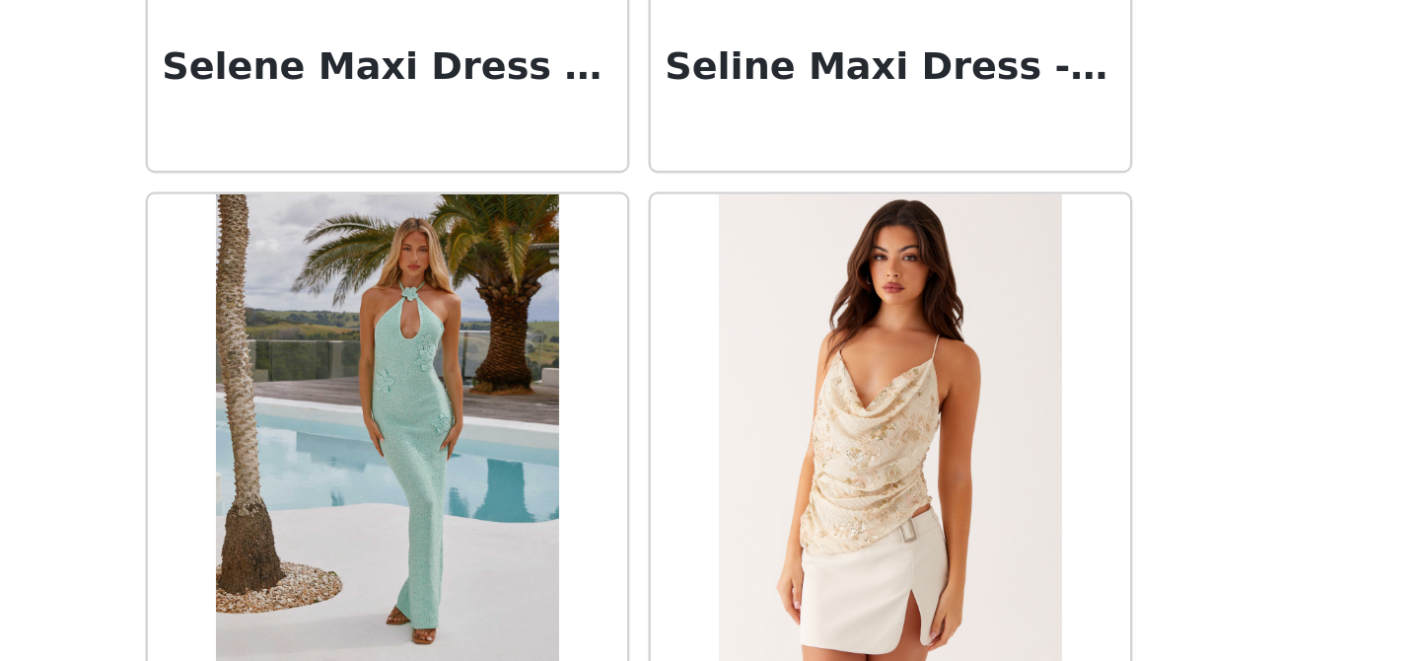
scroll to position [102448, 0]
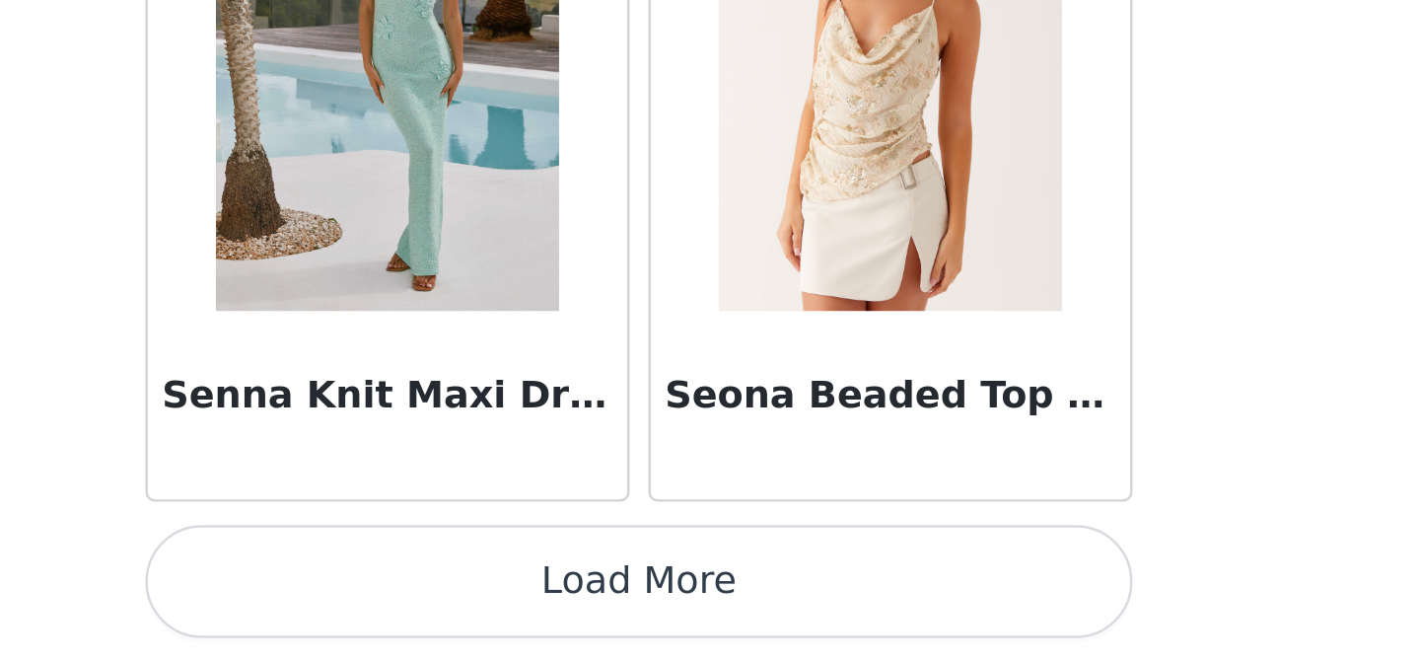
click at [646, 621] on button "Load More" at bounding box center [710, 627] width 414 height 47
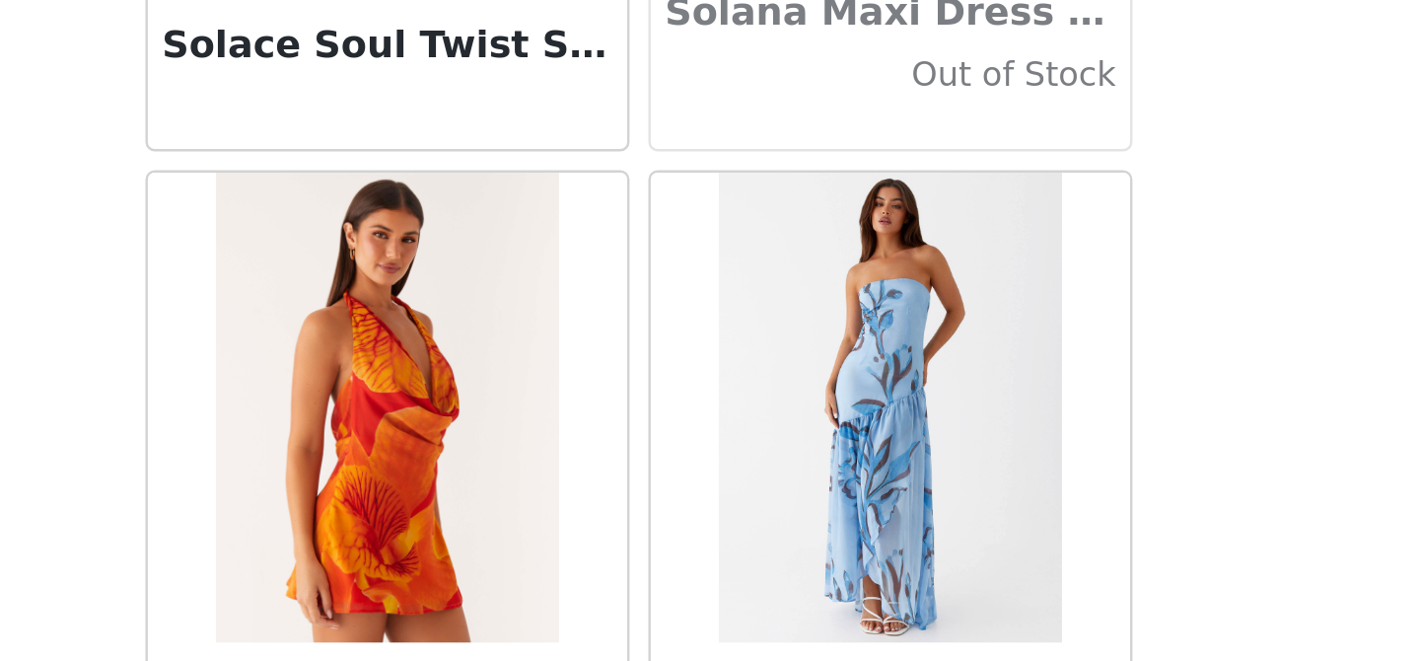
scroll to position [105308, 0]
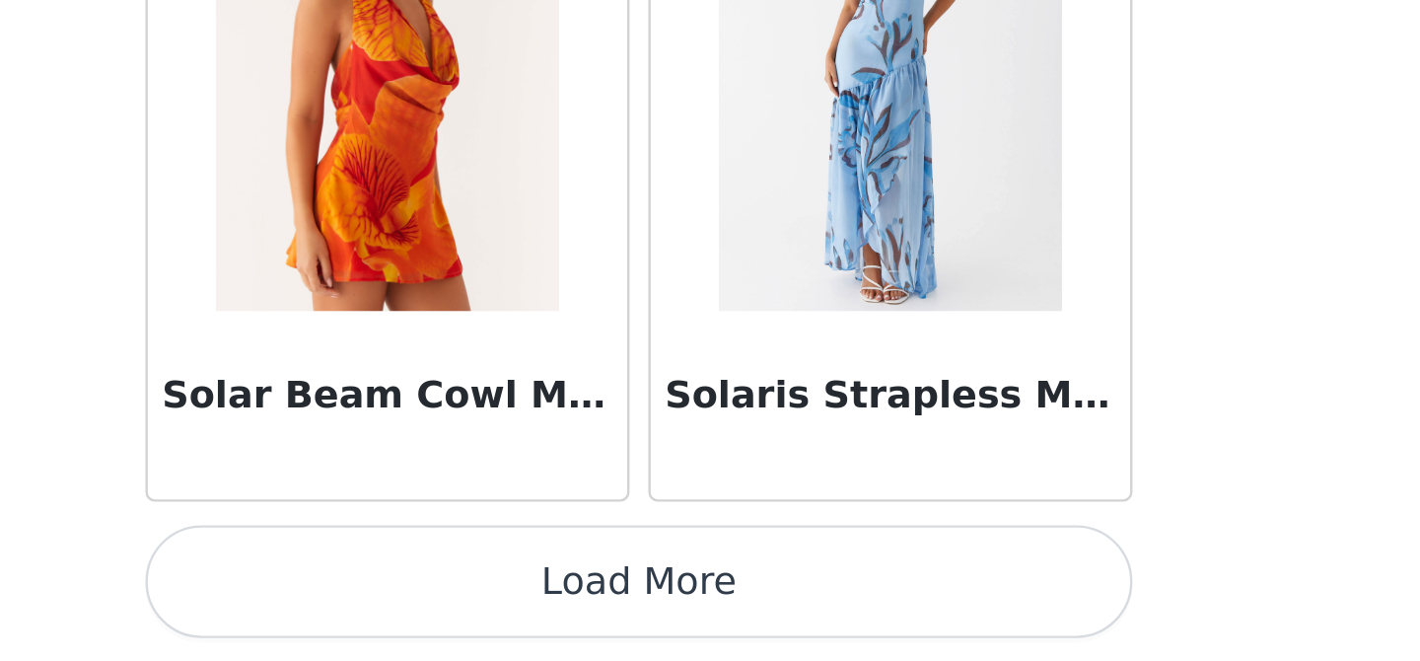
click at [672, 646] on button "Load More" at bounding box center [710, 627] width 414 height 47
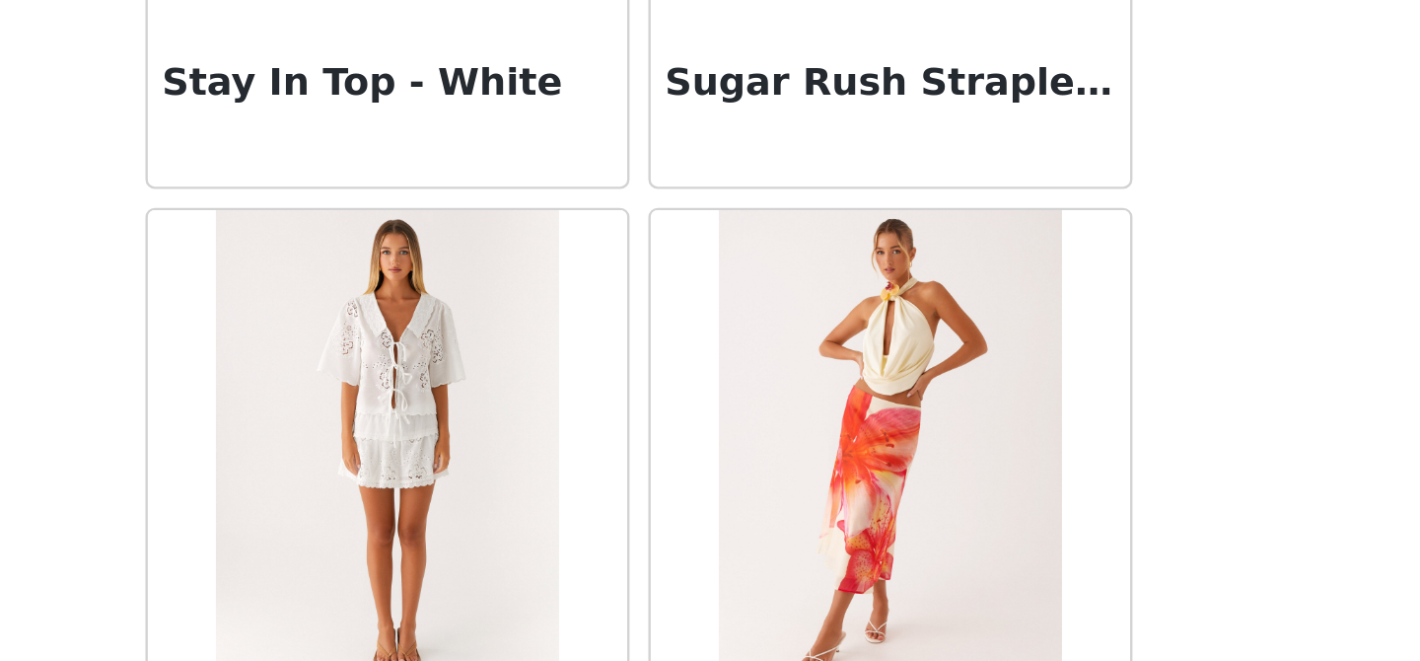
scroll to position [108167, 0]
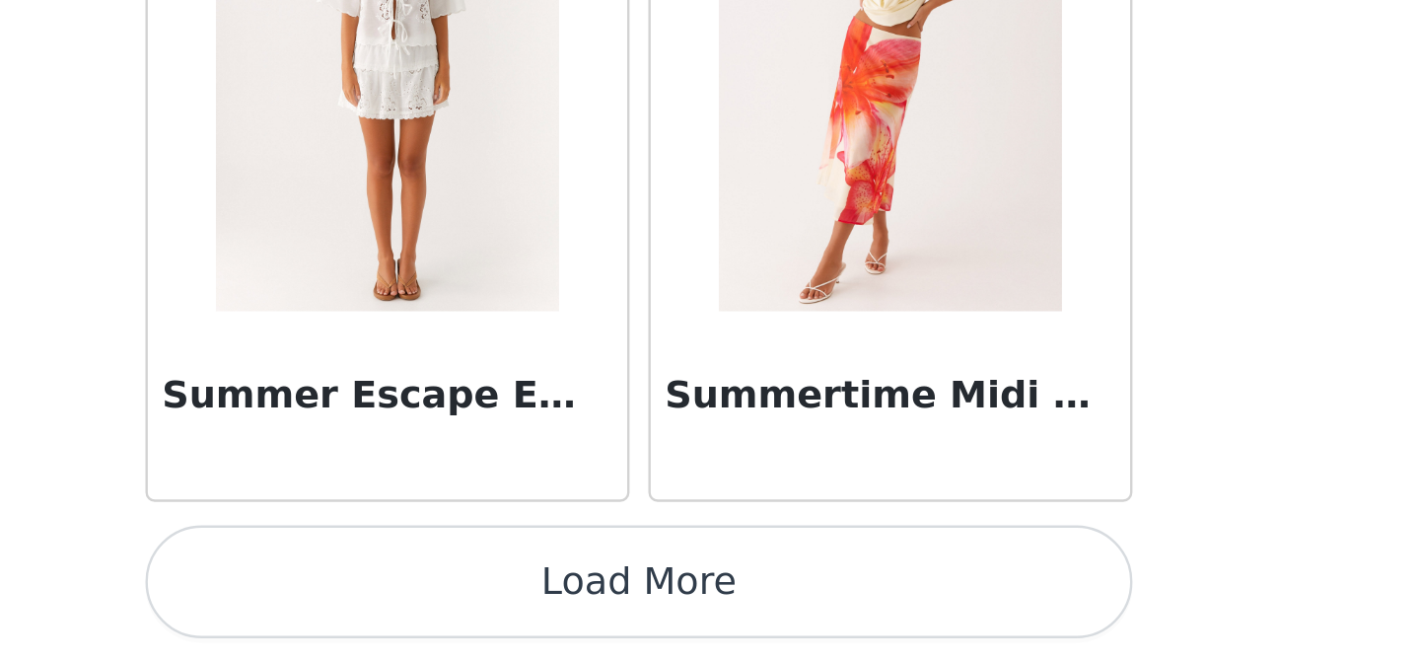
click at [823, 621] on button "Load More" at bounding box center [710, 627] width 414 height 47
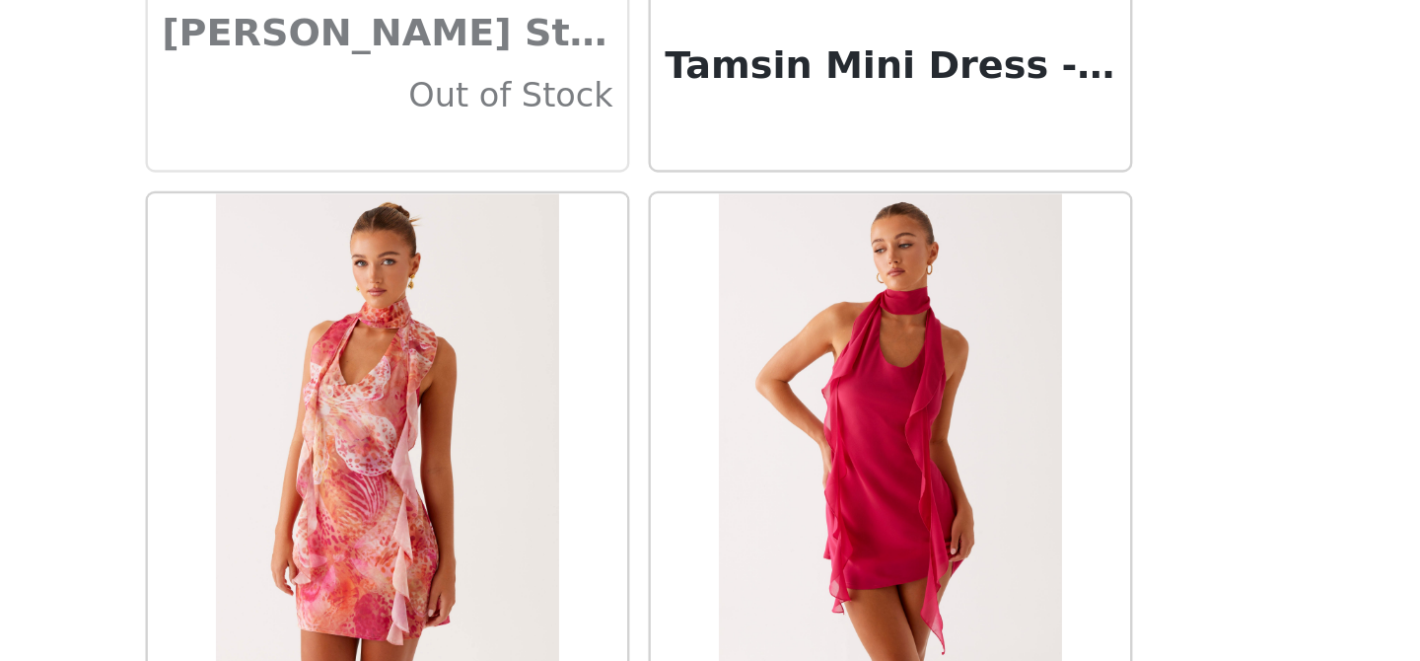
scroll to position [111027, 0]
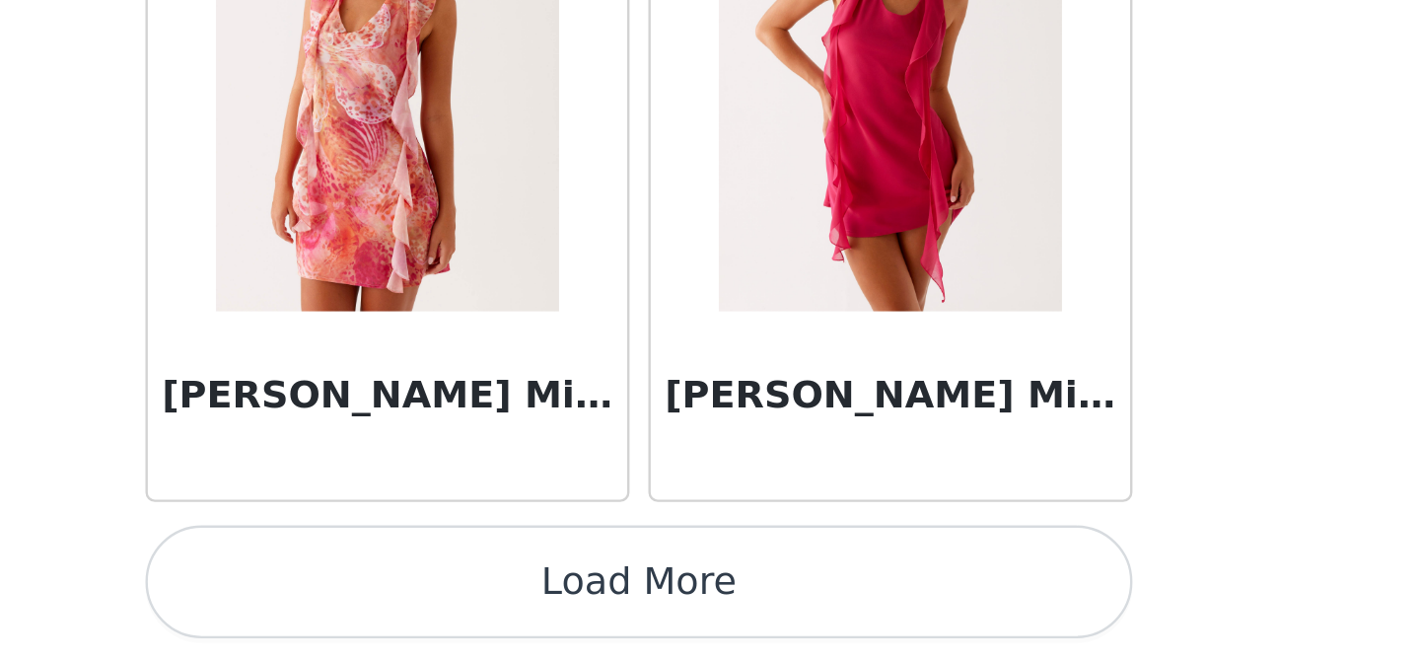
click at [670, 621] on button "Load More" at bounding box center [710, 627] width 414 height 47
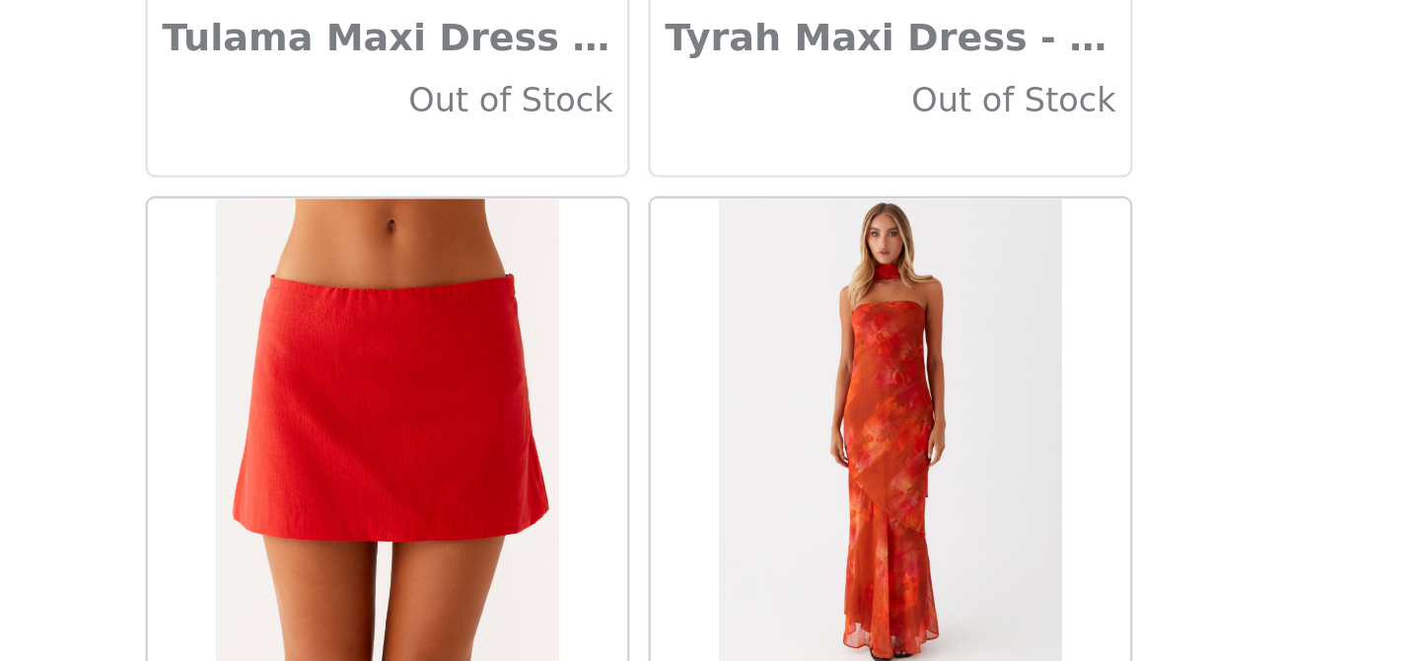
scroll to position [113887, 0]
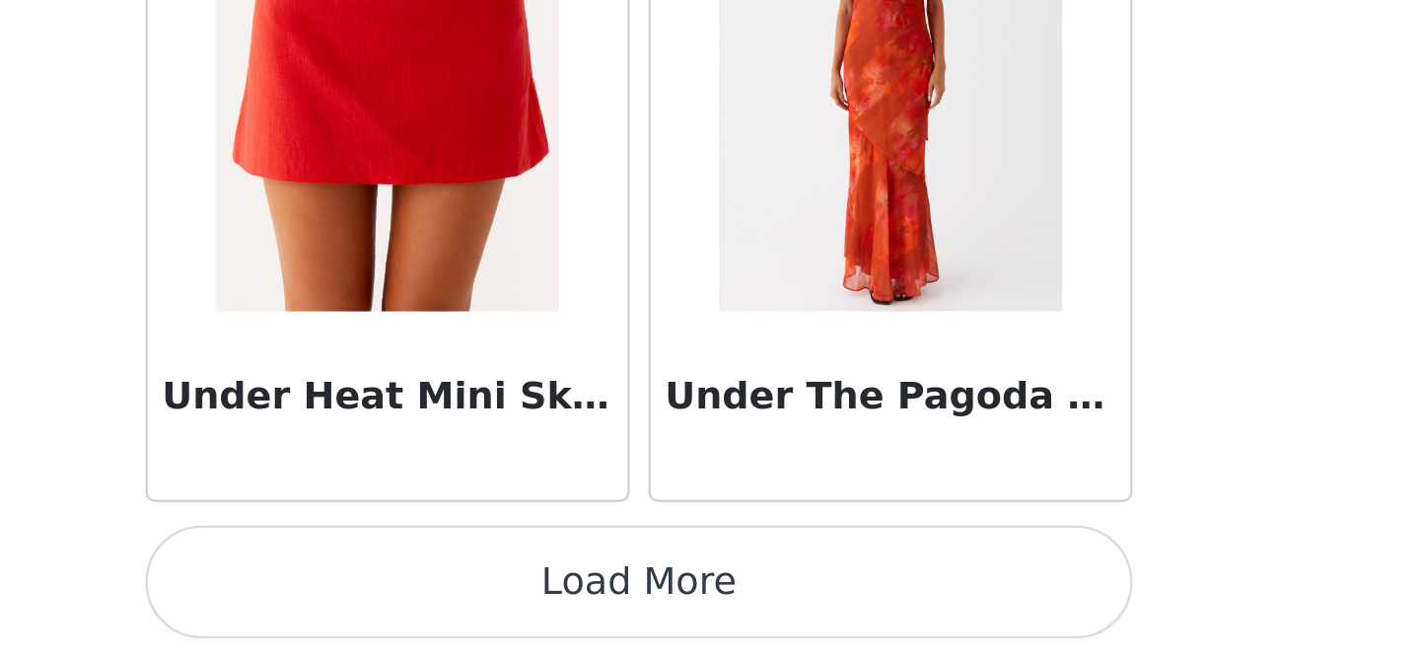
click at [675, 632] on button "Load More" at bounding box center [710, 627] width 414 height 47
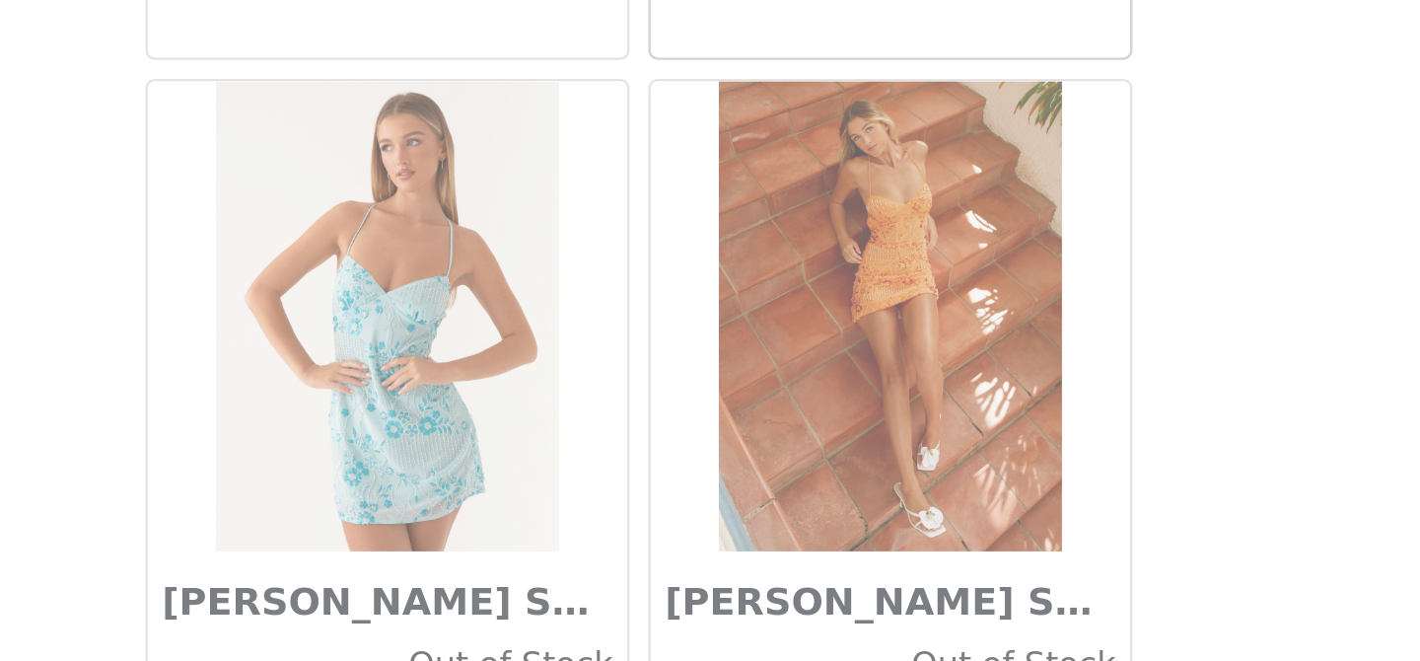
scroll to position [116747, 0]
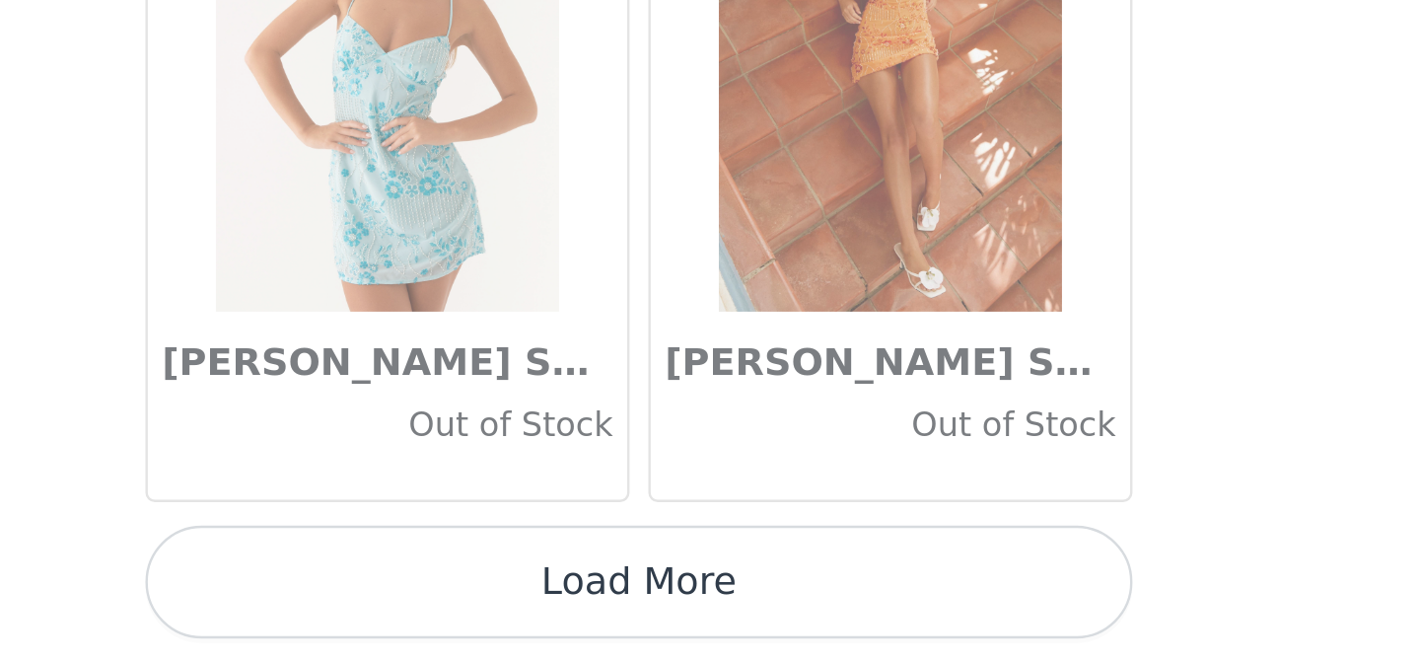
click at [701, 627] on button "Load More" at bounding box center [710, 627] width 414 height 47
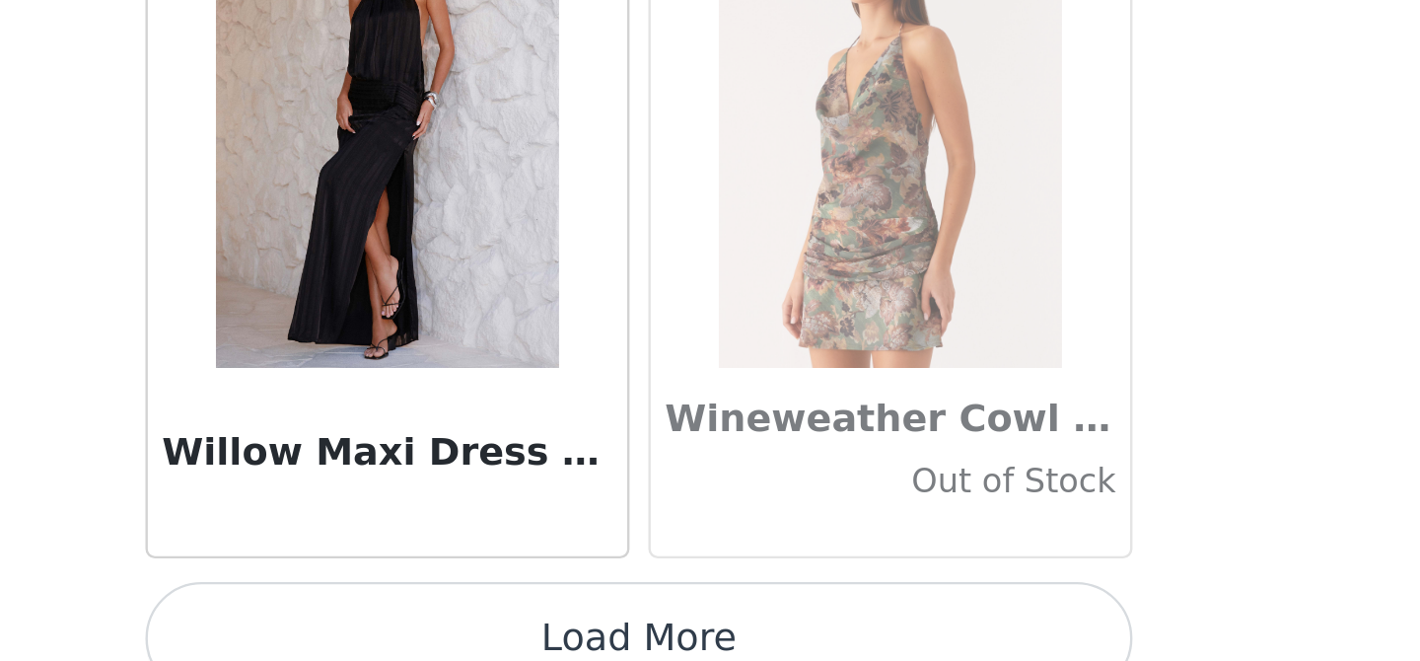
scroll to position [119606, 0]
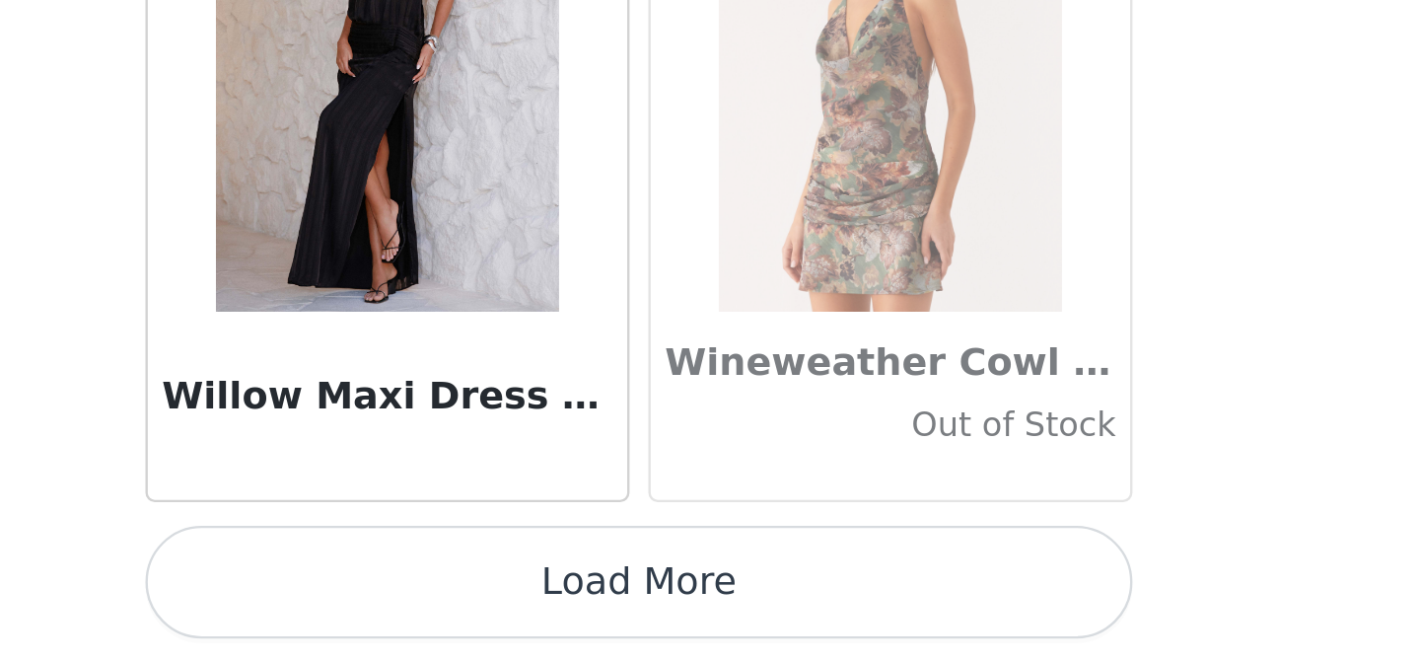
click at [706, 634] on button "Load More" at bounding box center [710, 627] width 414 height 47
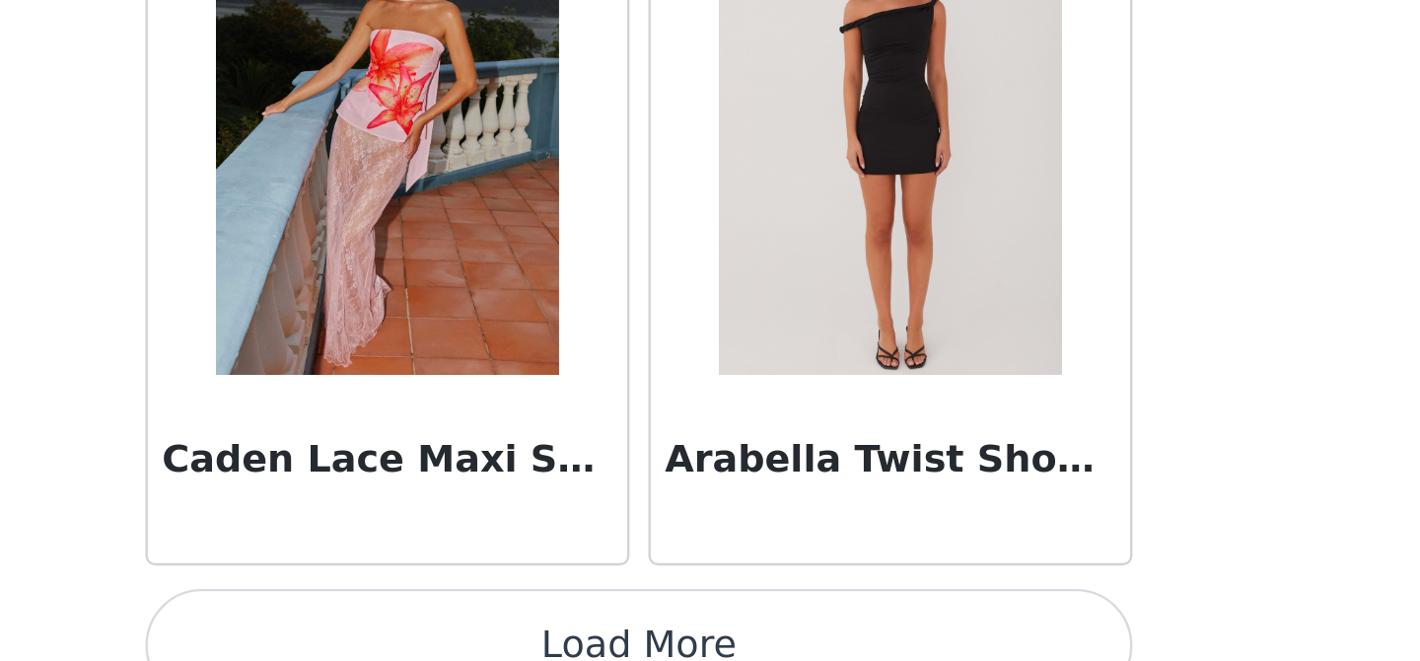
scroll to position [122466, 0]
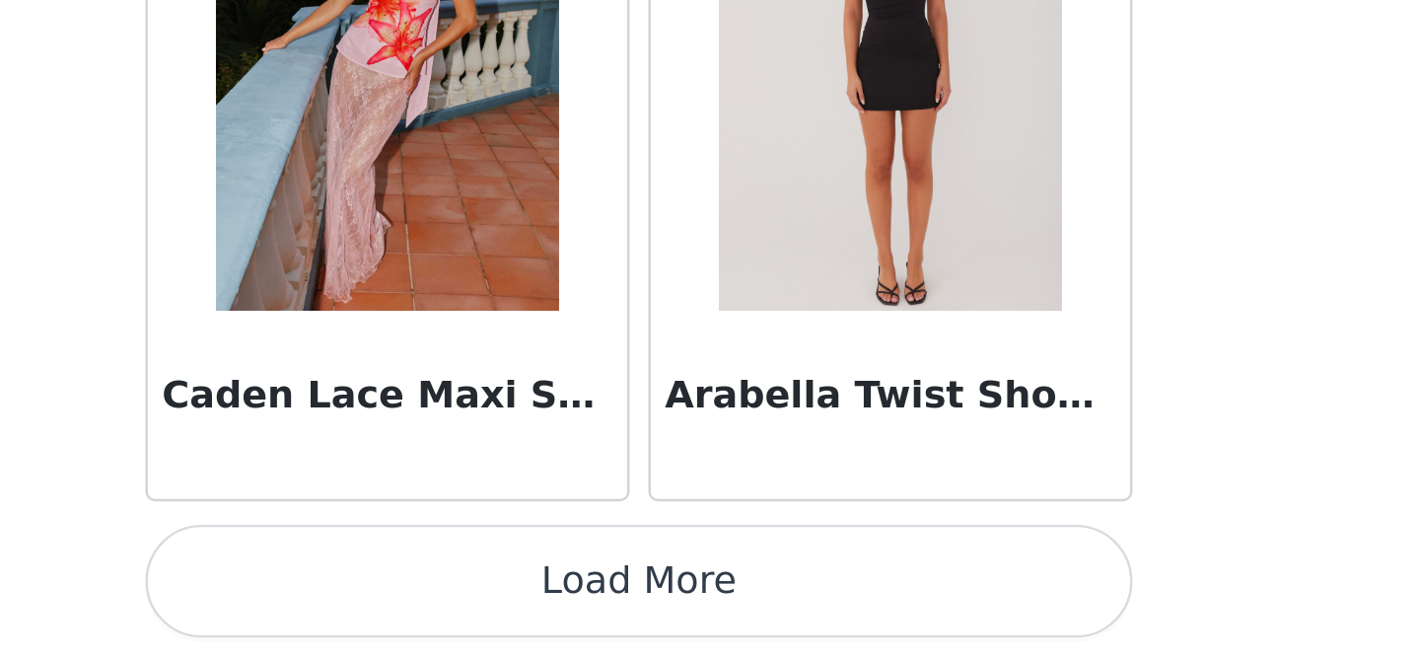
click at [709, 620] on button "Load More" at bounding box center [710, 627] width 414 height 47
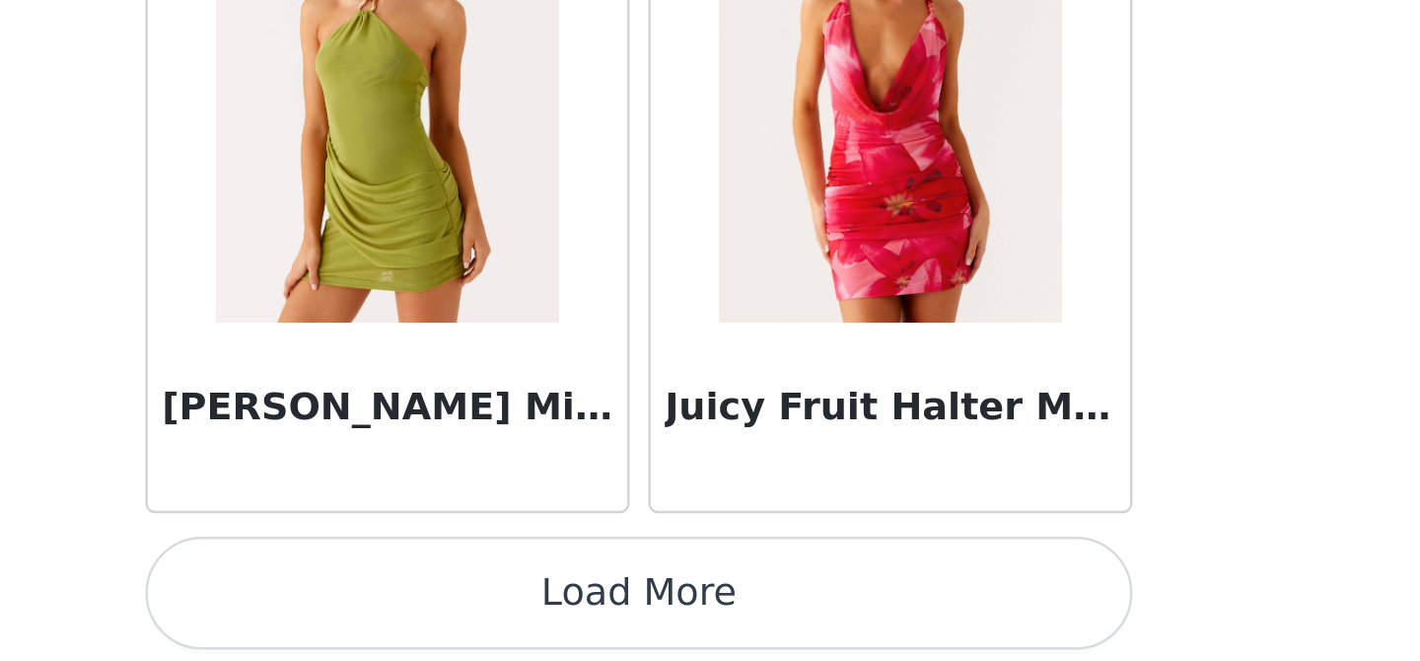
scroll to position [125326, 0]
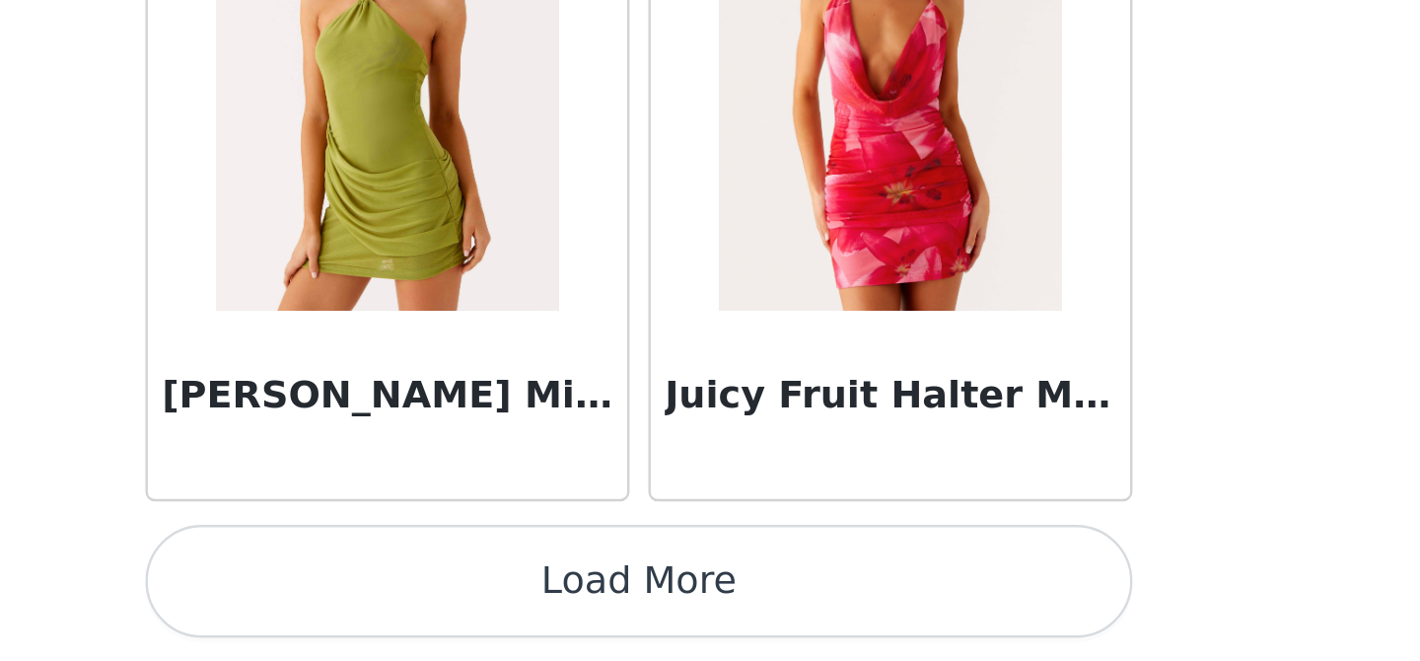
click at [817, 621] on button "Load More" at bounding box center [710, 627] width 414 height 47
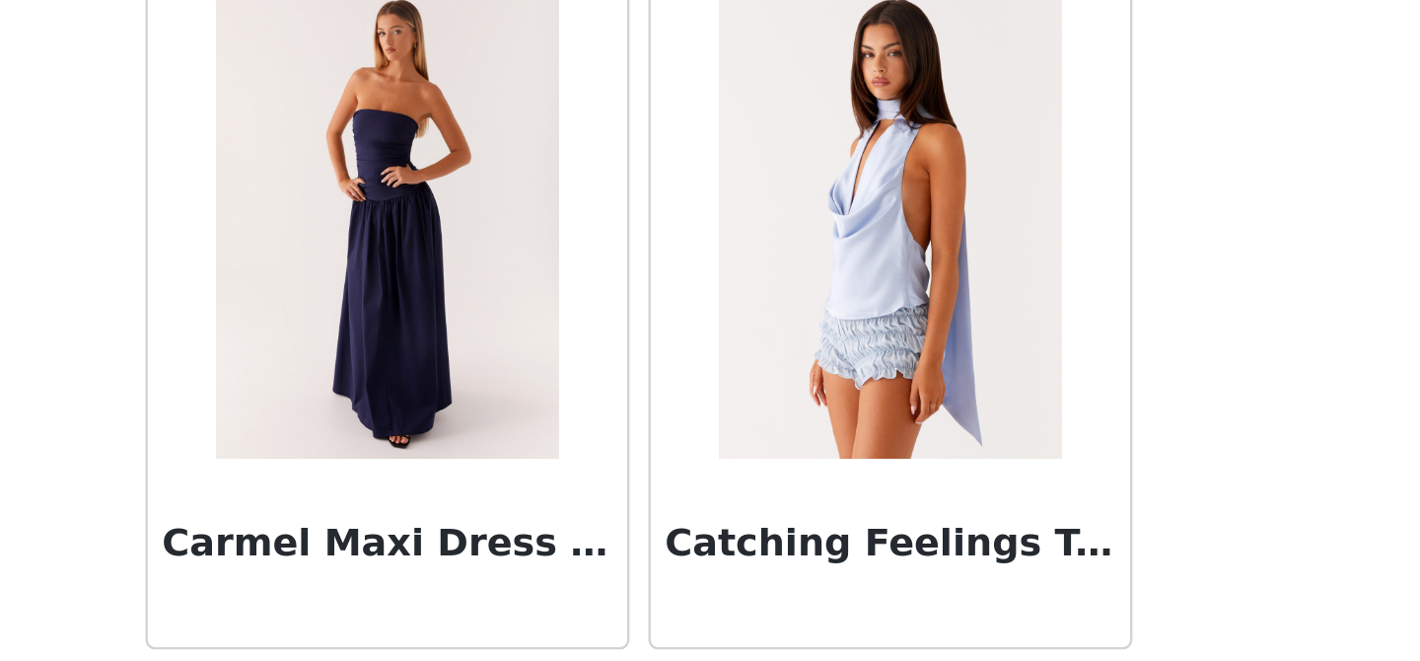
scroll to position [128186, 0]
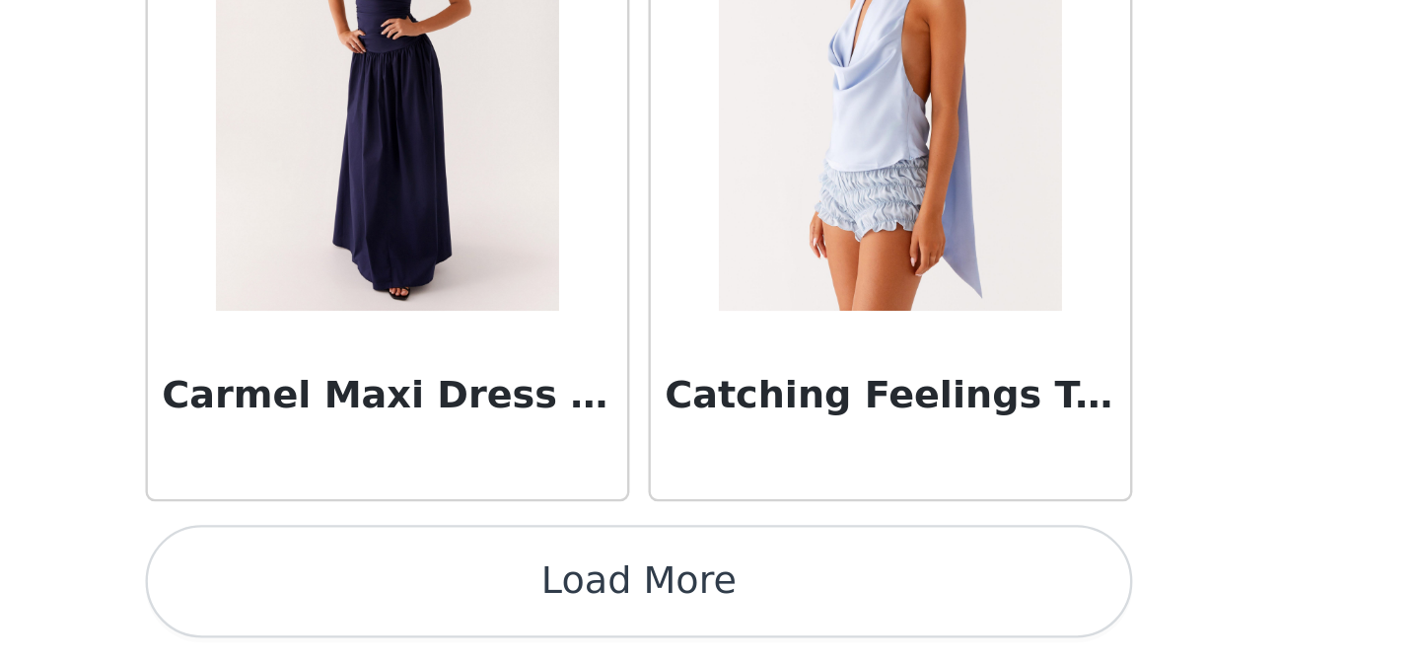
click at [684, 625] on button "Load More" at bounding box center [710, 627] width 414 height 47
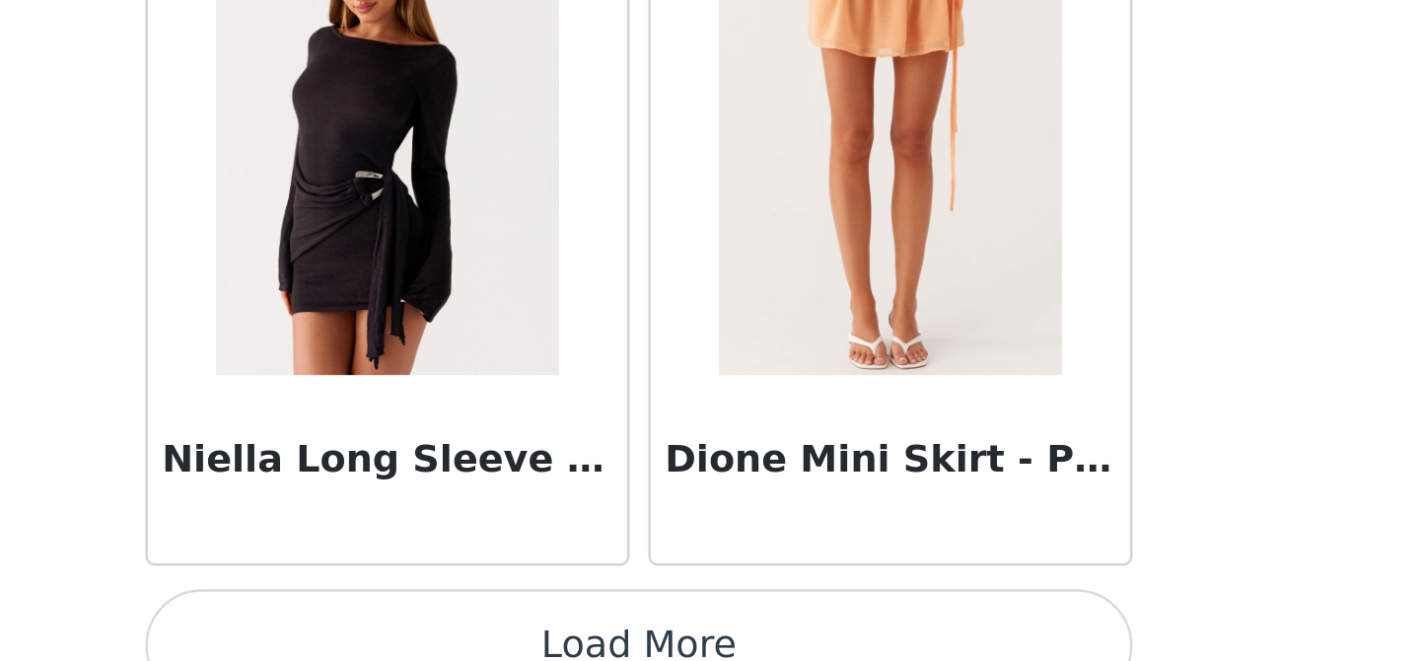
scroll to position [131028, 0]
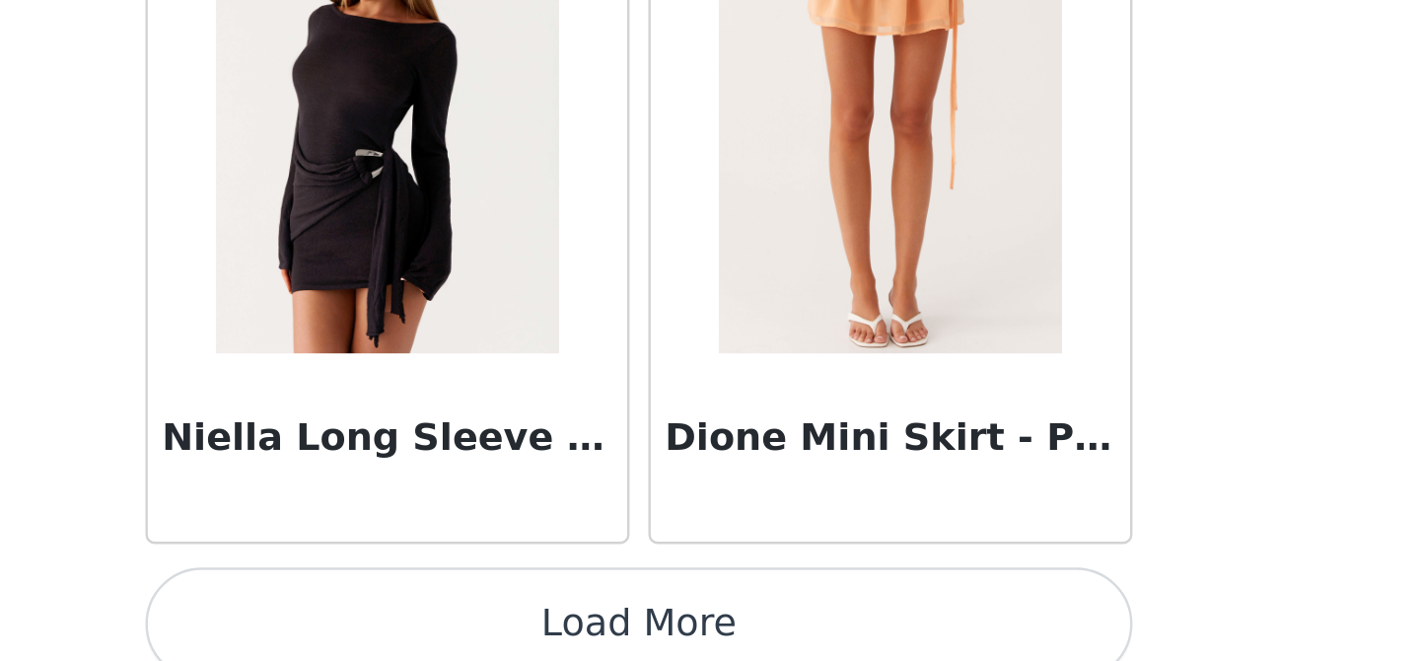
click at [670, 646] on button "Load More" at bounding box center [710, 644] width 414 height 47
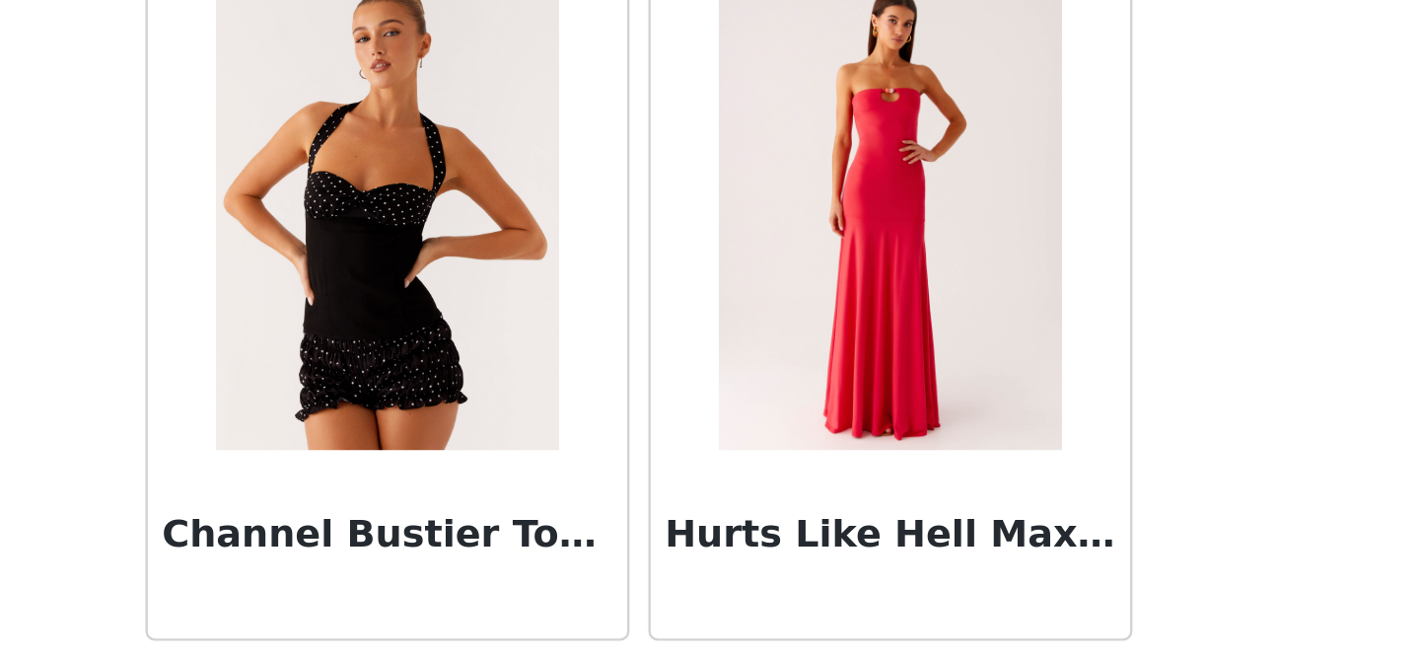
scroll to position [133905, 0]
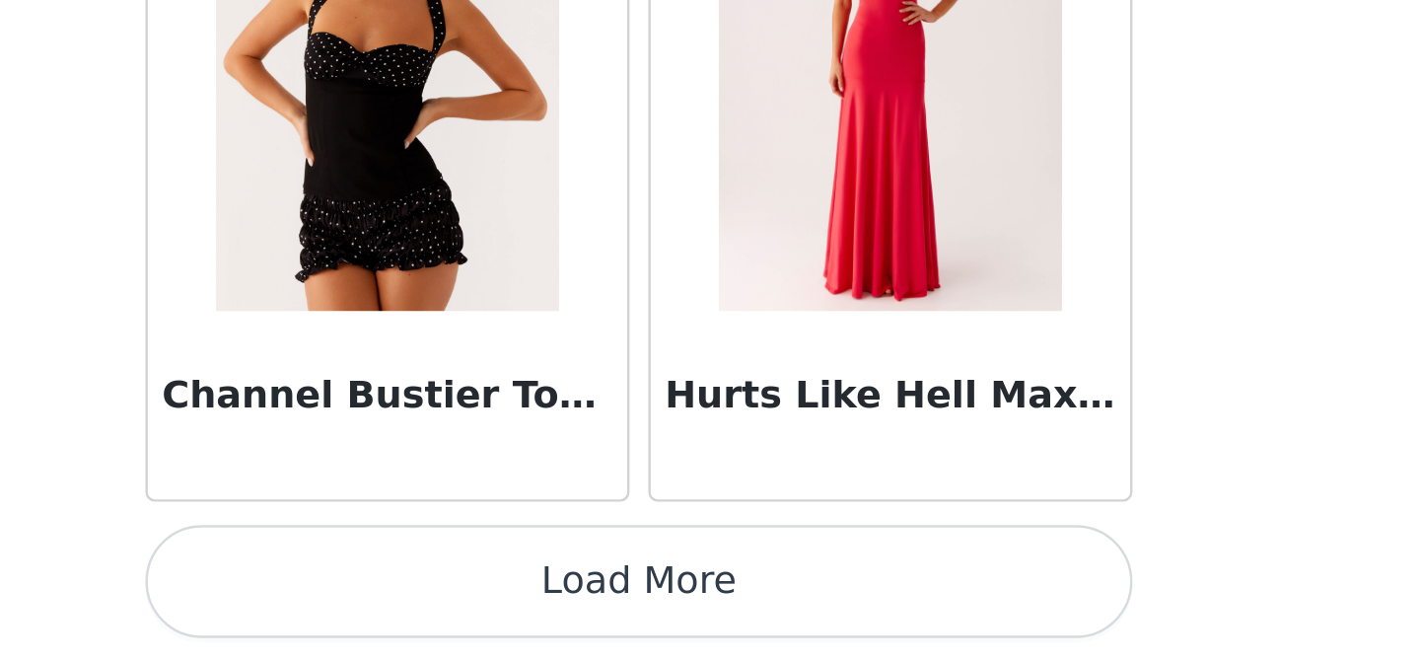
click at [698, 624] on button "Load More" at bounding box center [710, 627] width 414 height 47
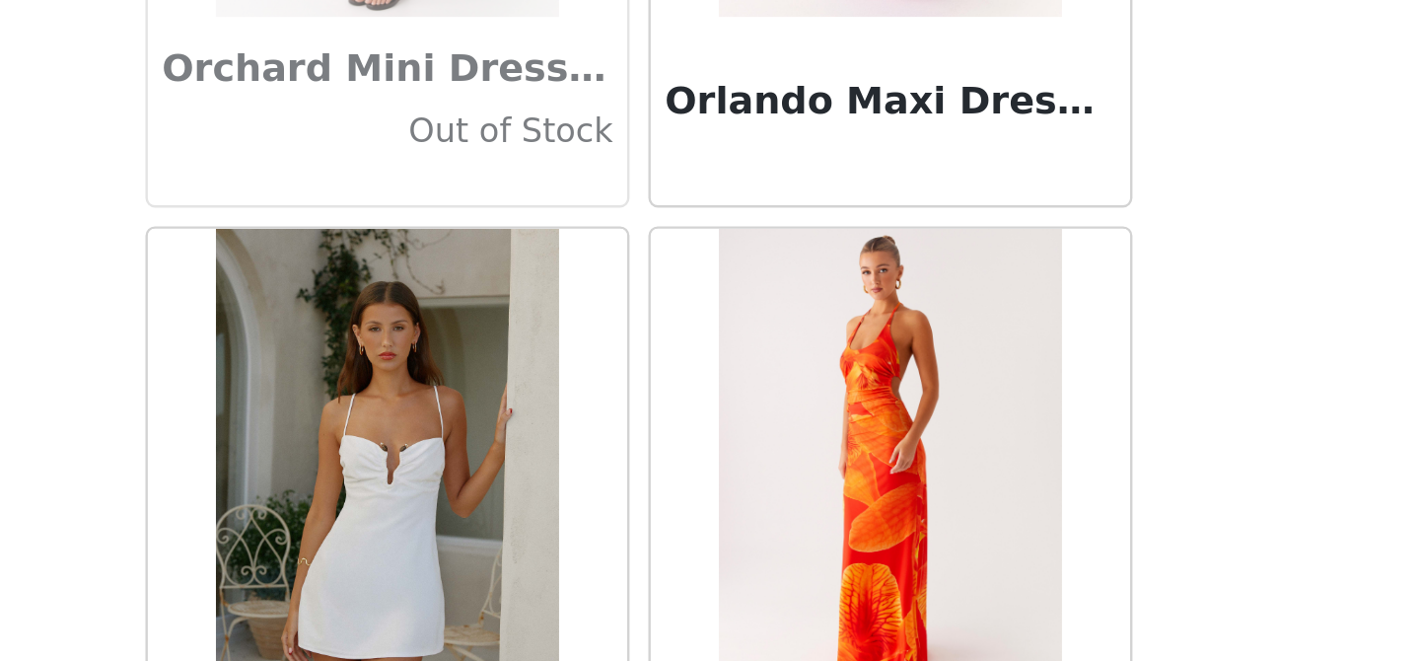
scroll to position [89132, 0]
